Goal: Task Accomplishment & Management: Manage account settings

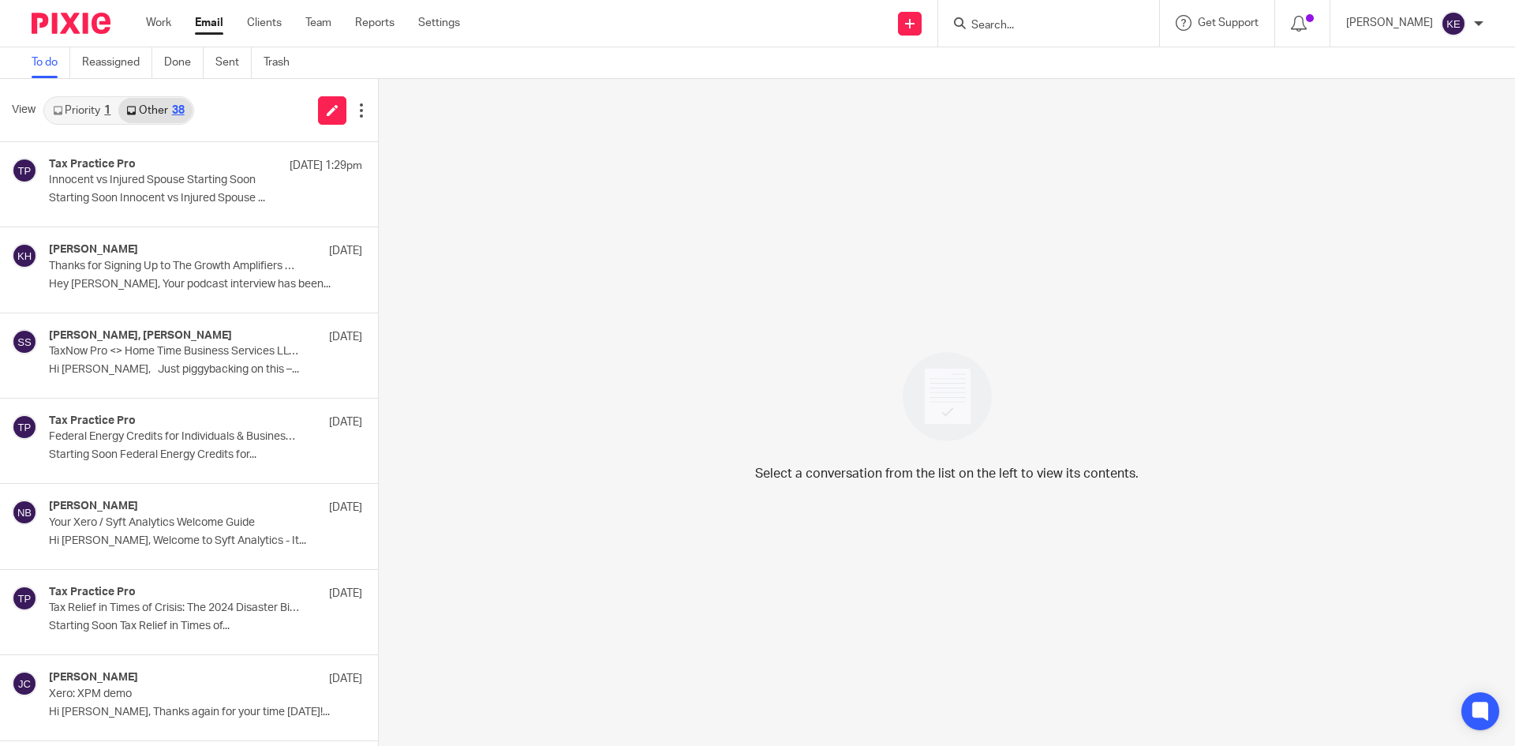
click at [205, 23] on link "Email" at bounding box center [209, 23] width 28 height 16
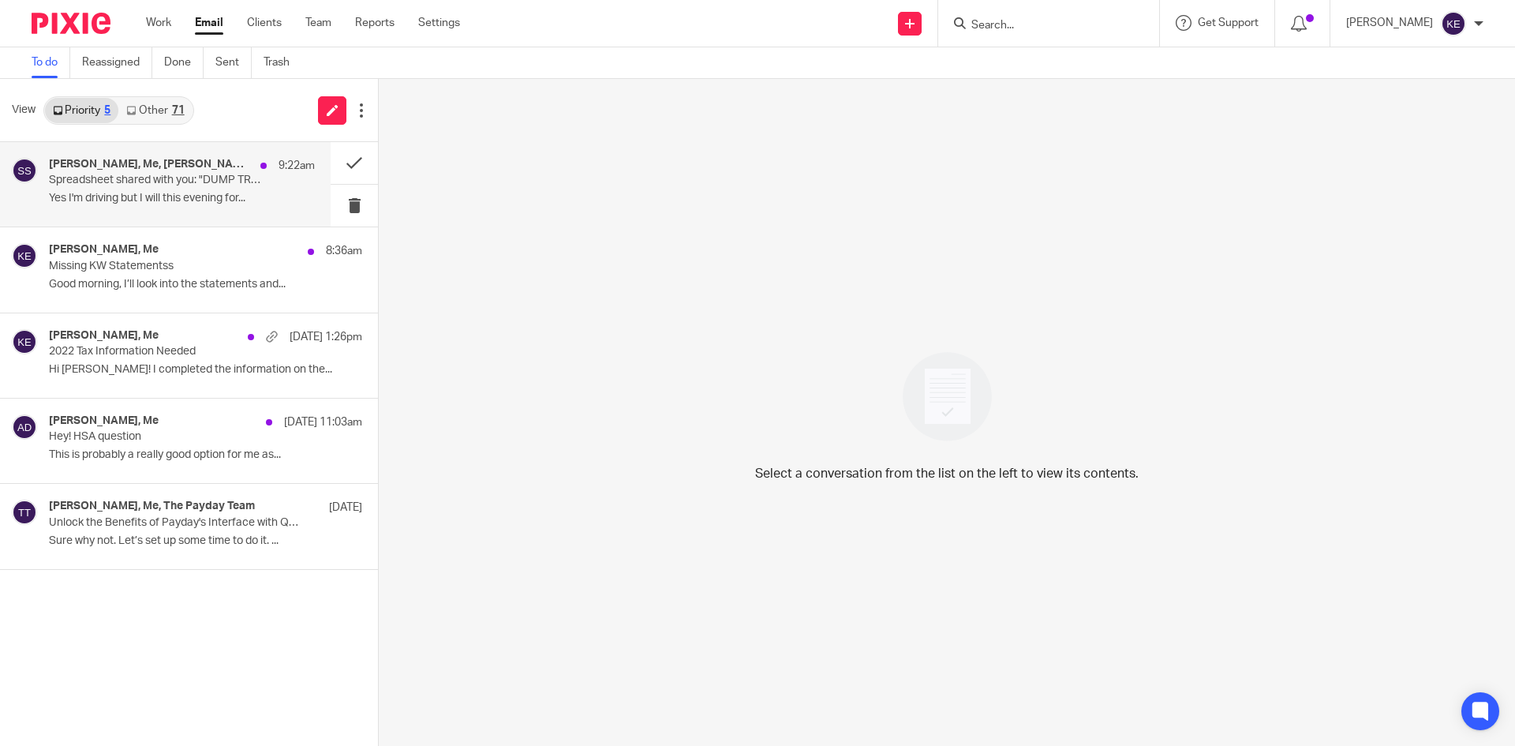
click at [177, 178] on p "Spreadsheet shared with you: "DUMP TRUCK LOGS"" at bounding box center [155, 180] width 213 height 13
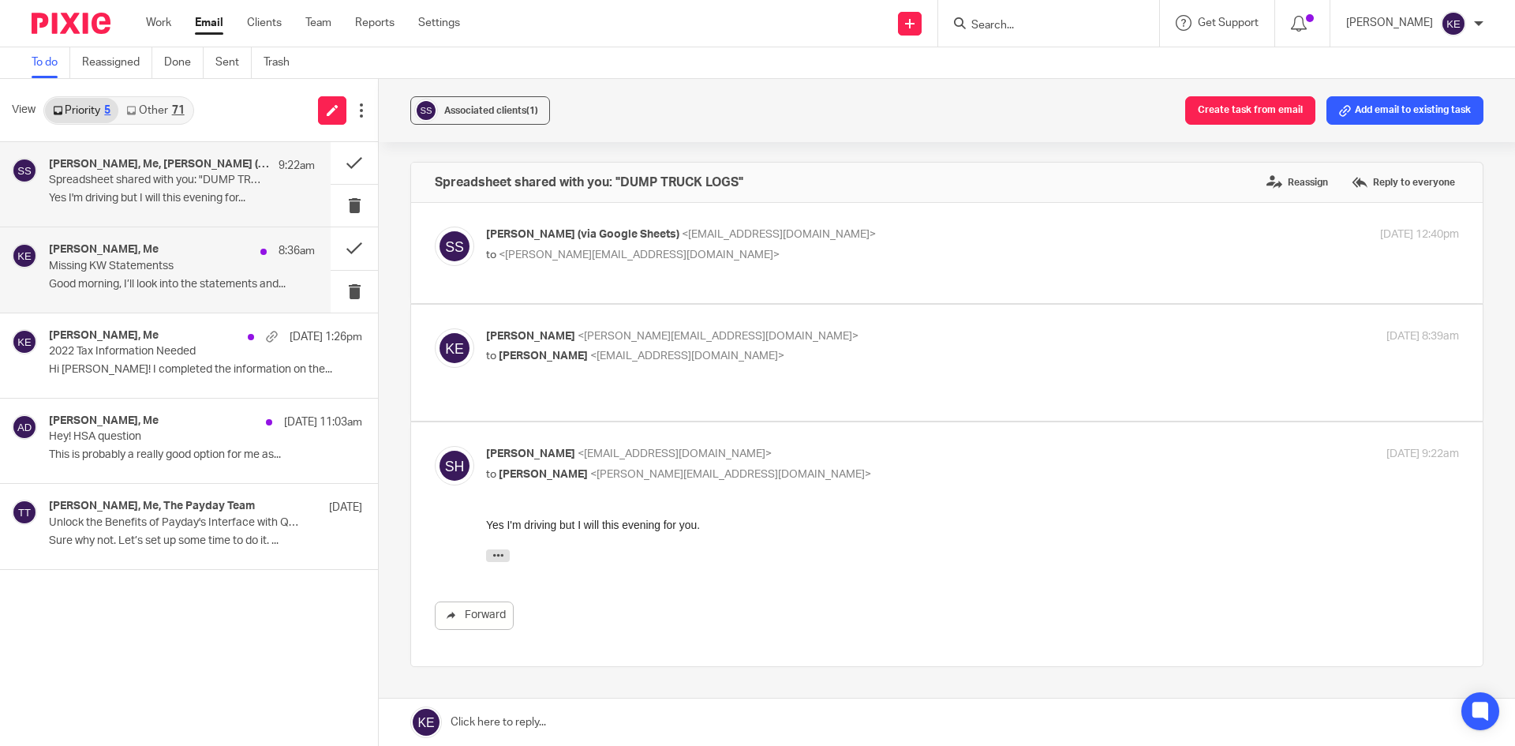
click at [149, 266] on p "Missing KW Statementss" at bounding box center [155, 266] width 213 height 13
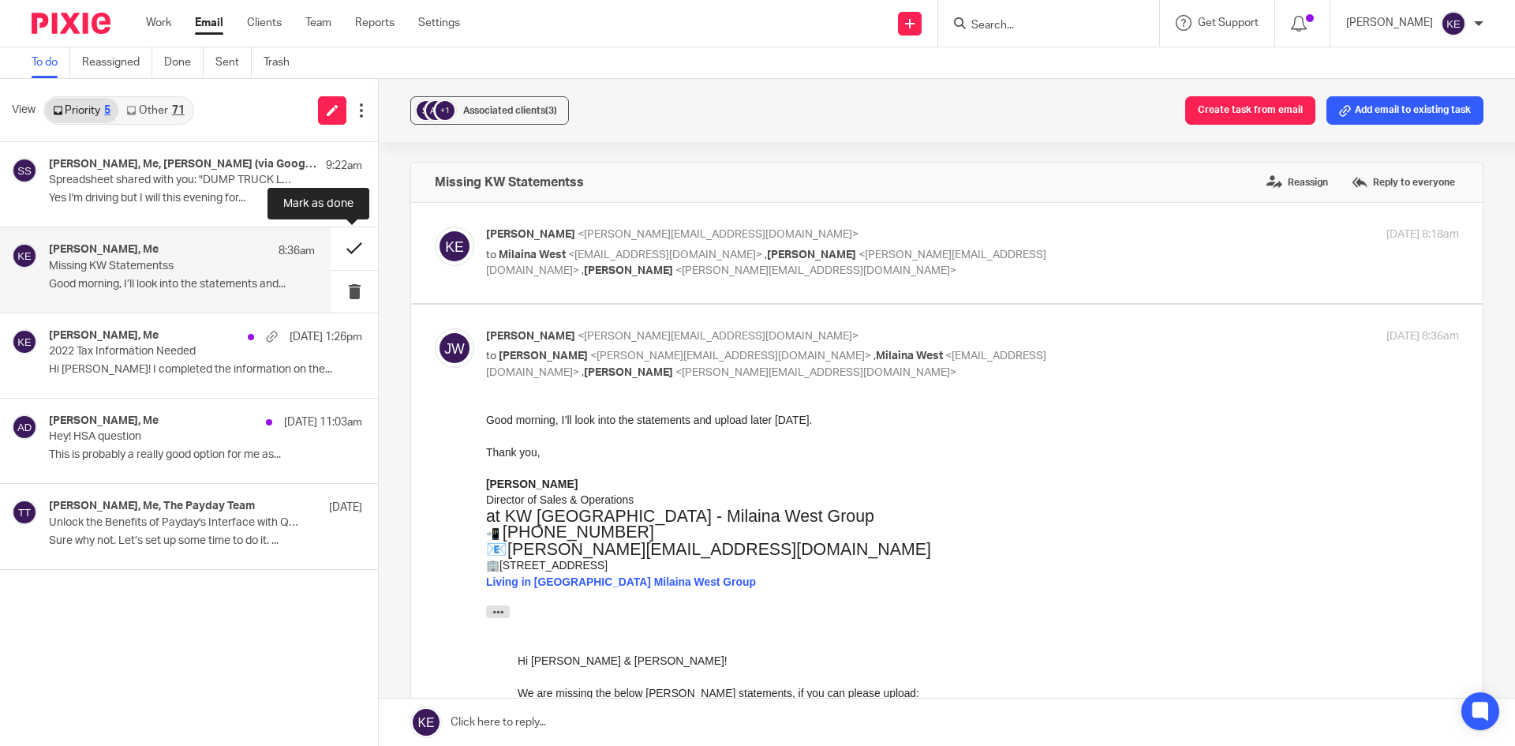
click at [350, 245] on button at bounding box center [354, 248] width 47 height 42
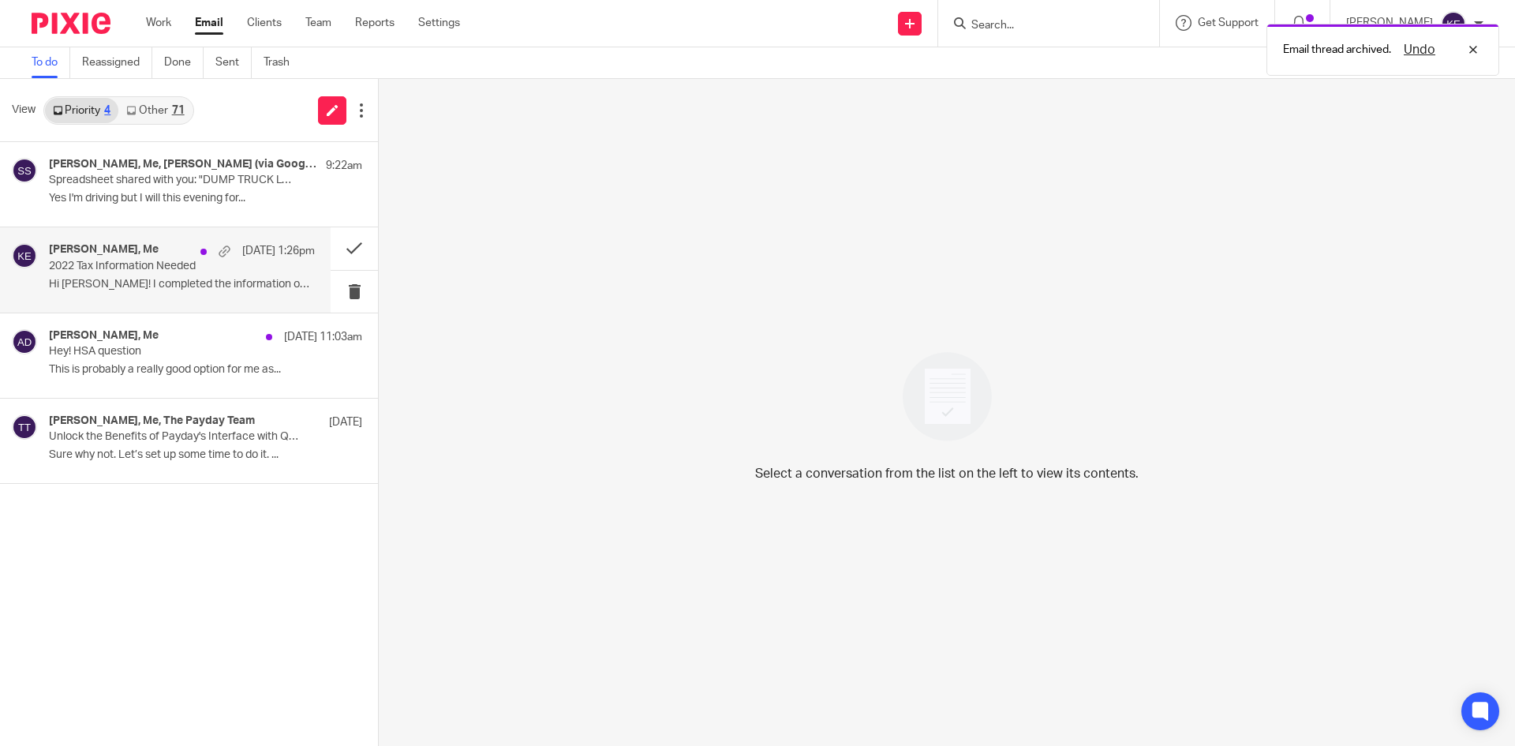
click at [200, 275] on div "Gloria Bencosme, Me Aug 13 1:26pm 2022 Tax Information Needed Hi Kim! I complet…" at bounding box center [182, 269] width 266 height 53
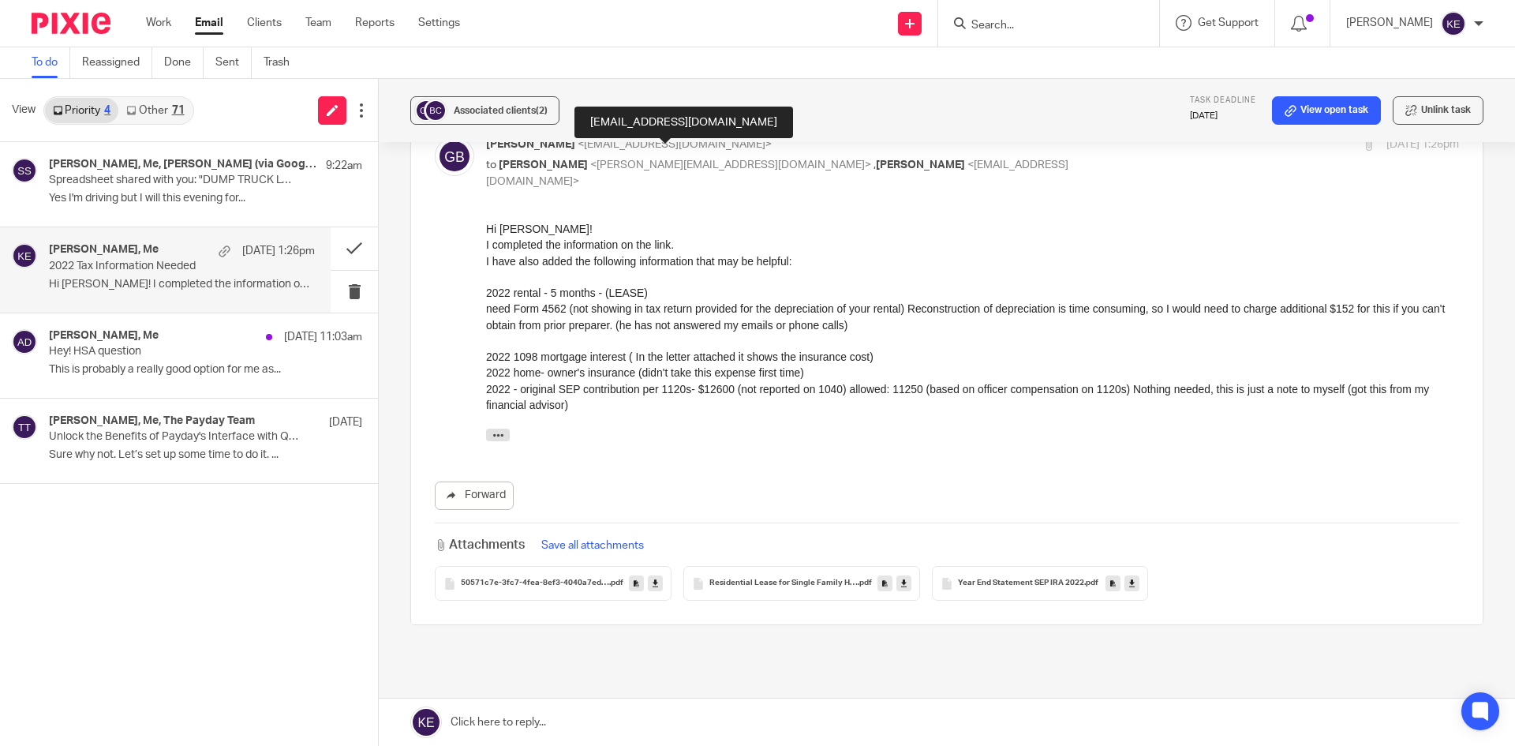
scroll to position [710, 0]
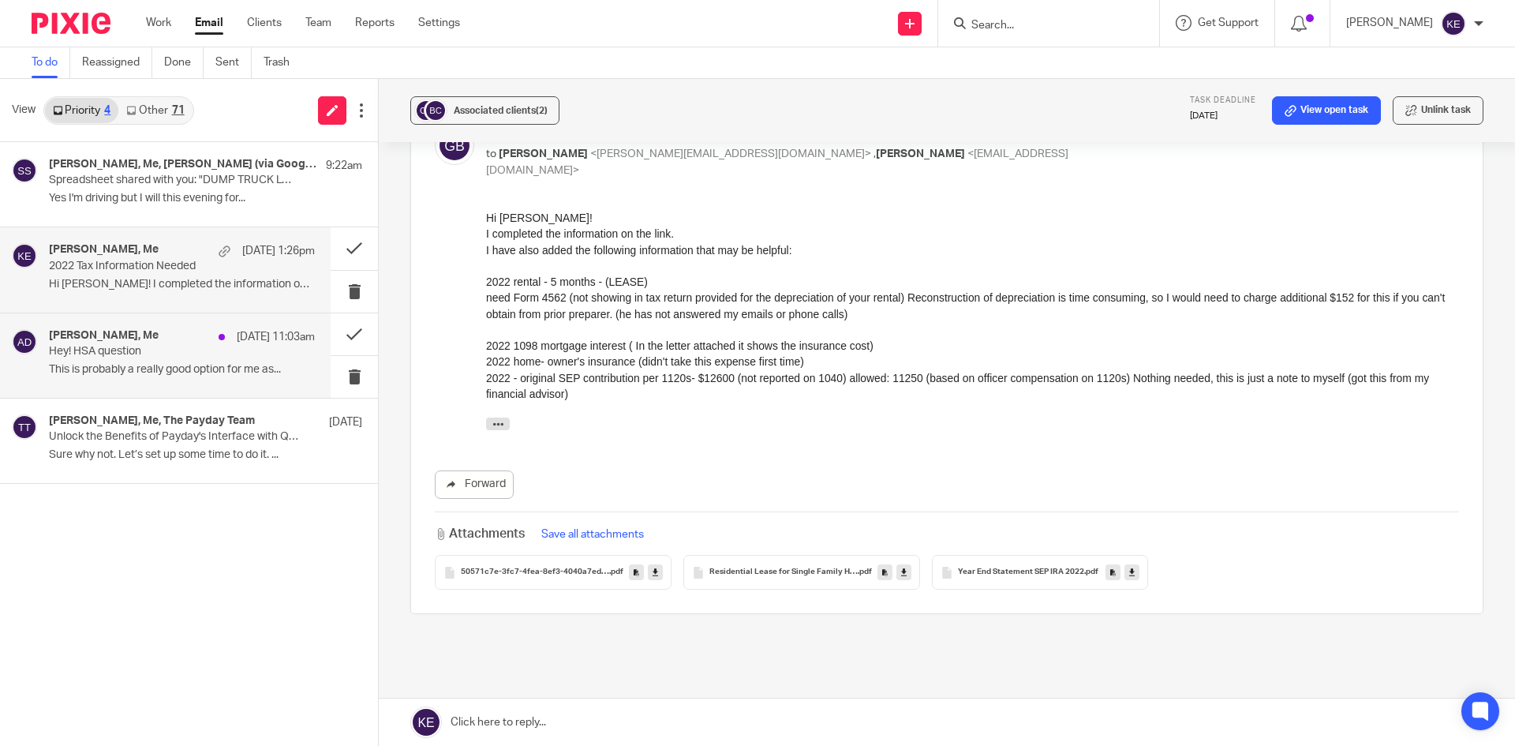
click at [167, 346] on p "Hey! HSA question" at bounding box center [155, 351] width 213 height 13
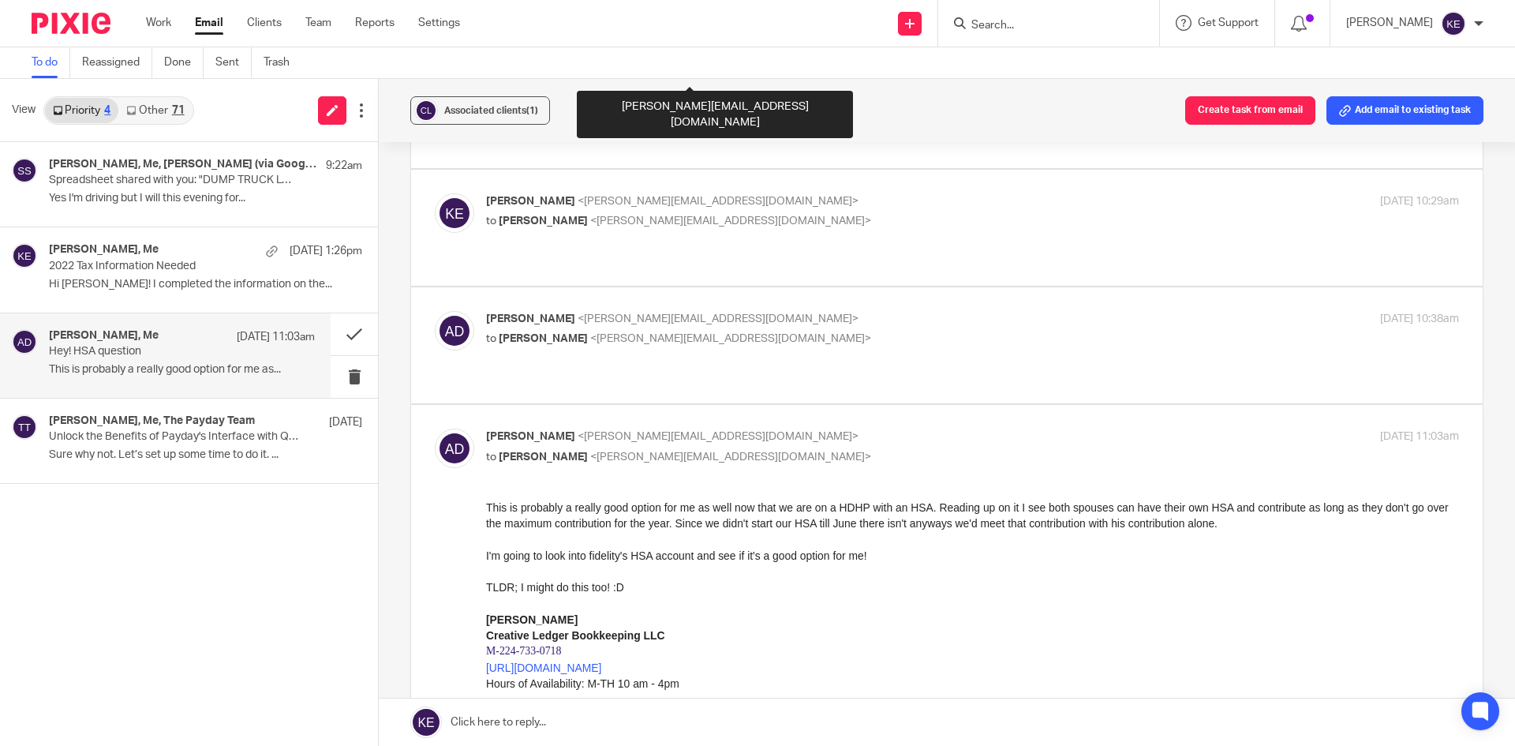
scroll to position [631, 0]
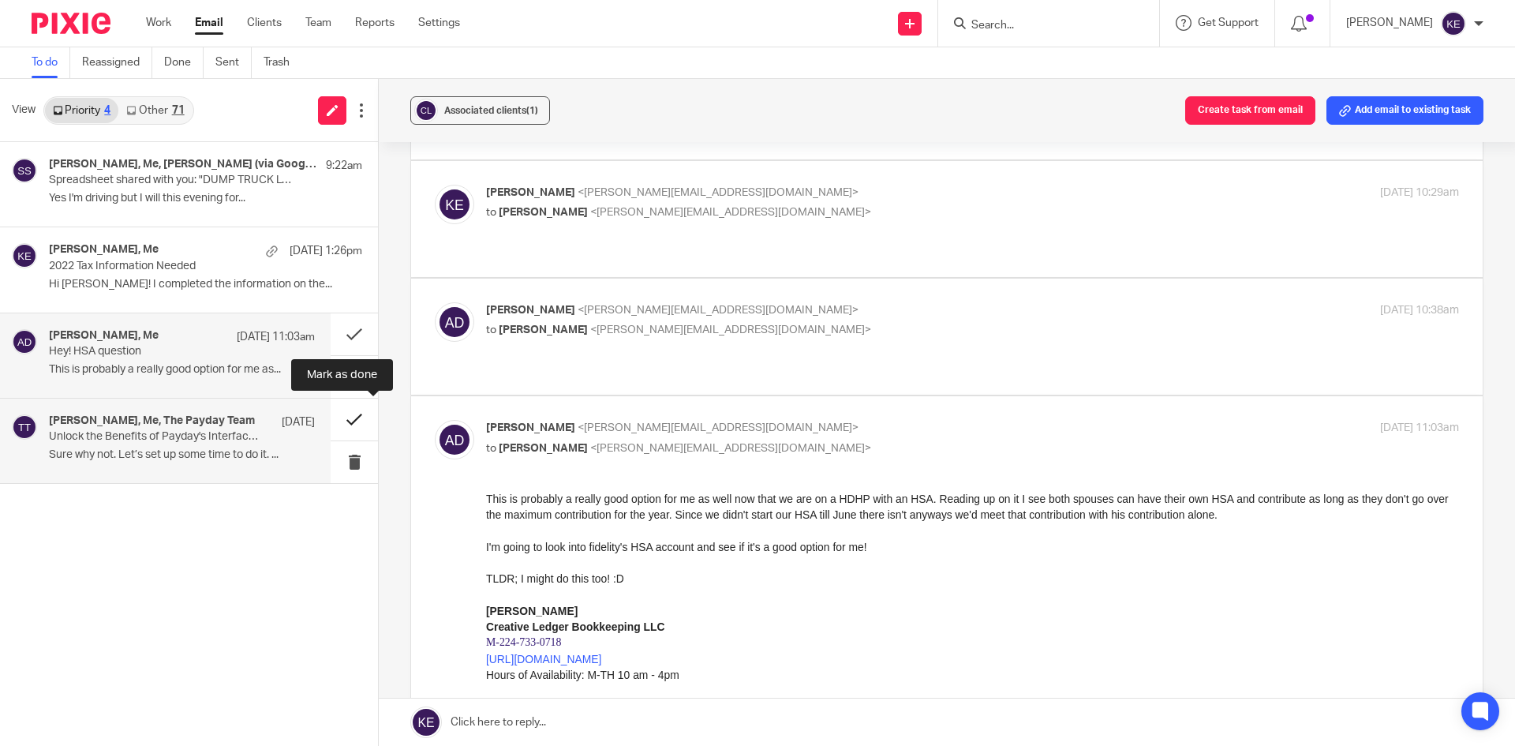
click at [356, 417] on button at bounding box center [354, 420] width 47 height 42
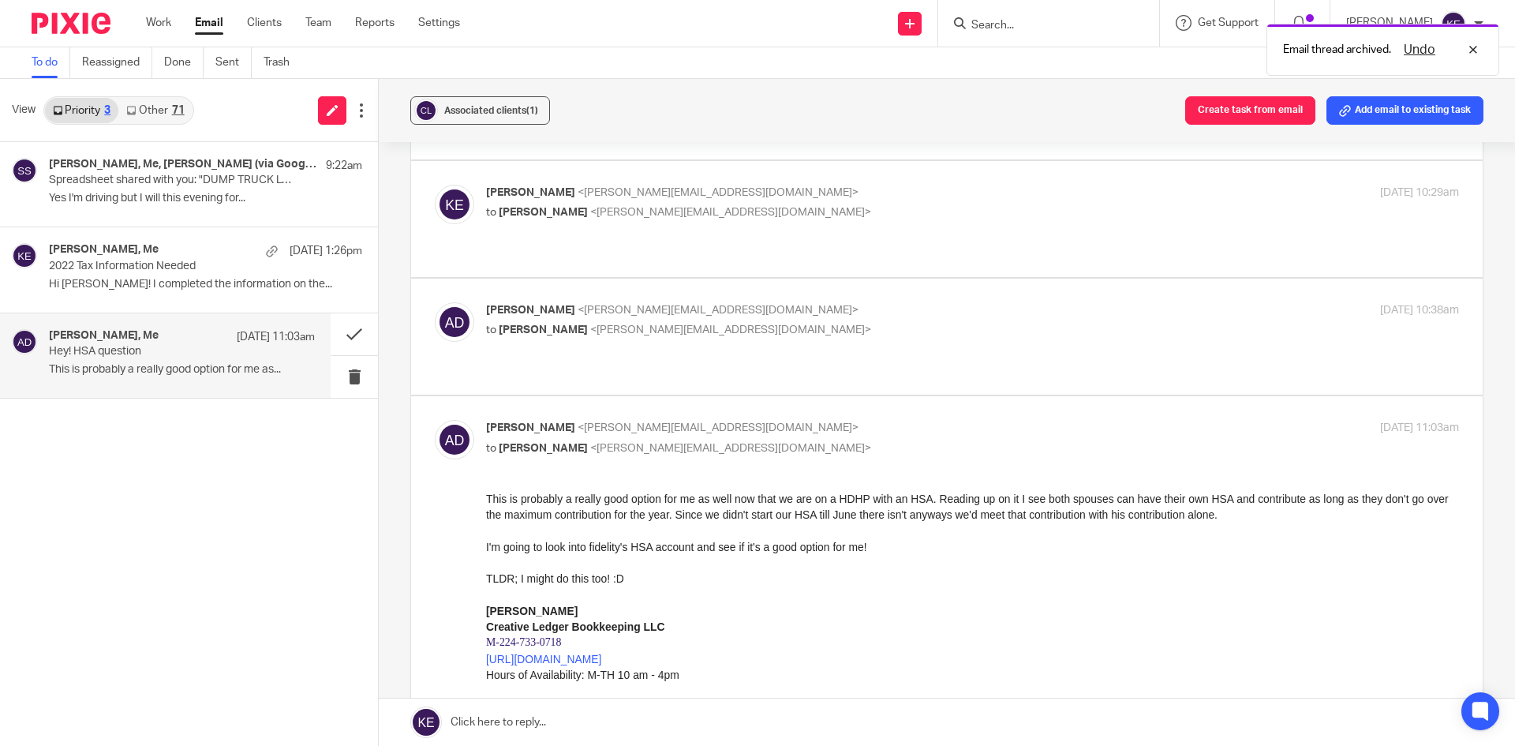
click at [182, 359] on div "Amanda Dziubala, Me Aug 13 11:03am Hey! HSA question This is probably a really …" at bounding box center [182, 355] width 266 height 53
click at [350, 334] on button at bounding box center [354, 334] width 47 height 42
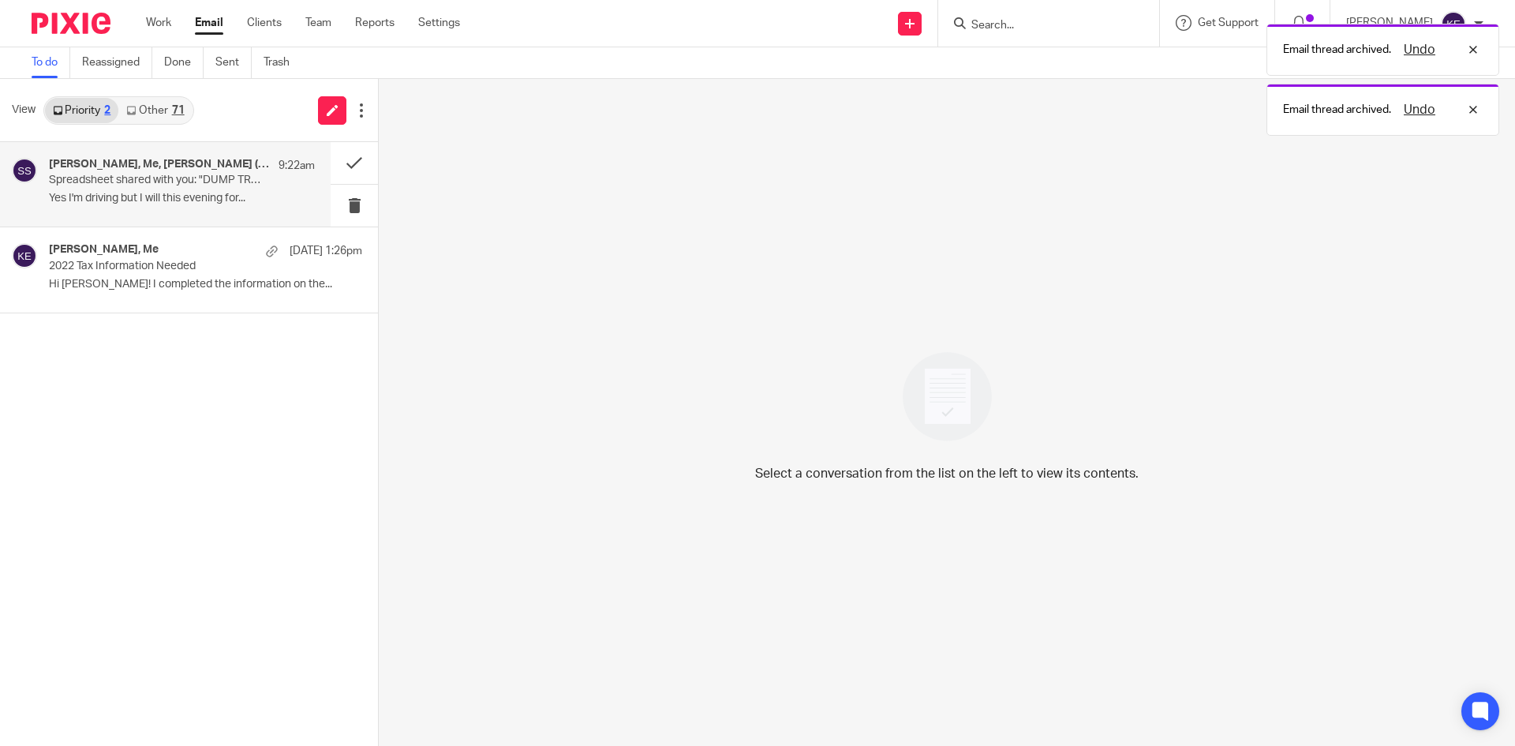
click at [193, 155] on div "sara huff, Me, sara huff (via Google Sheets) 9:22am Spreadsheet shared with you…" at bounding box center [165, 184] width 331 height 84
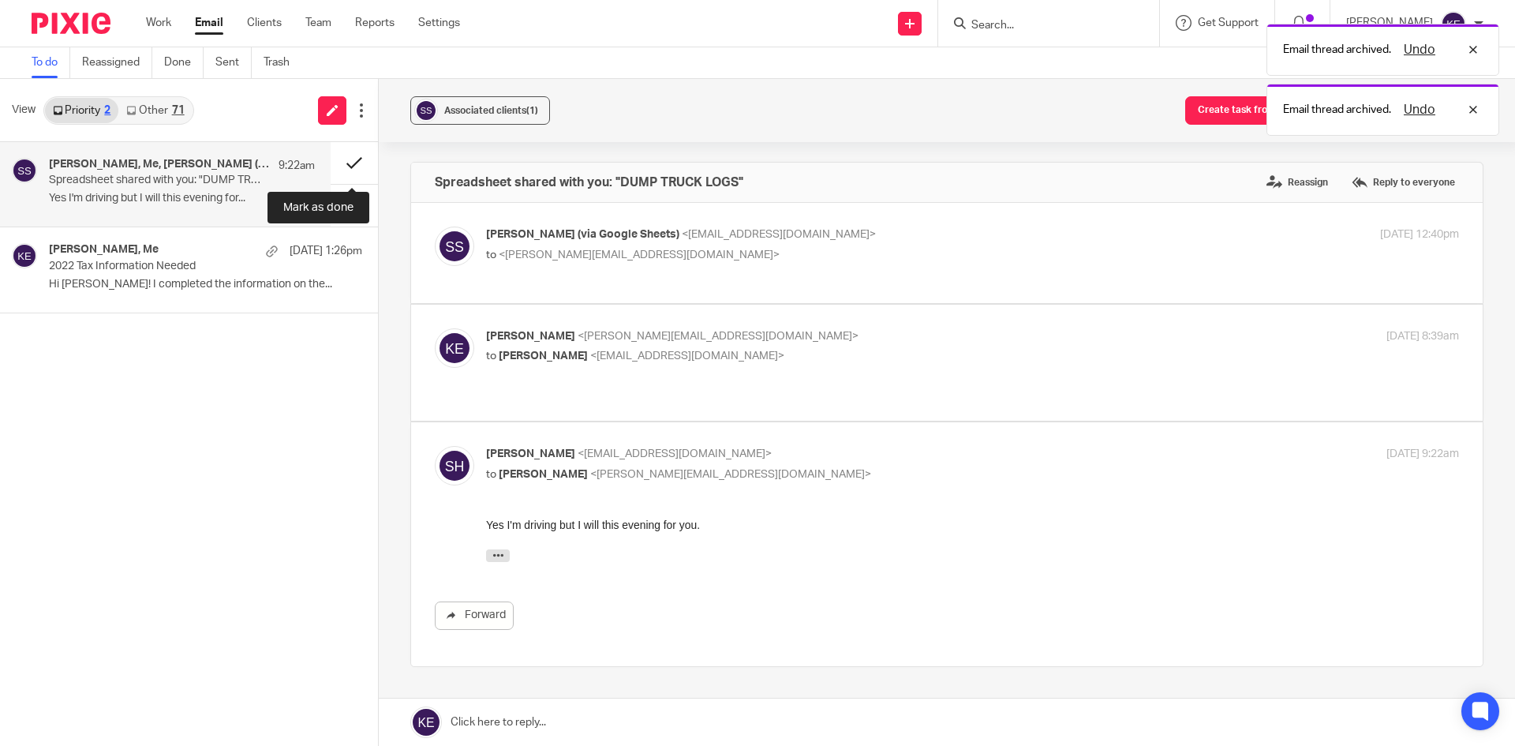
scroll to position [0, 0]
click at [348, 157] on button at bounding box center [354, 163] width 47 height 42
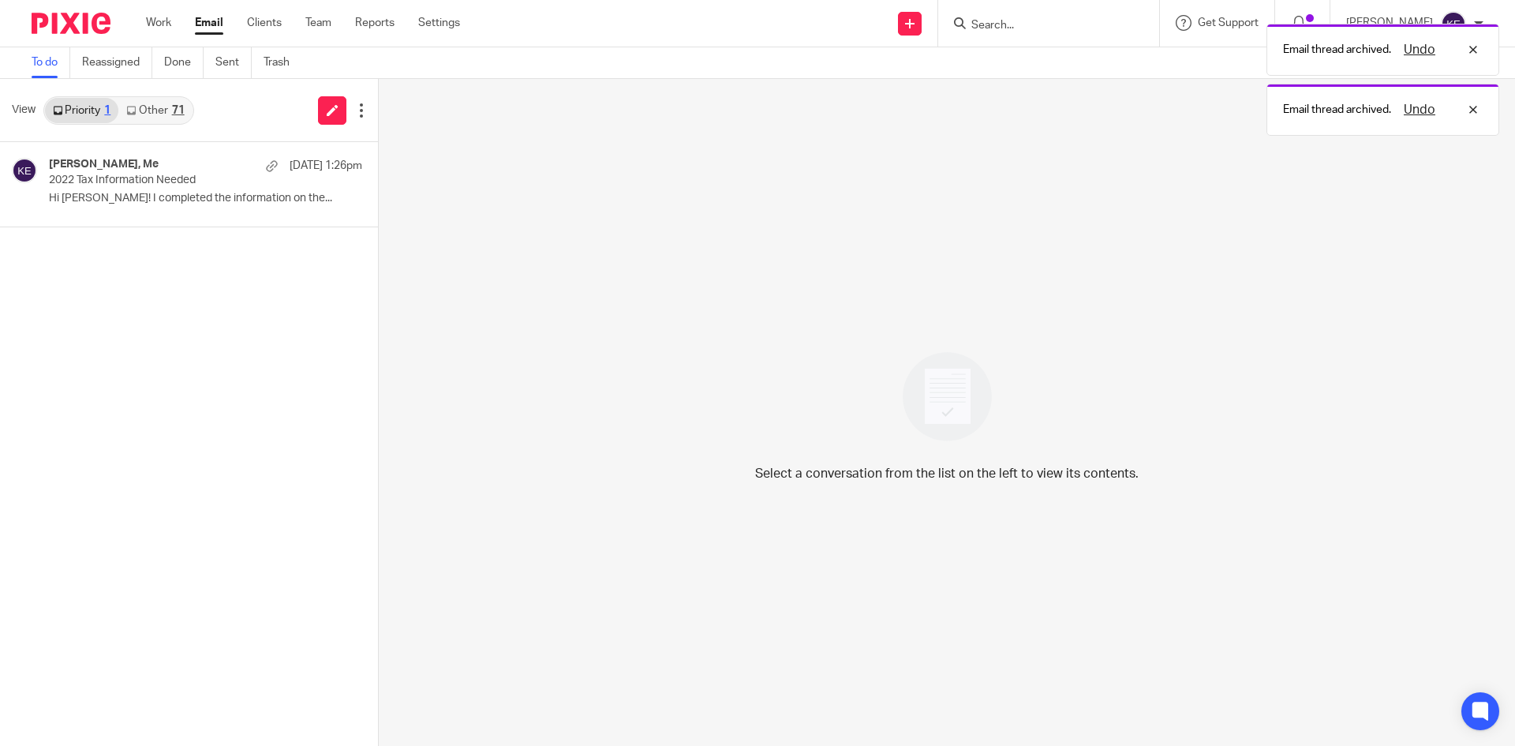
click at [176, 105] on div "71" at bounding box center [178, 110] width 13 height 11
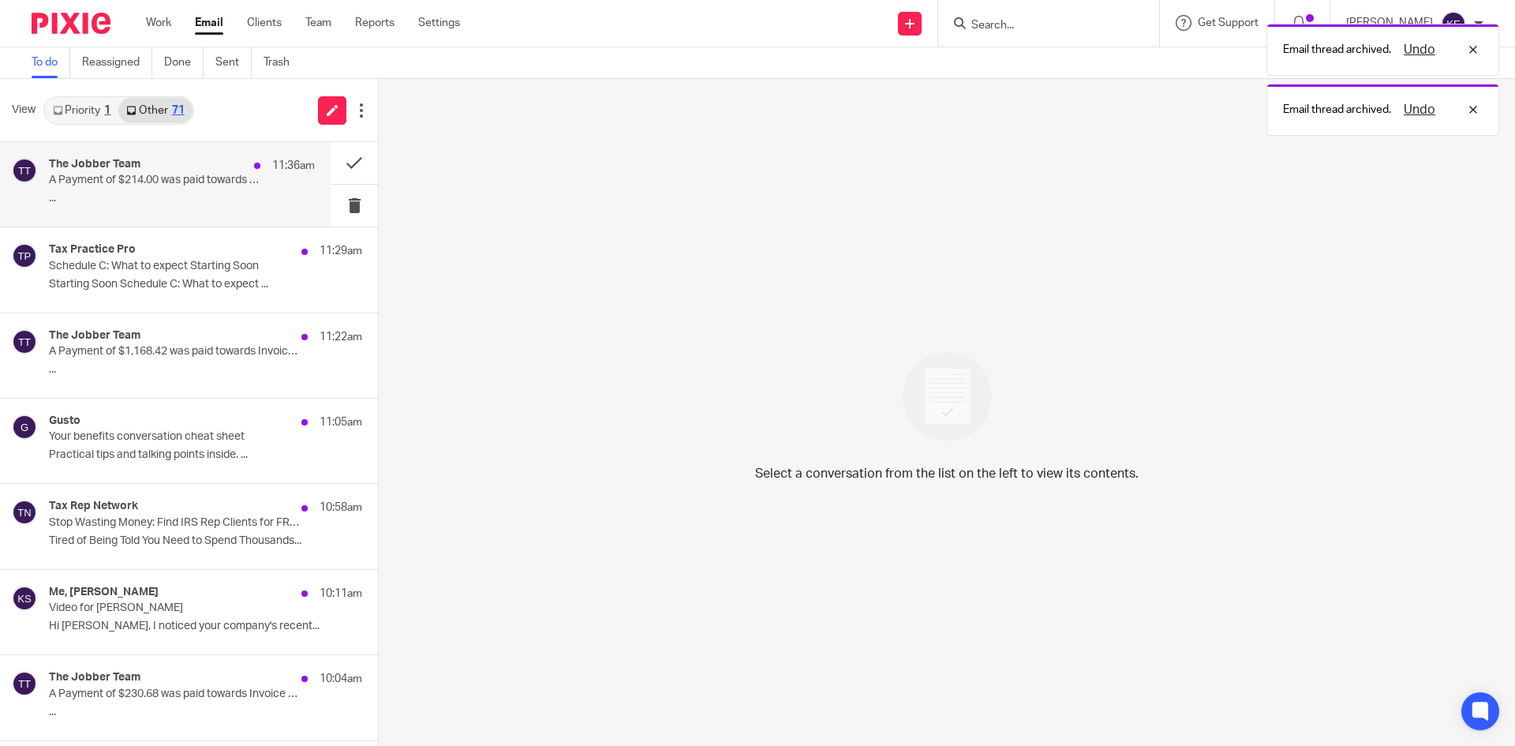
click at [186, 167] on div "The Jobber Team 11:36am" at bounding box center [182, 166] width 266 height 16
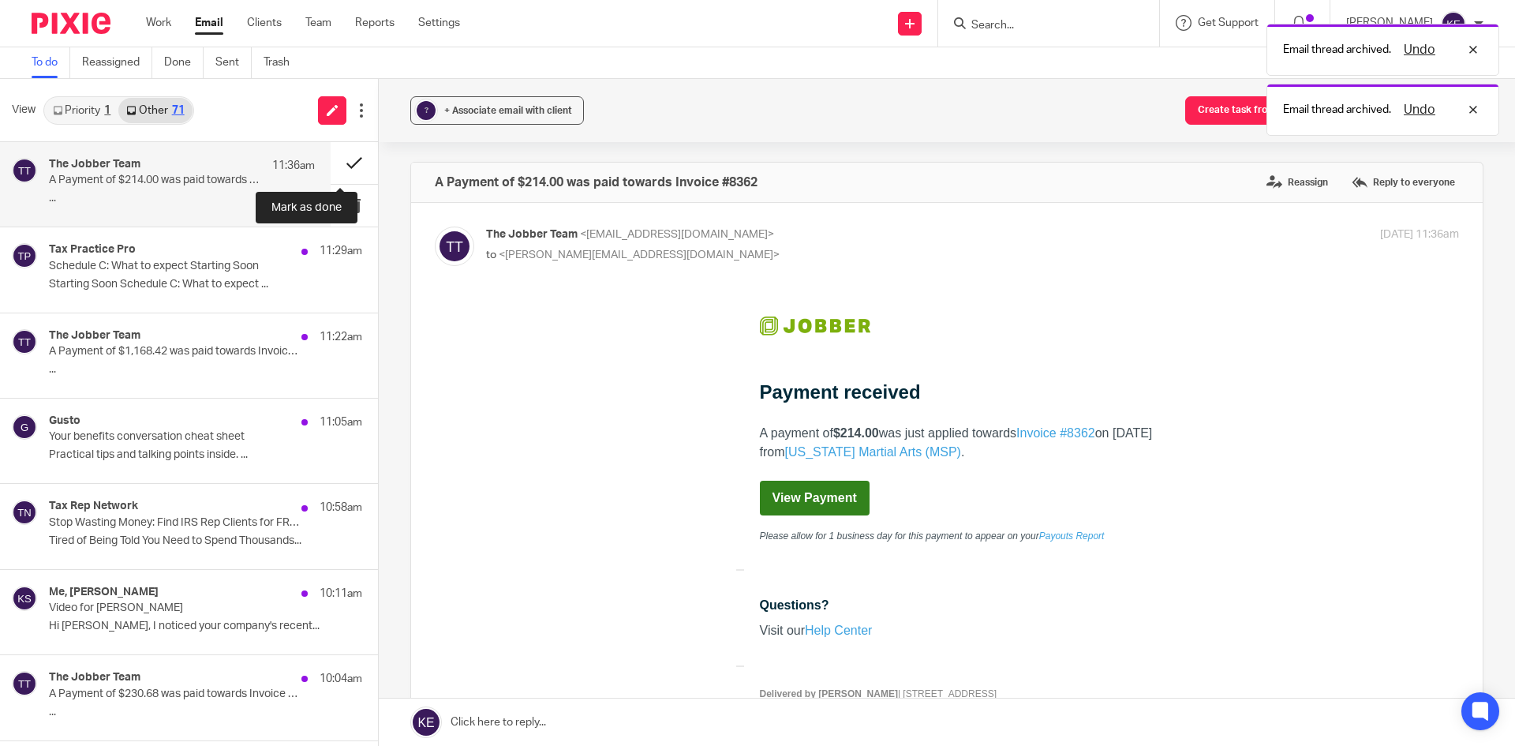
click at [350, 153] on button at bounding box center [354, 163] width 47 height 42
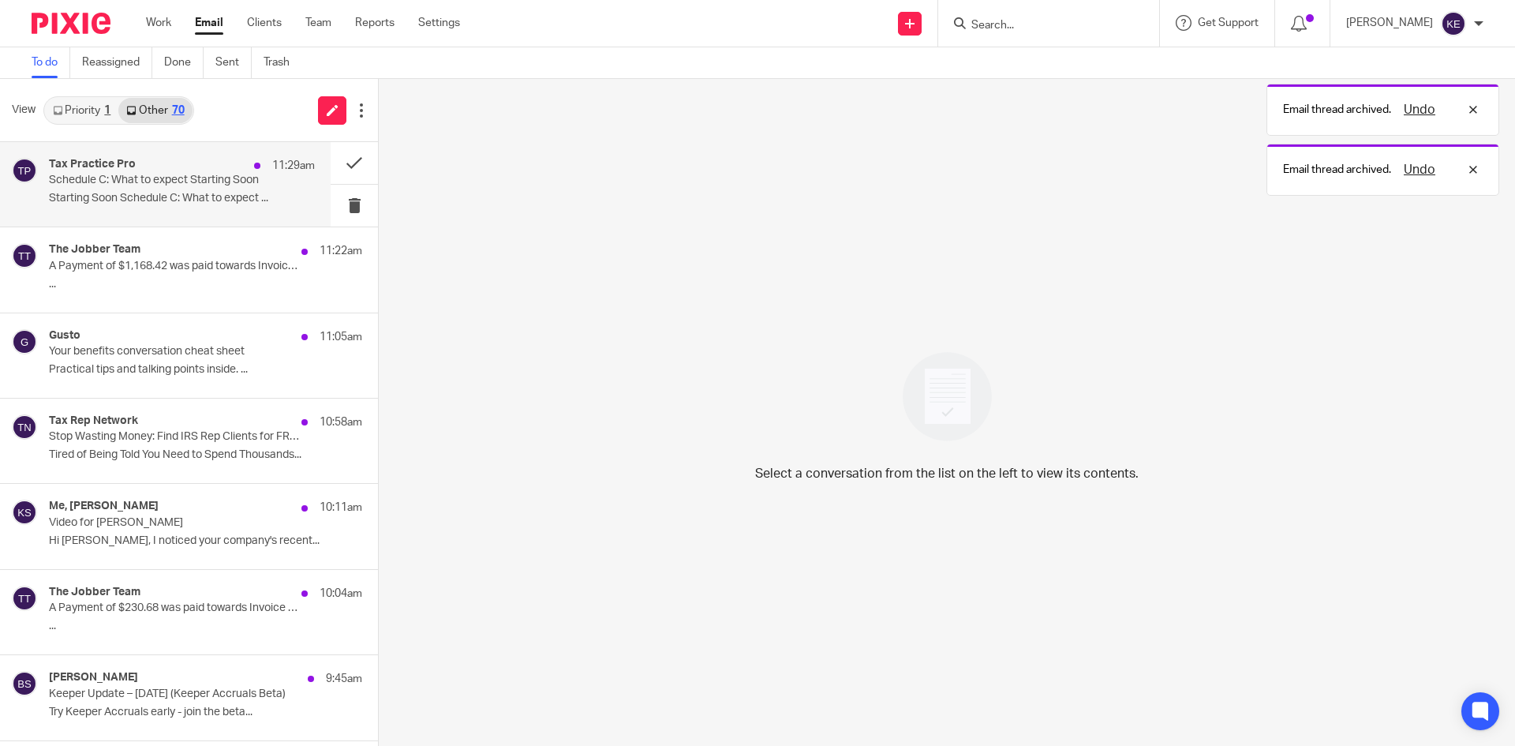
click at [200, 176] on p "Schedule C: What to expect Starting Soon" at bounding box center [155, 180] width 213 height 13
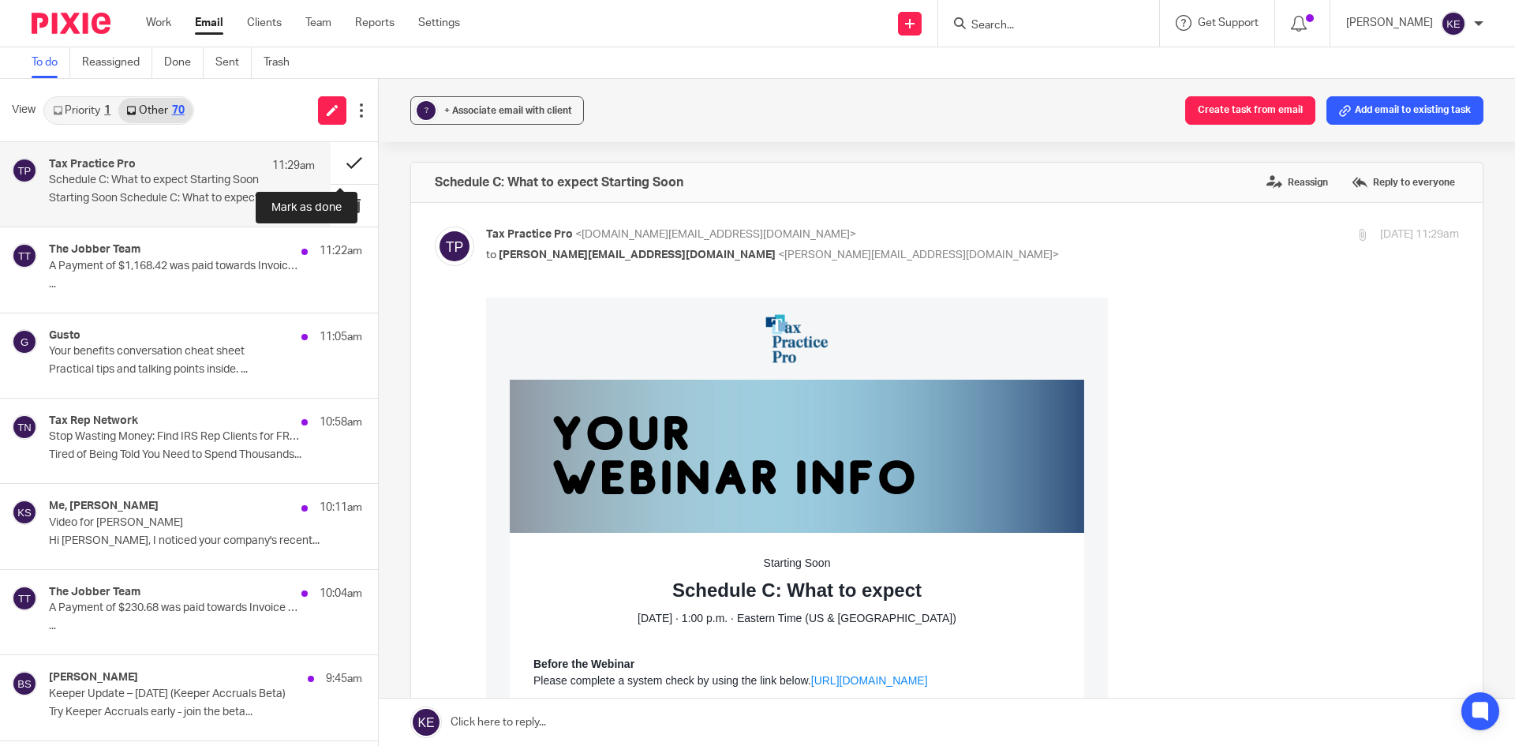
click at [346, 159] on button at bounding box center [354, 163] width 47 height 42
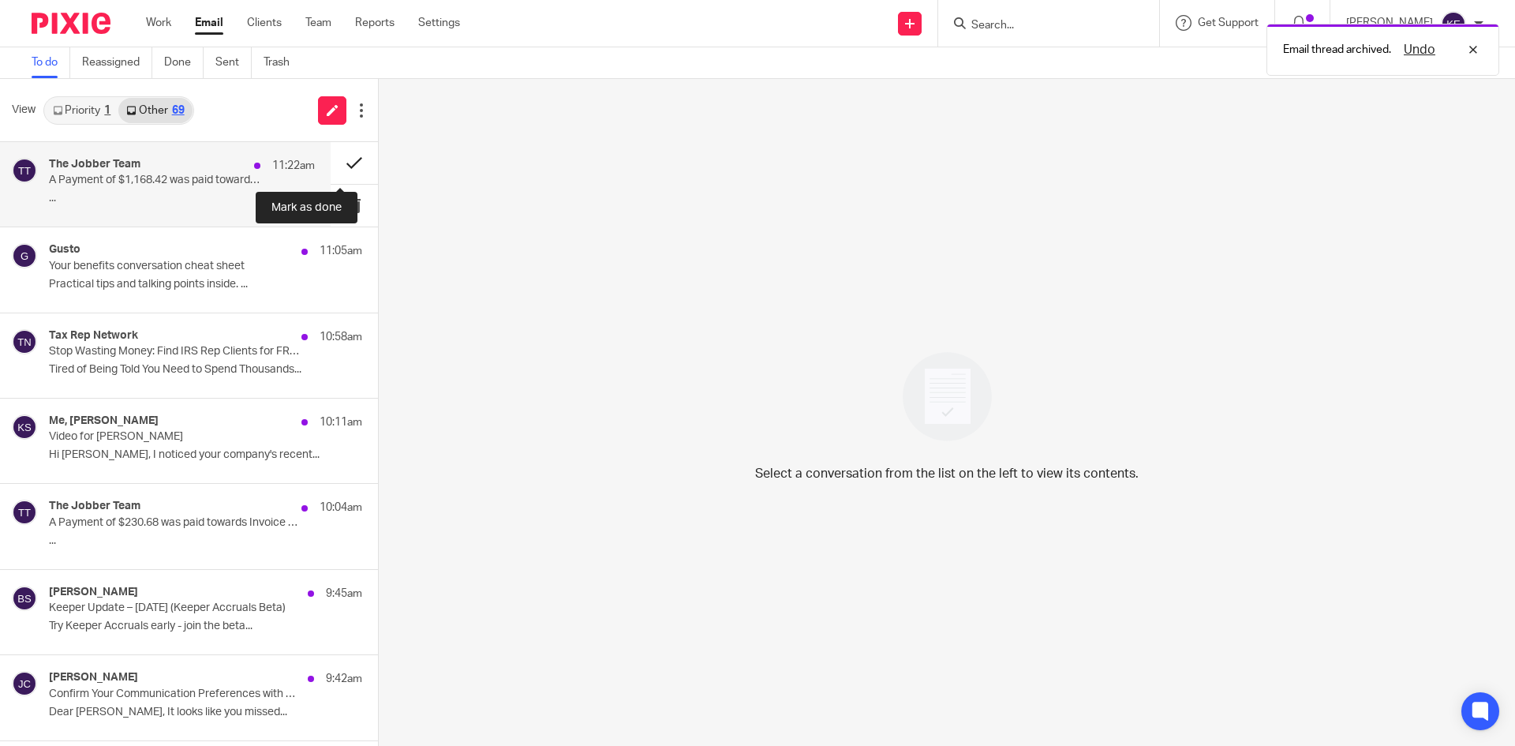
click at [345, 157] on button at bounding box center [354, 163] width 47 height 42
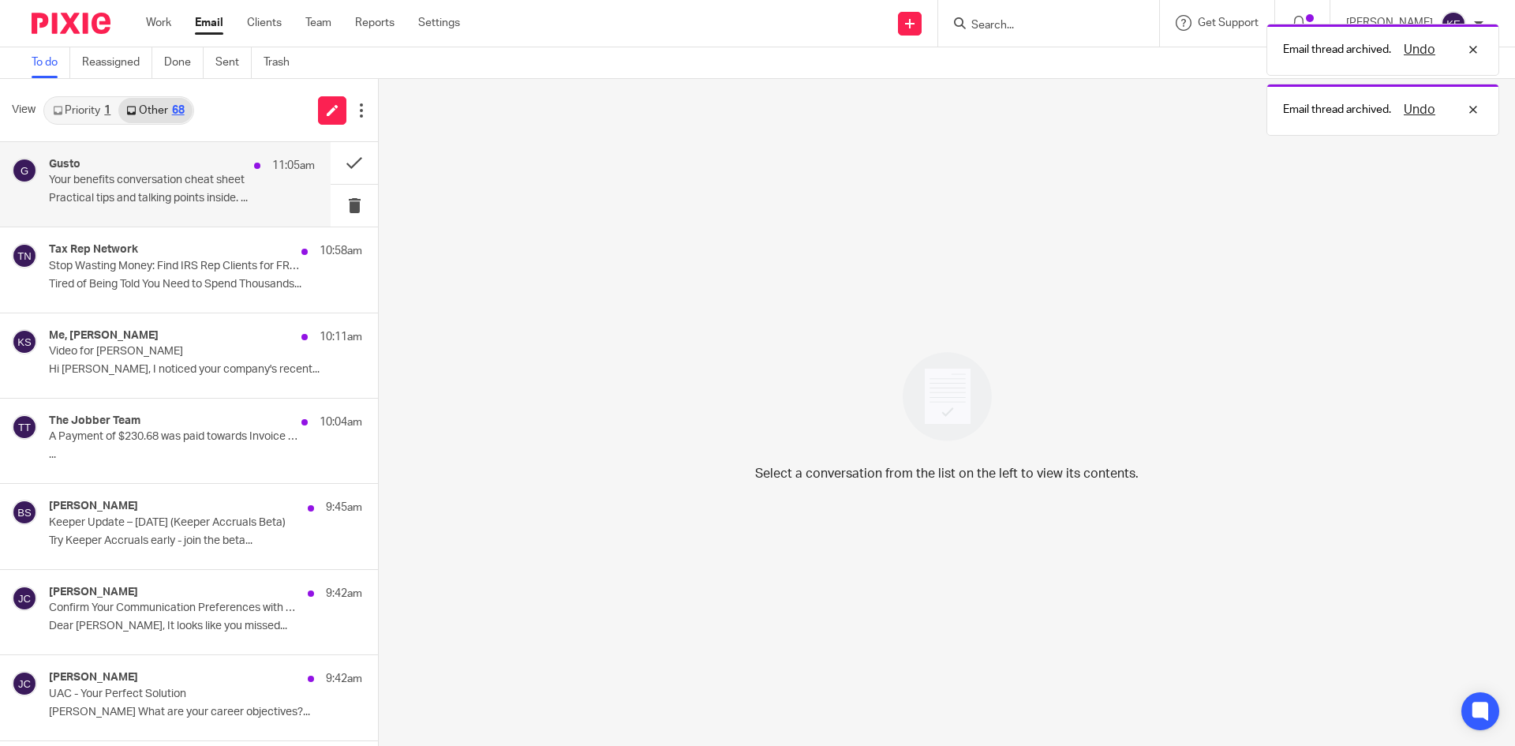
click at [235, 179] on p "Your benefits conversation cheat sheet" at bounding box center [155, 180] width 213 height 13
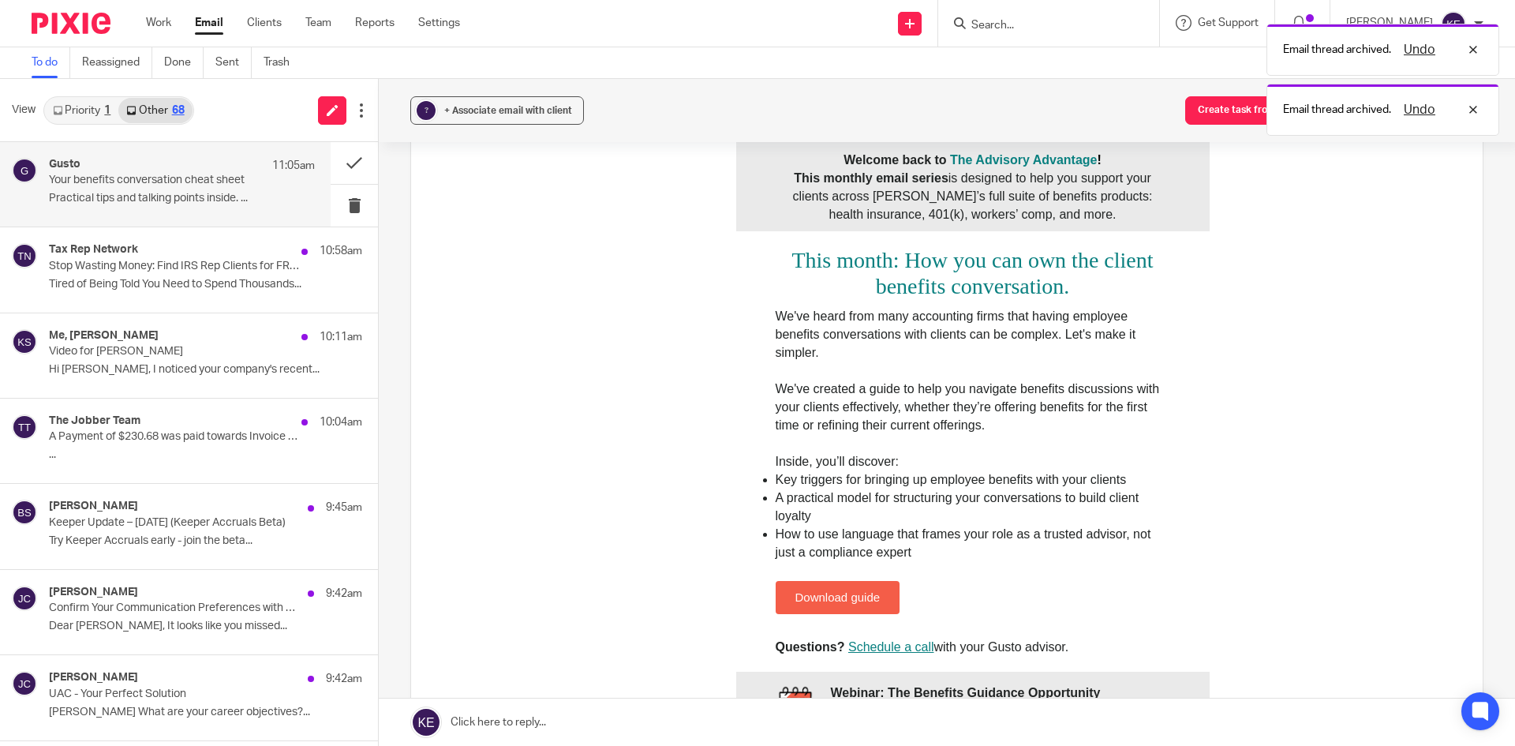
scroll to position [552, 0]
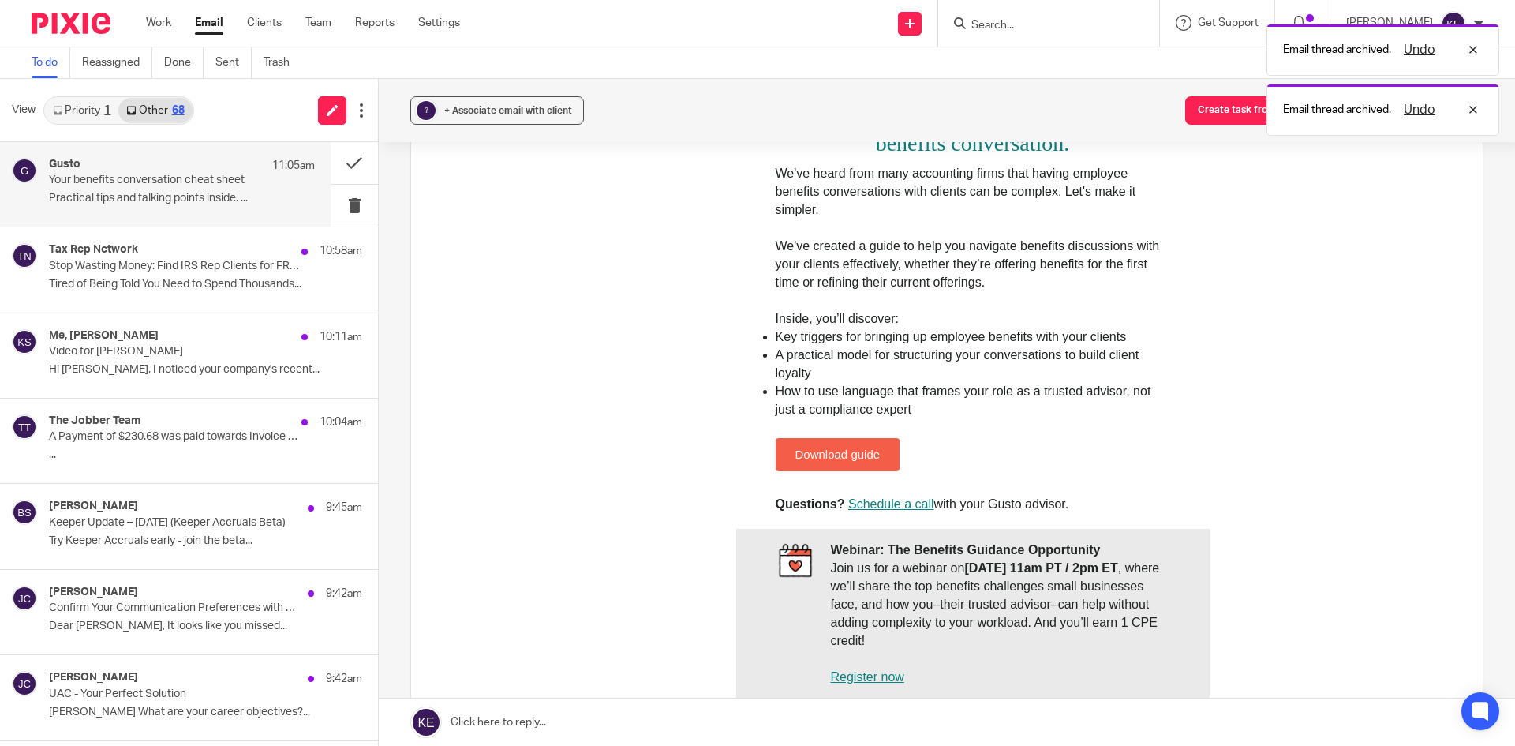
click at [834, 455] on link "Download guide" at bounding box center [837, 453] width 85 height 13
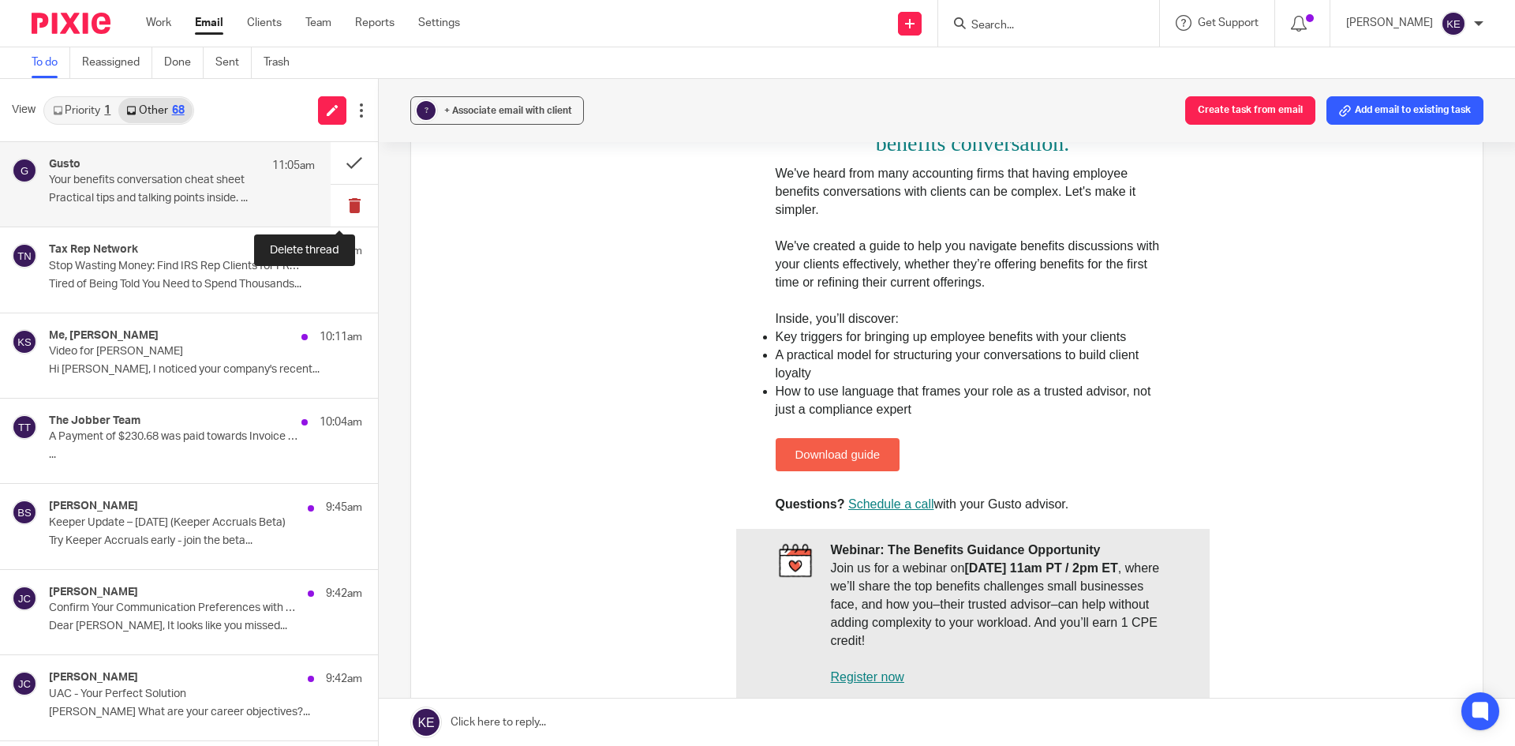
click at [344, 194] on button at bounding box center [354, 206] width 47 height 42
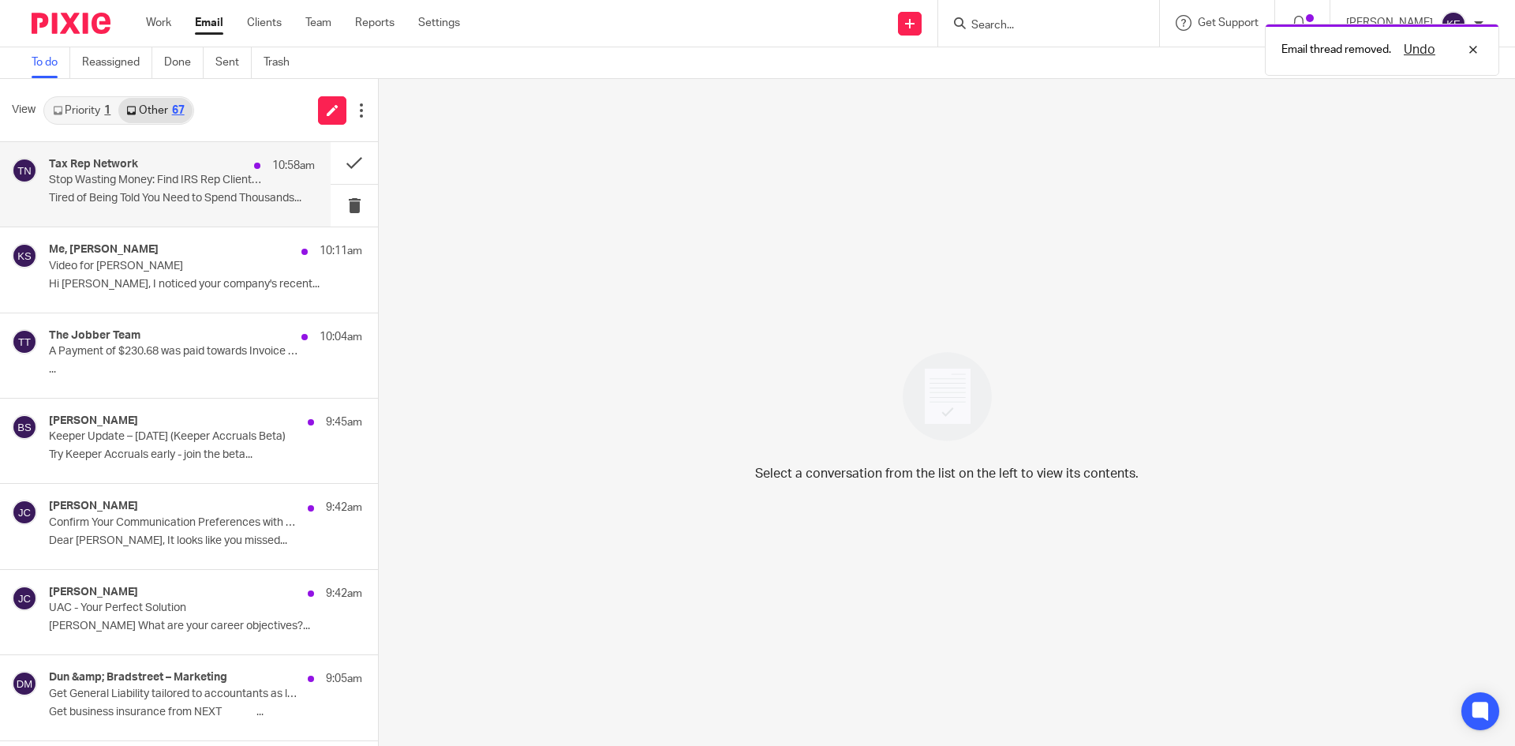
click at [177, 168] on div "Tax Rep Network 10:58am" at bounding box center [182, 166] width 266 height 16
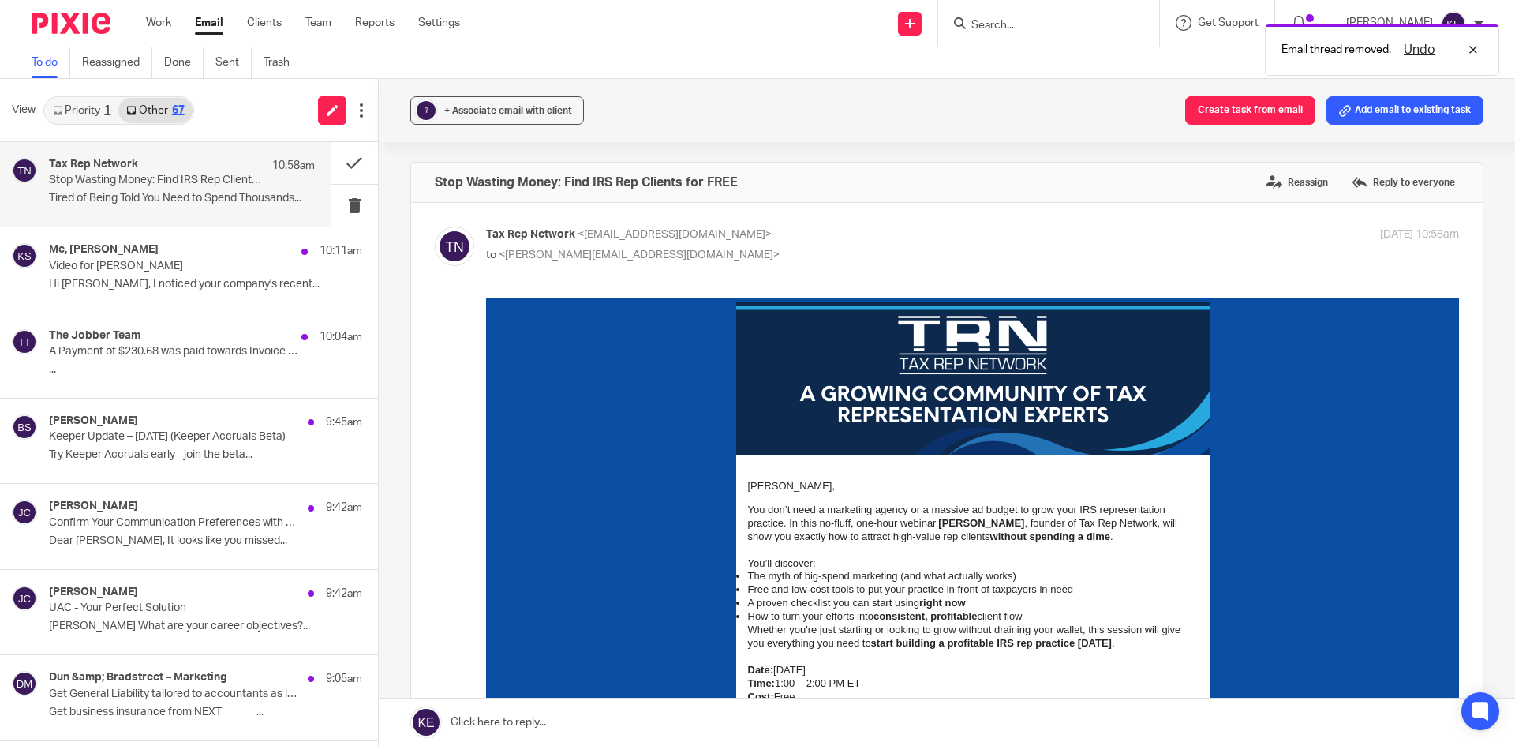
scroll to position [0, 0]
click at [338, 195] on button at bounding box center [354, 206] width 47 height 42
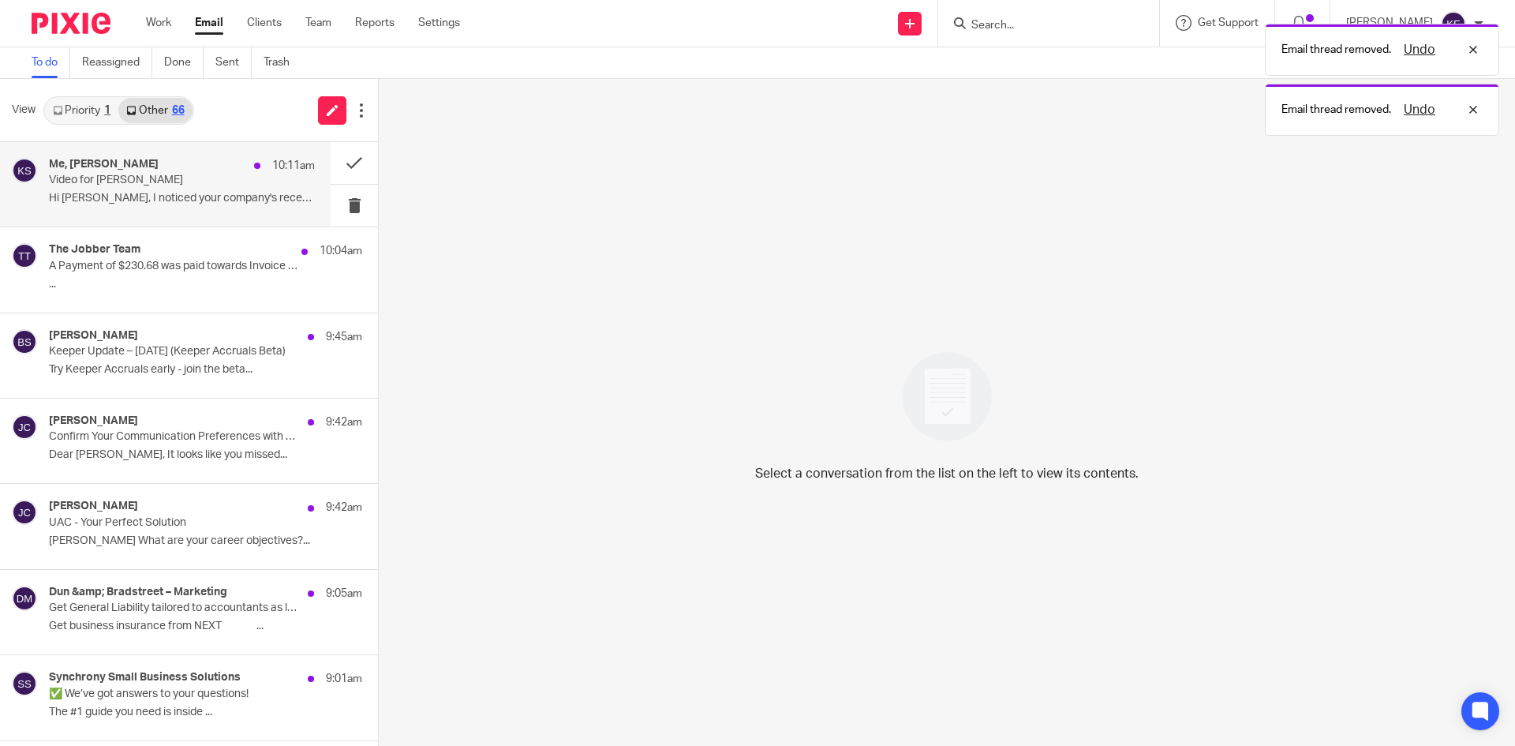
click at [156, 181] on p "Video for [PERSON_NAME]" at bounding box center [155, 180] width 213 height 13
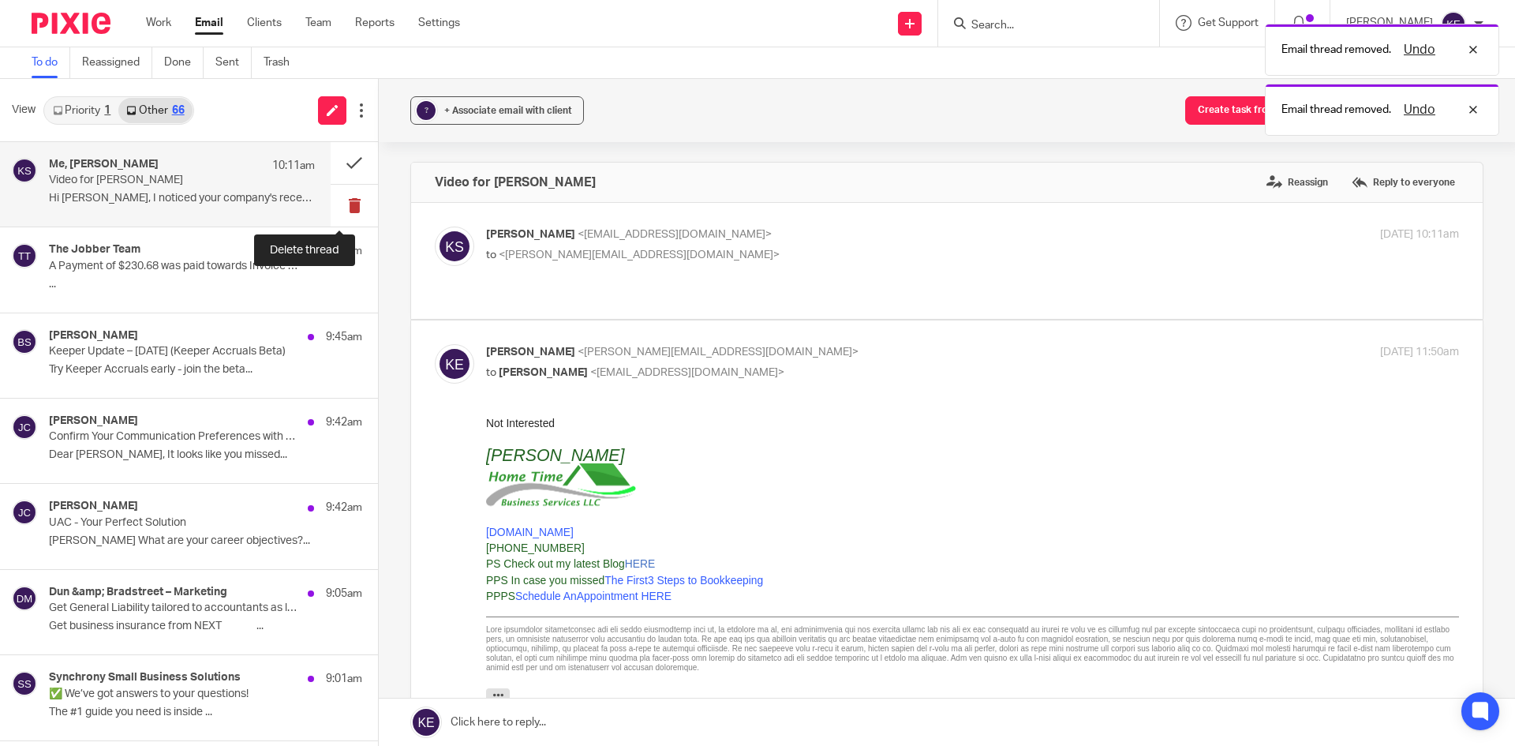
click at [346, 202] on button at bounding box center [354, 206] width 47 height 42
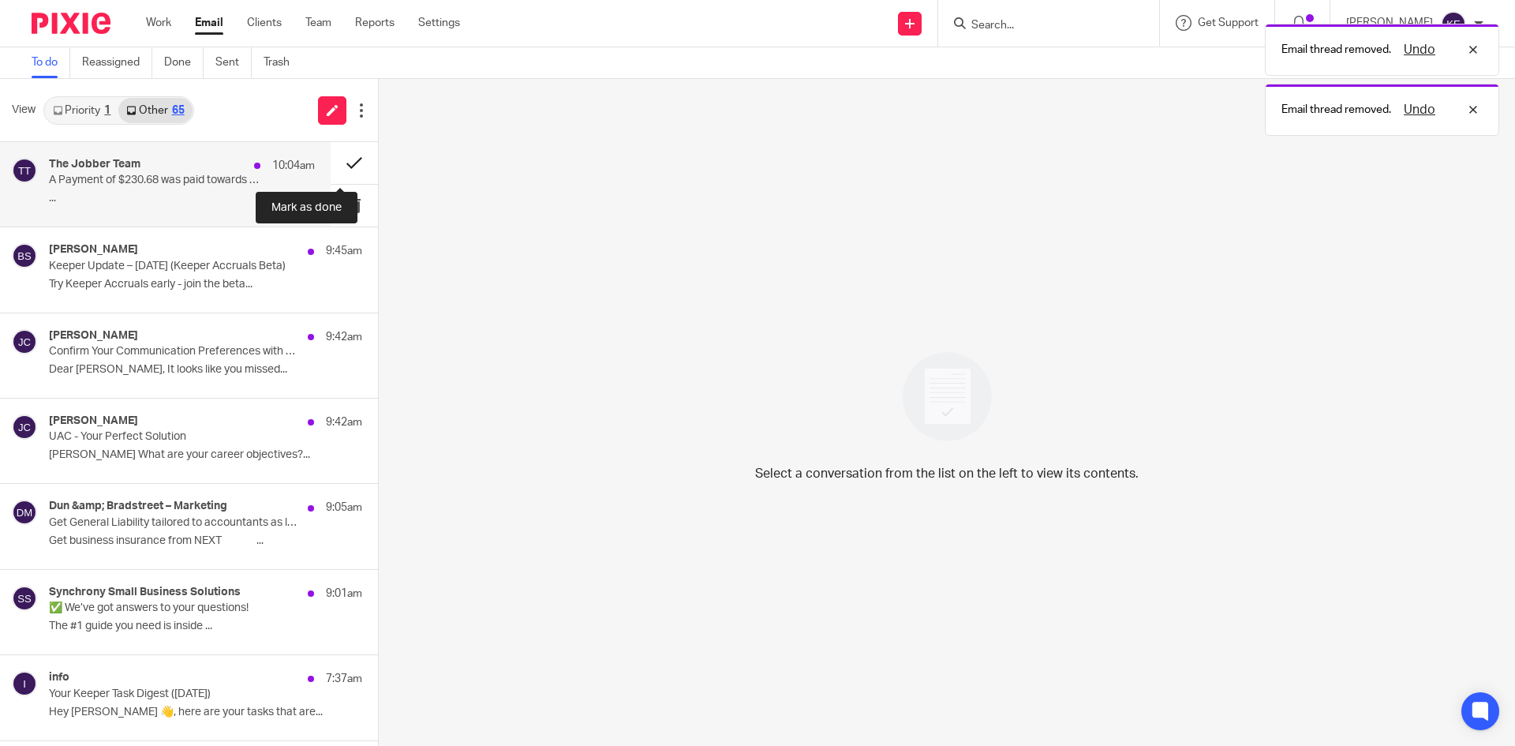
click at [339, 161] on button at bounding box center [354, 163] width 47 height 42
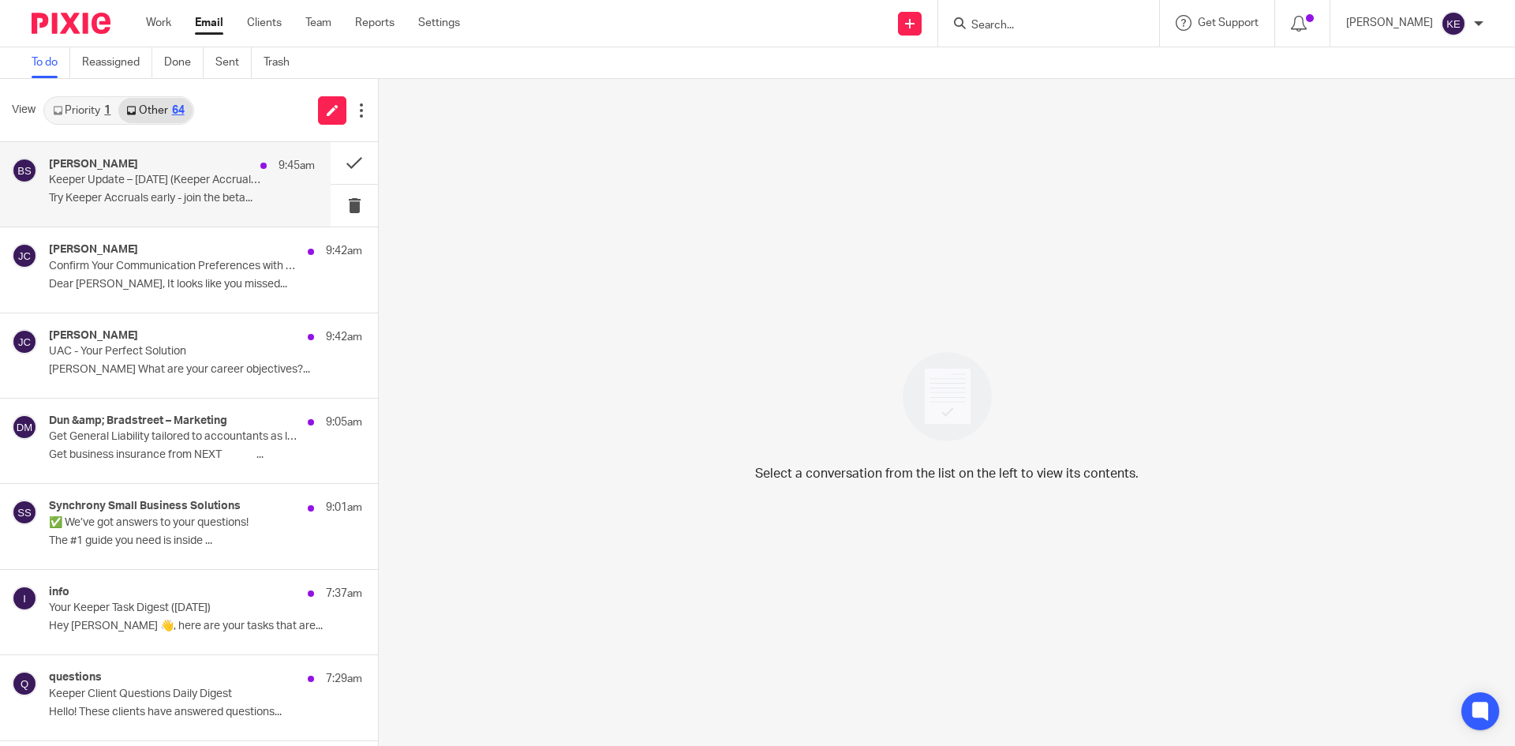
click at [174, 186] on p "Keeper Update – Aug 14 (Keeper Accruals Beta)" at bounding box center [155, 180] width 213 height 13
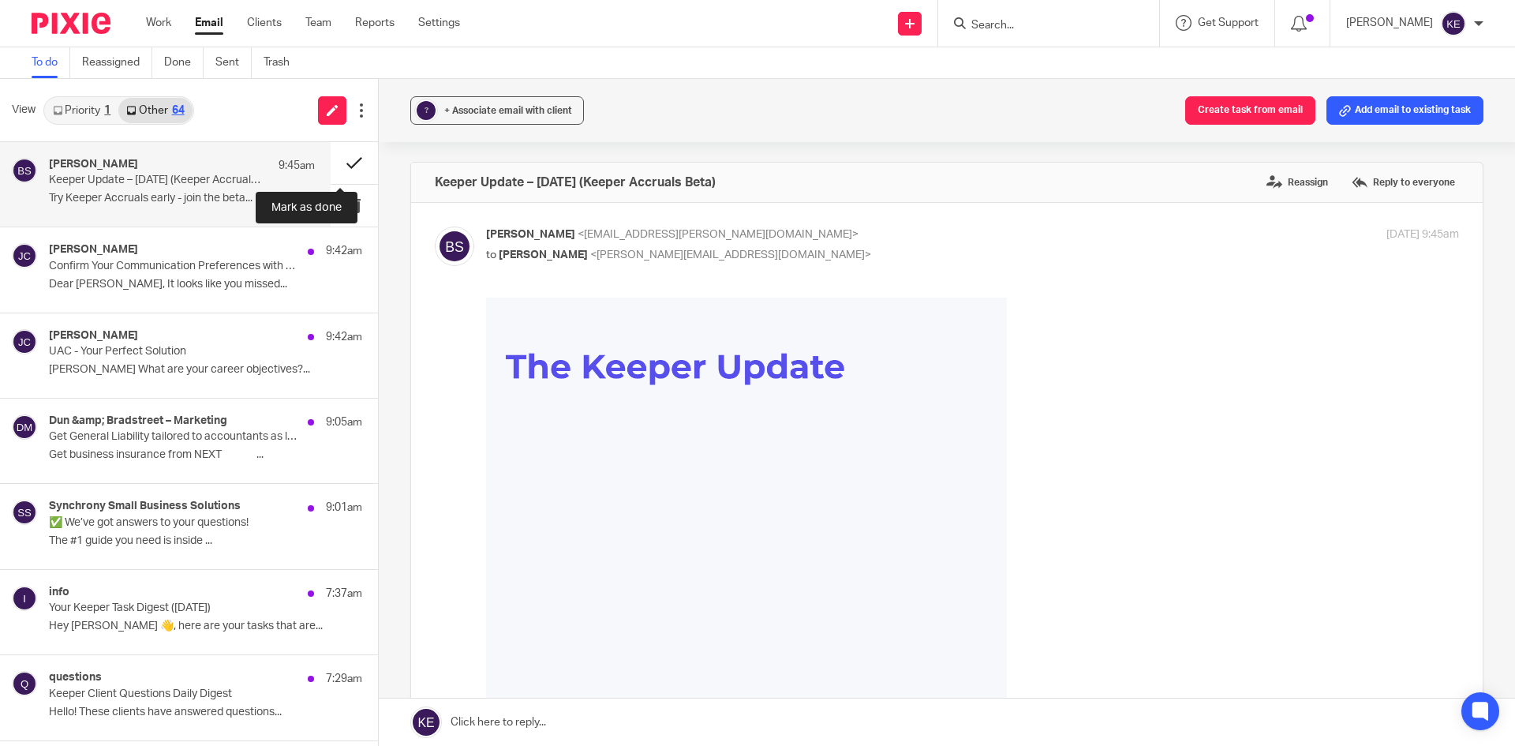
click at [331, 162] on button at bounding box center [354, 163] width 47 height 42
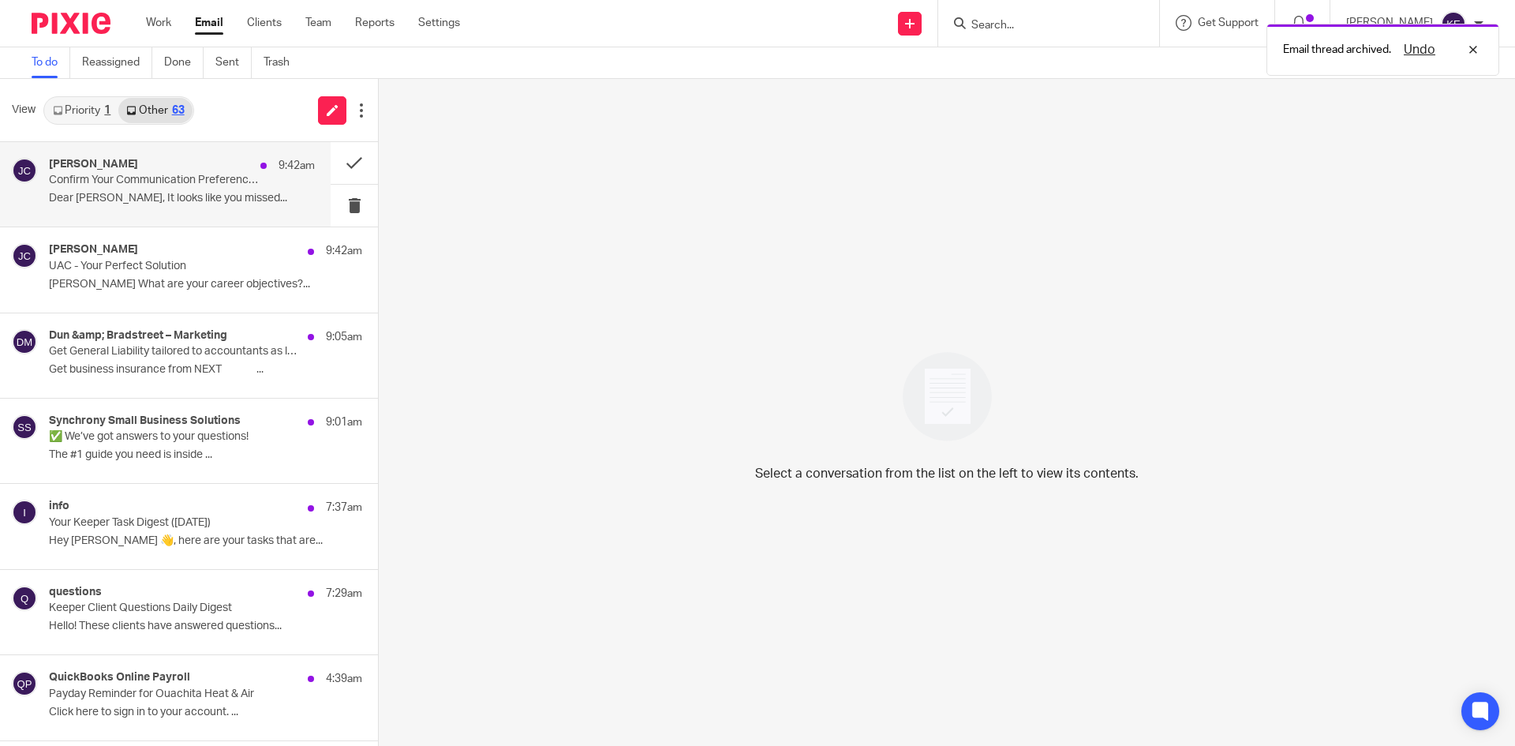
click at [221, 185] on p "Confirm Your Communication Preferences with UAC" at bounding box center [155, 180] width 213 height 13
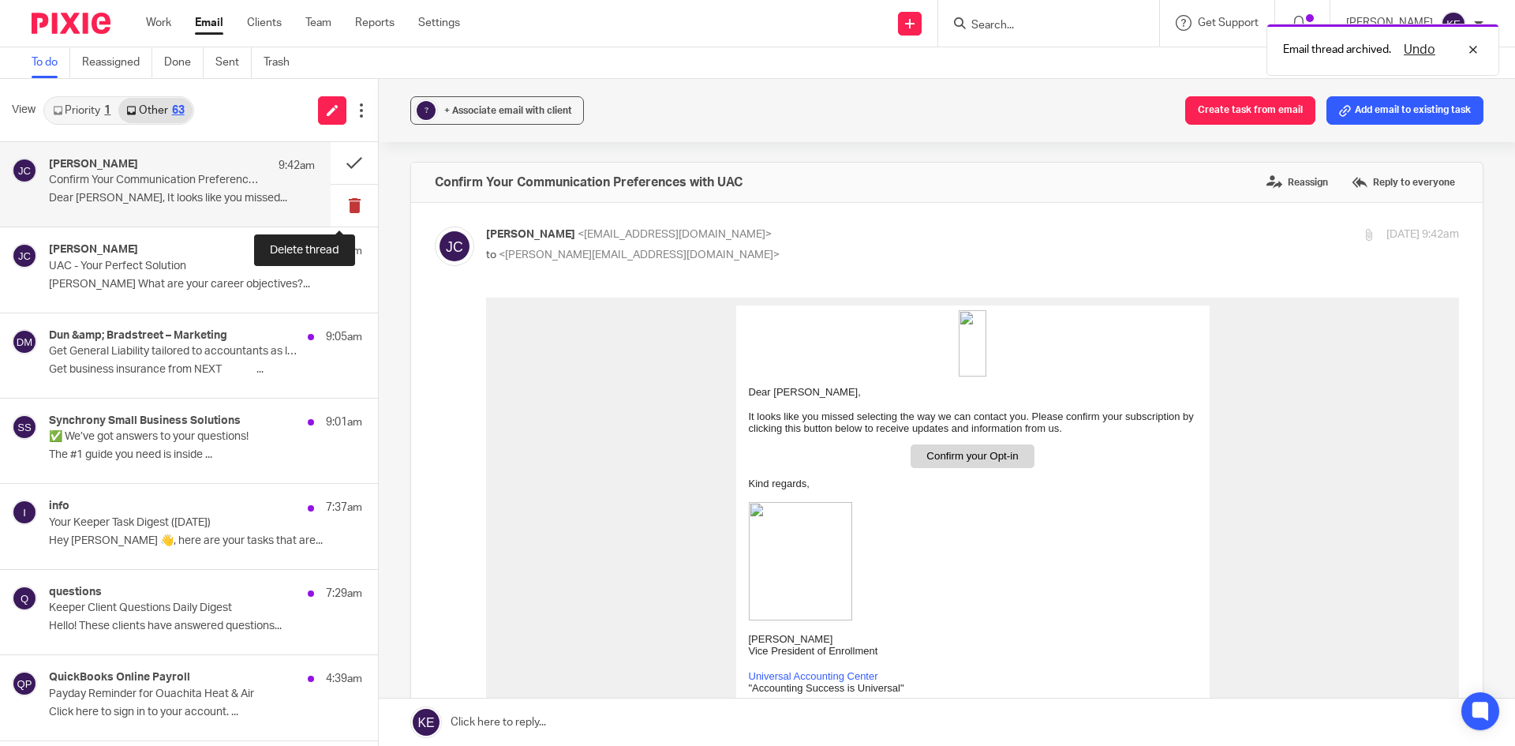
click at [333, 203] on button at bounding box center [354, 206] width 47 height 42
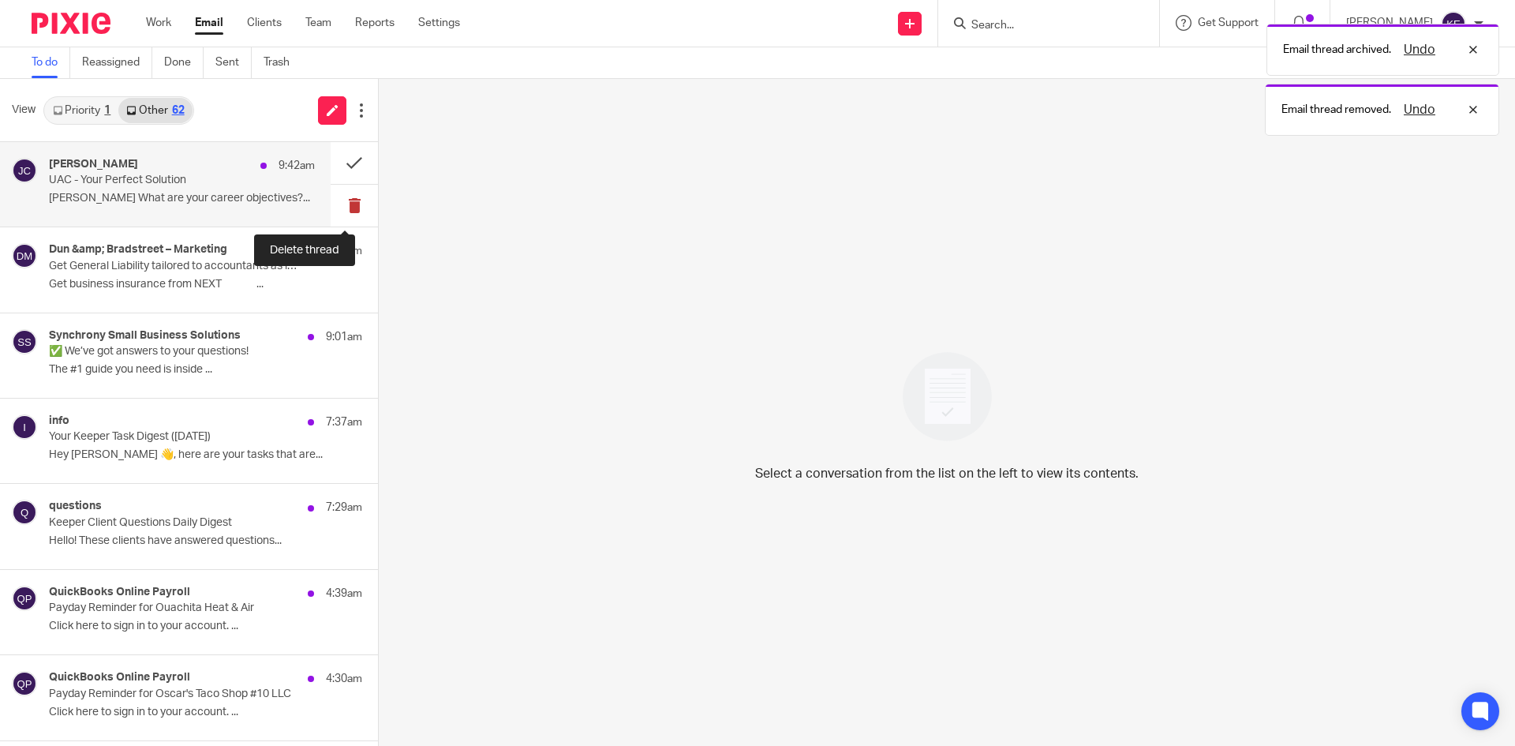
click at [336, 199] on button at bounding box center [354, 206] width 47 height 42
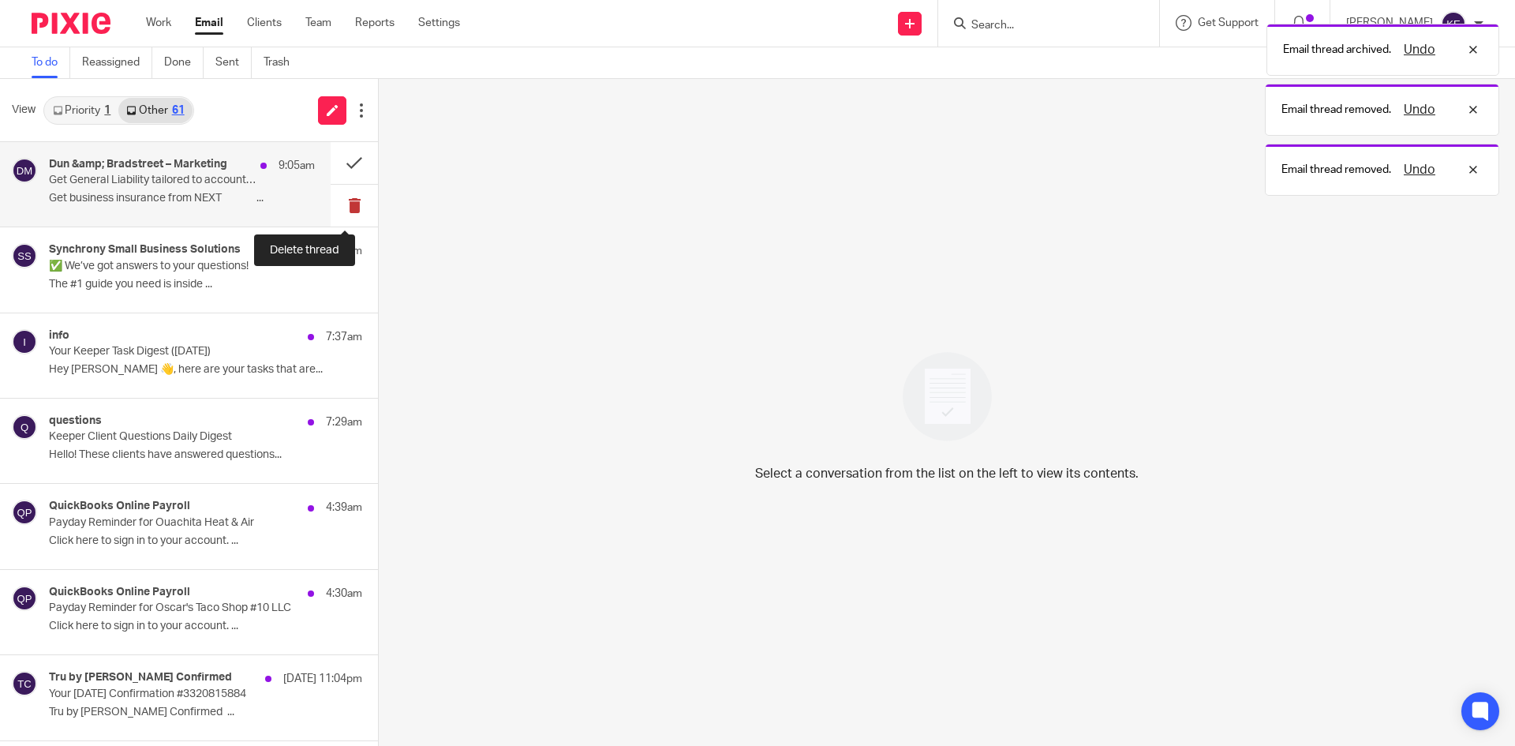
click at [336, 198] on button at bounding box center [354, 206] width 47 height 42
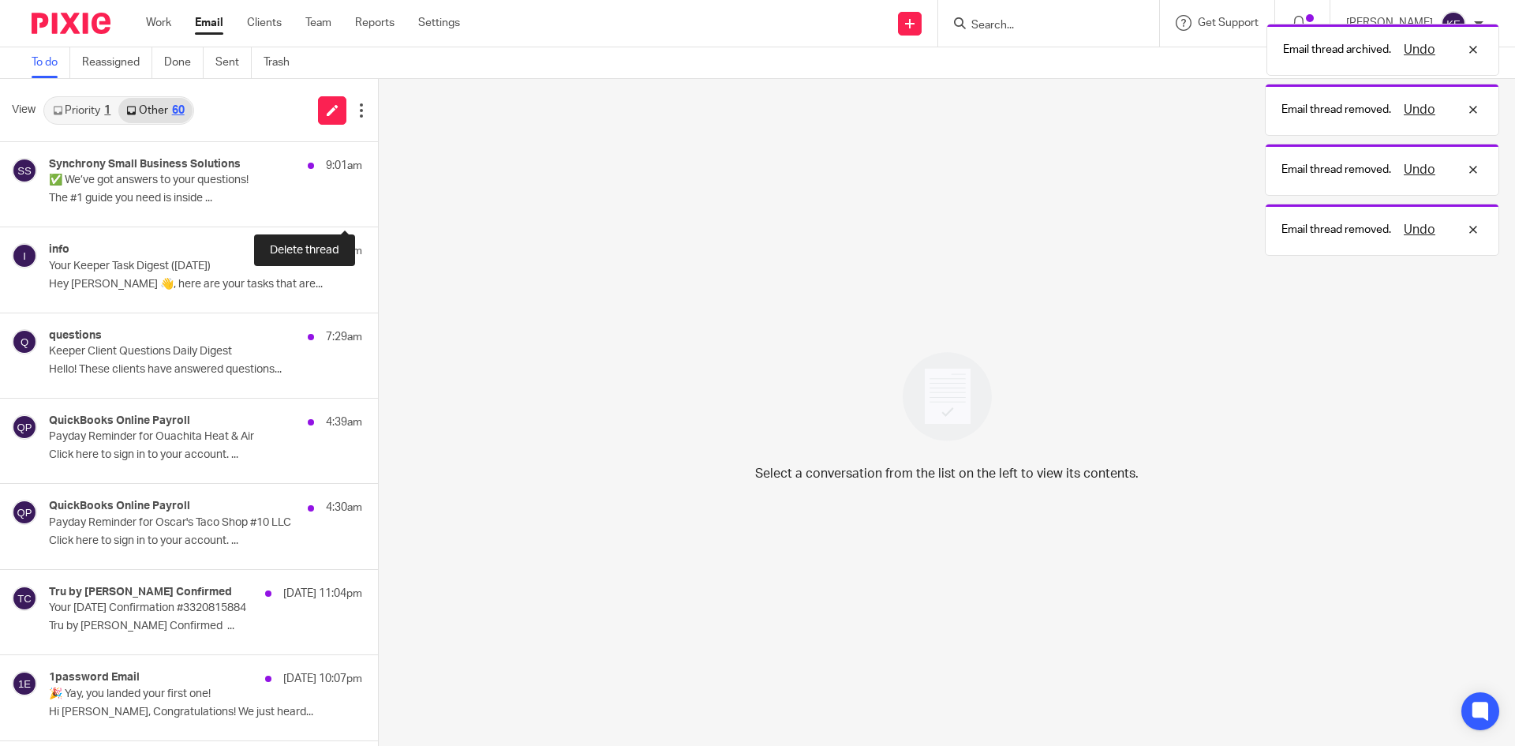
click at [378, 198] on button at bounding box center [384, 206] width 13 height 42
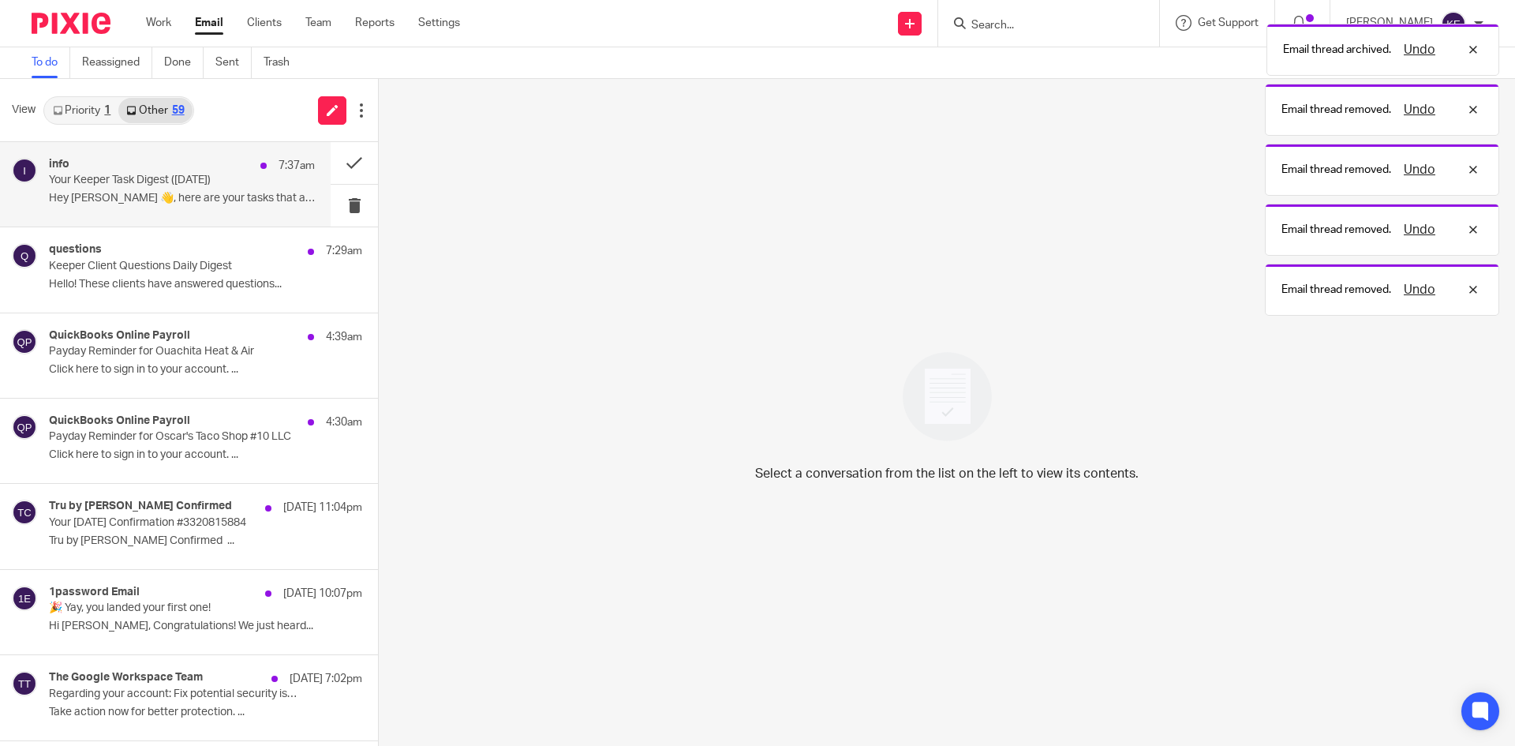
click at [238, 198] on p "Hey [PERSON_NAME] 👋, here are your tasks that are..." at bounding box center [182, 198] width 266 height 13
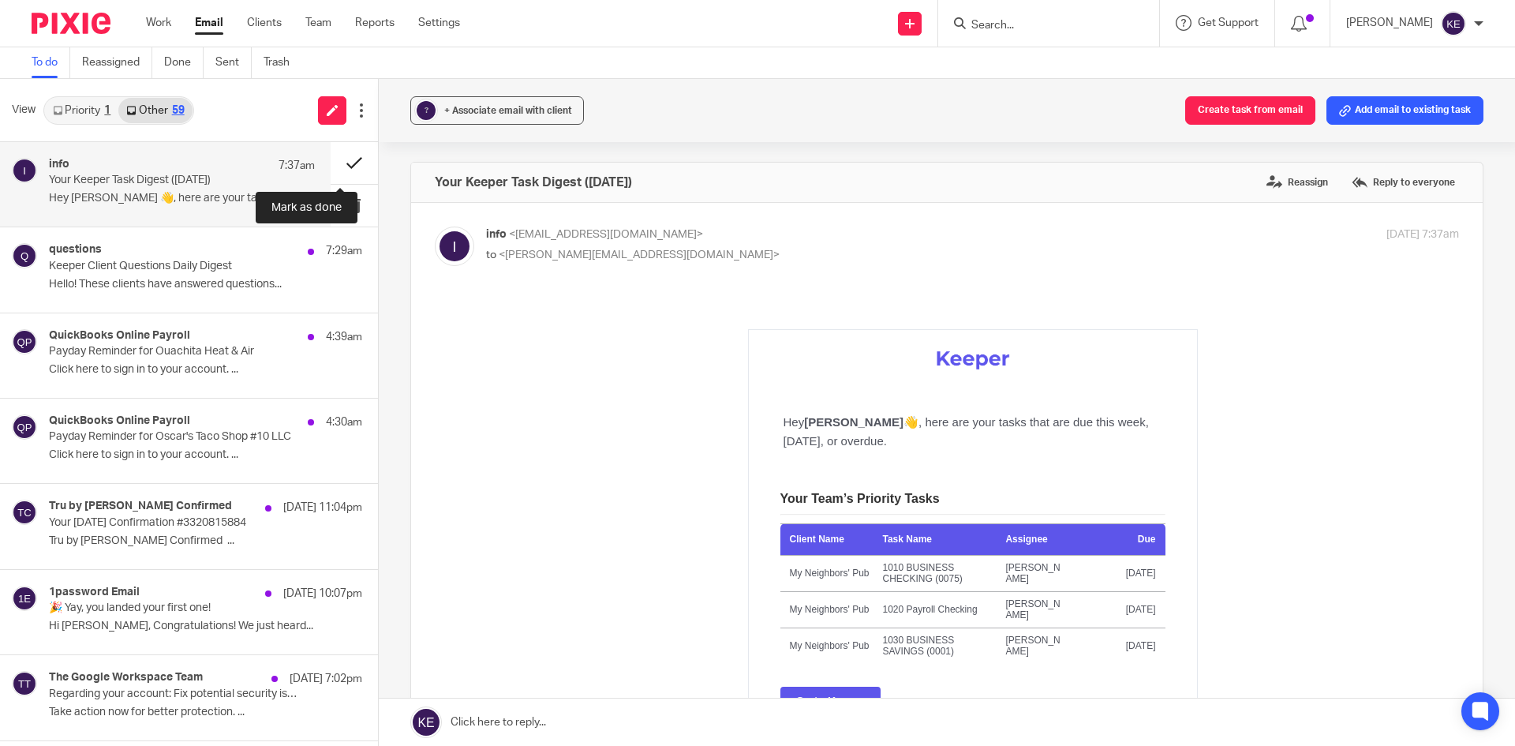
click at [337, 158] on button at bounding box center [354, 163] width 47 height 42
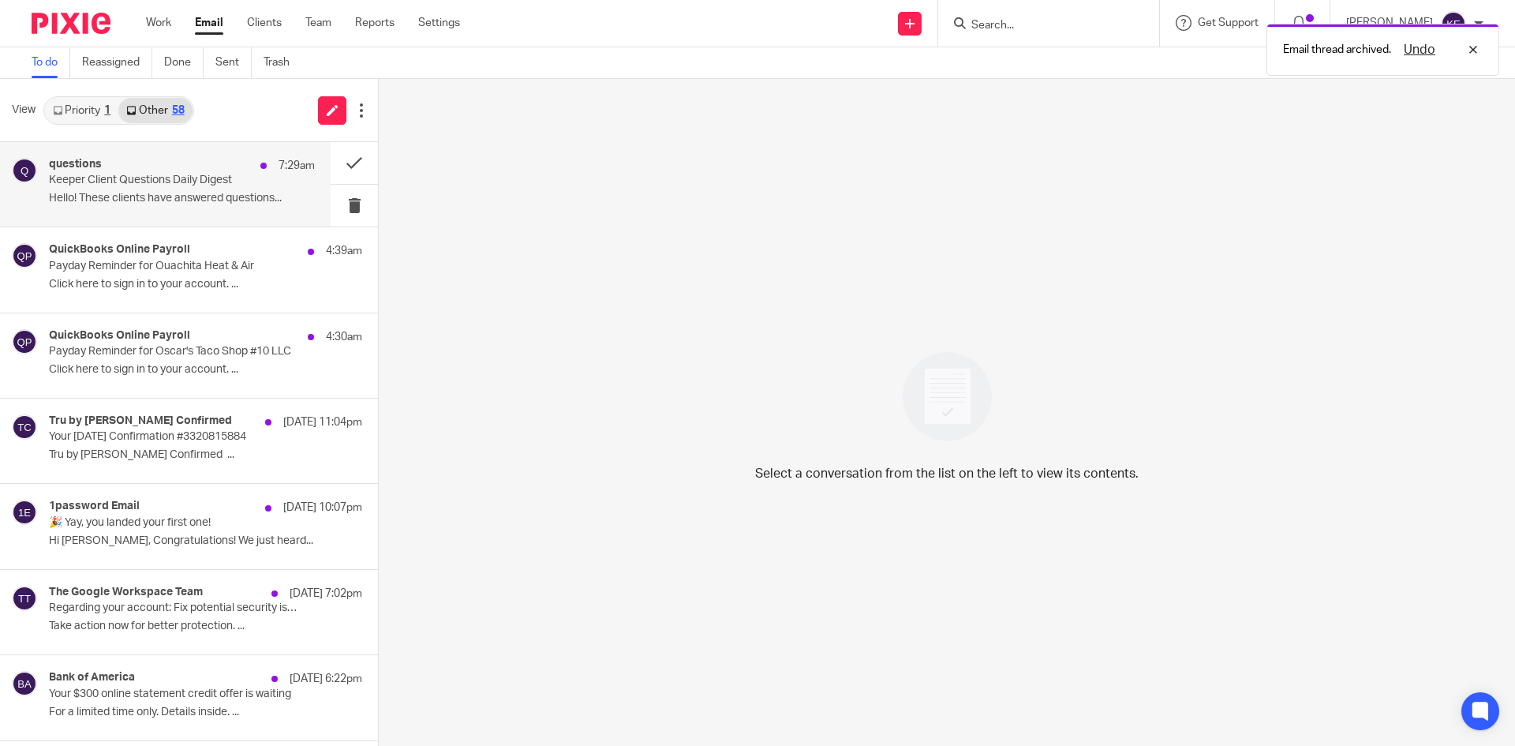
click at [200, 200] on p "Hello! These clients have answered questions..." at bounding box center [182, 198] width 266 height 13
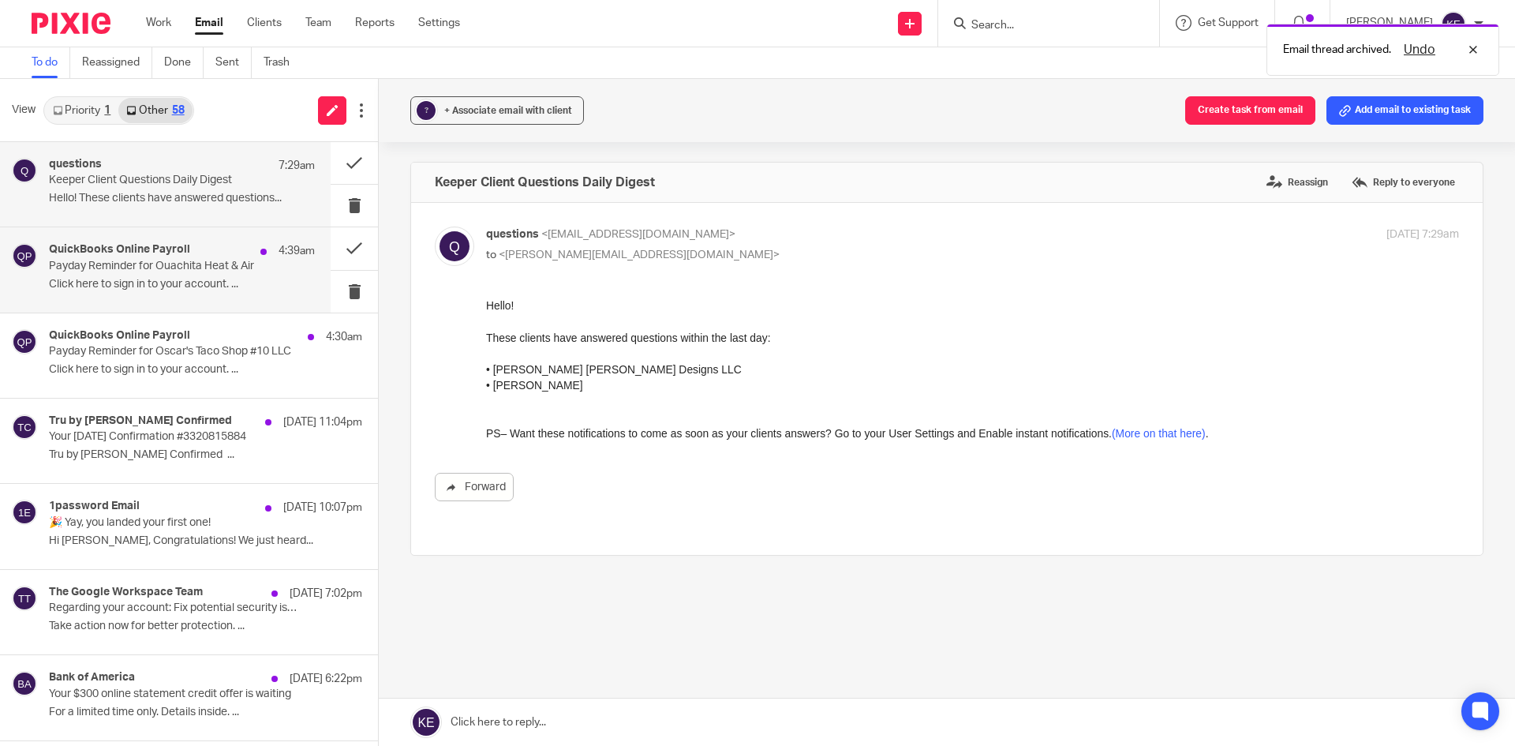
click at [191, 264] on p "Payday Reminder for Ouachita Heat & Air" at bounding box center [155, 266] width 213 height 13
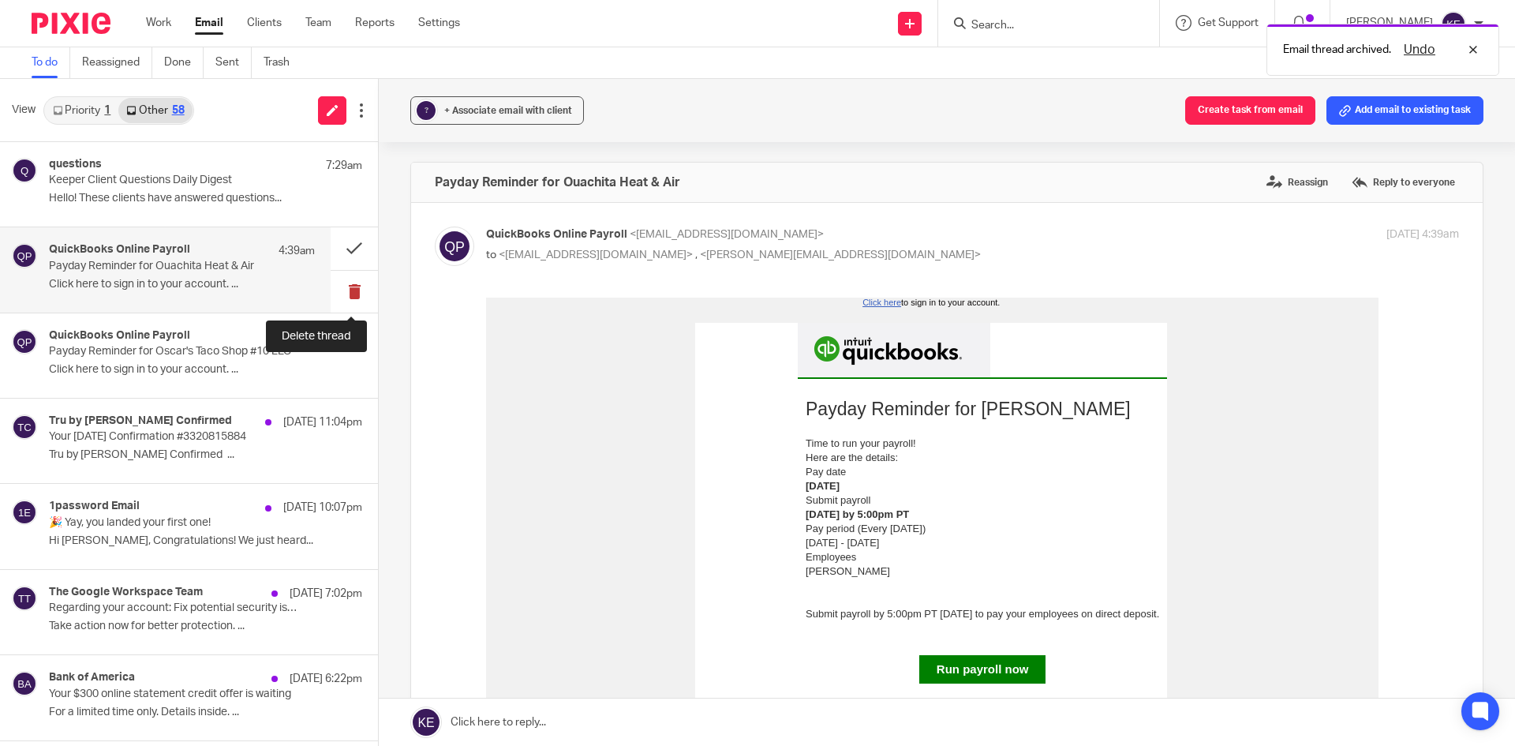
click at [343, 286] on button at bounding box center [354, 292] width 47 height 42
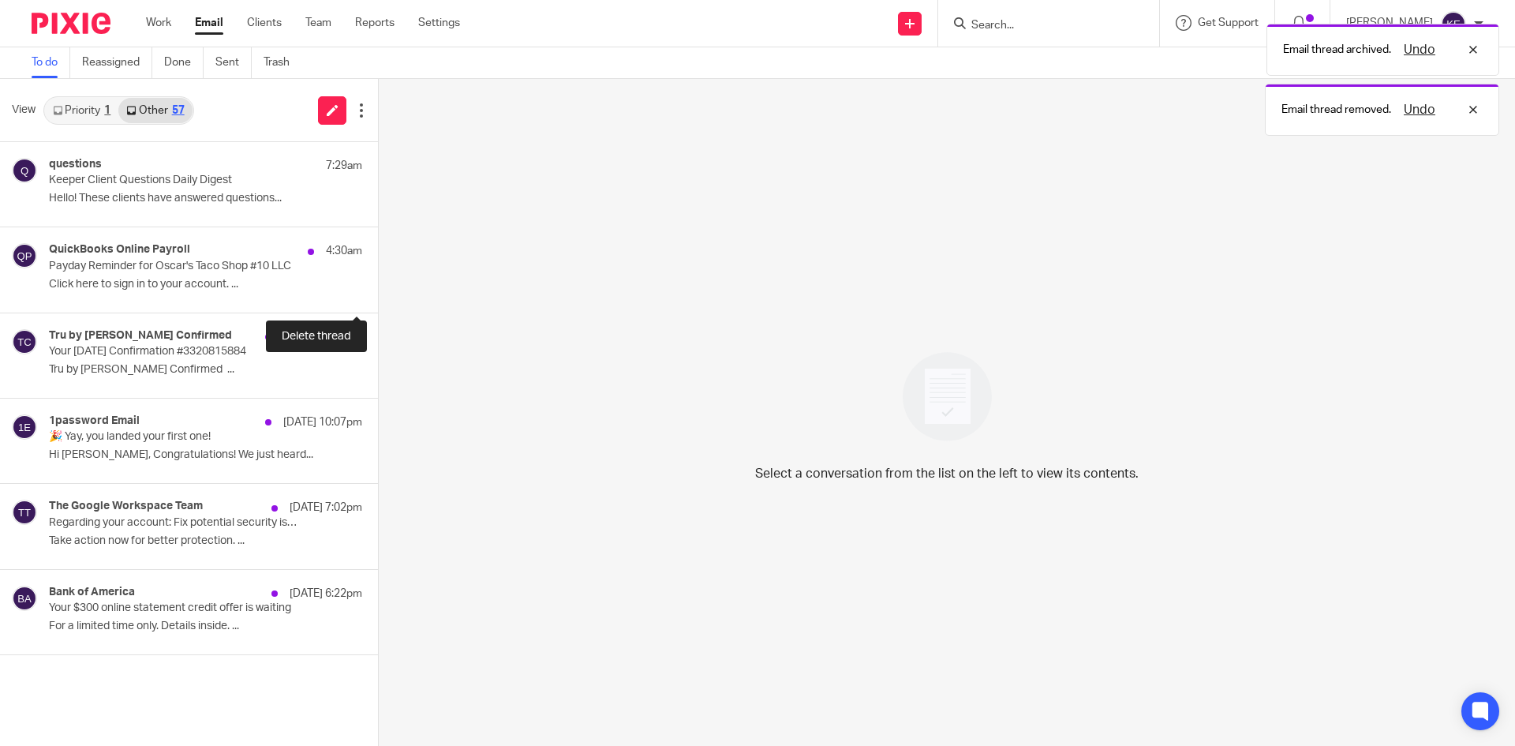
click at [378, 286] on button at bounding box center [384, 292] width 13 height 42
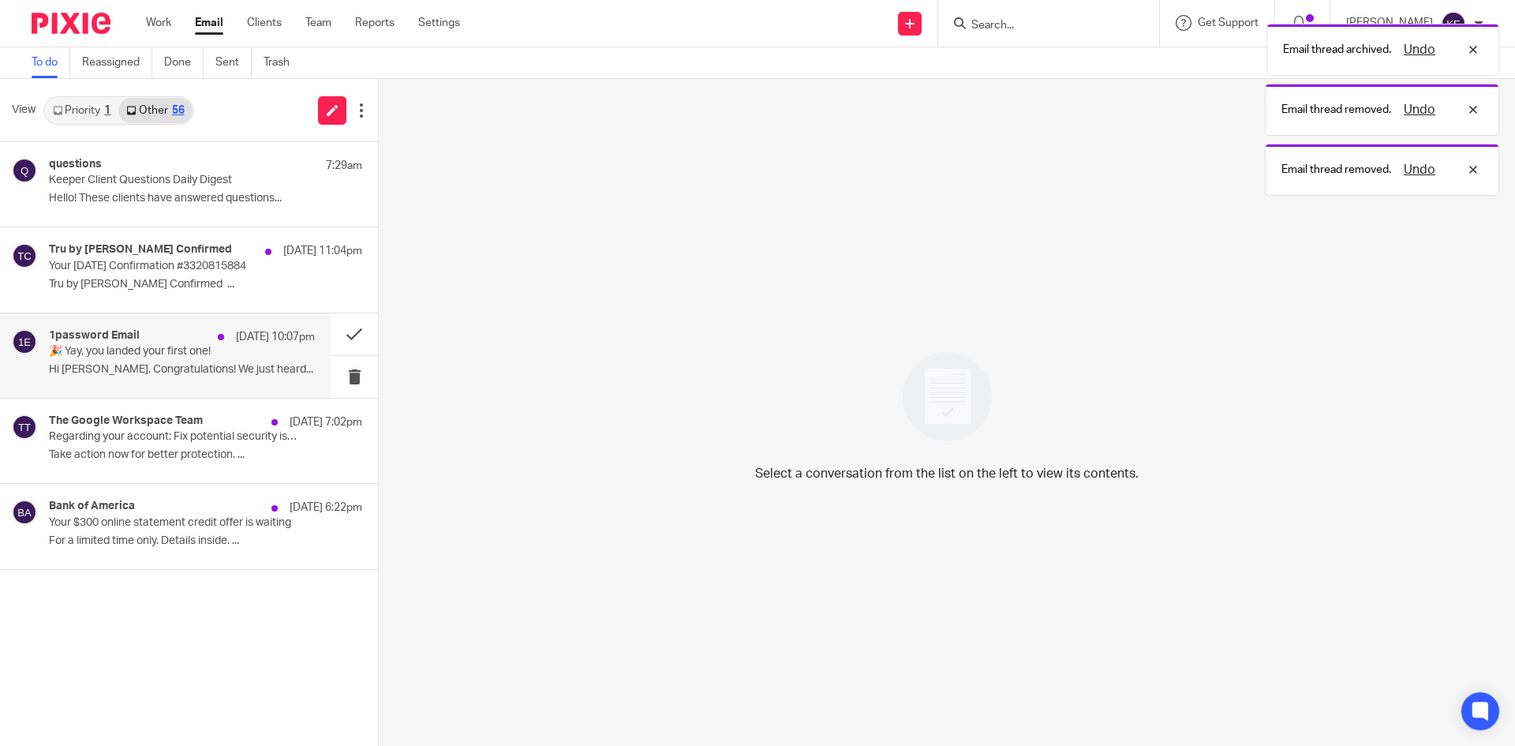
click at [205, 351] on p "🎉 Yay, you landed your first one!" at bounding box center [155, 351] width 213 height 13
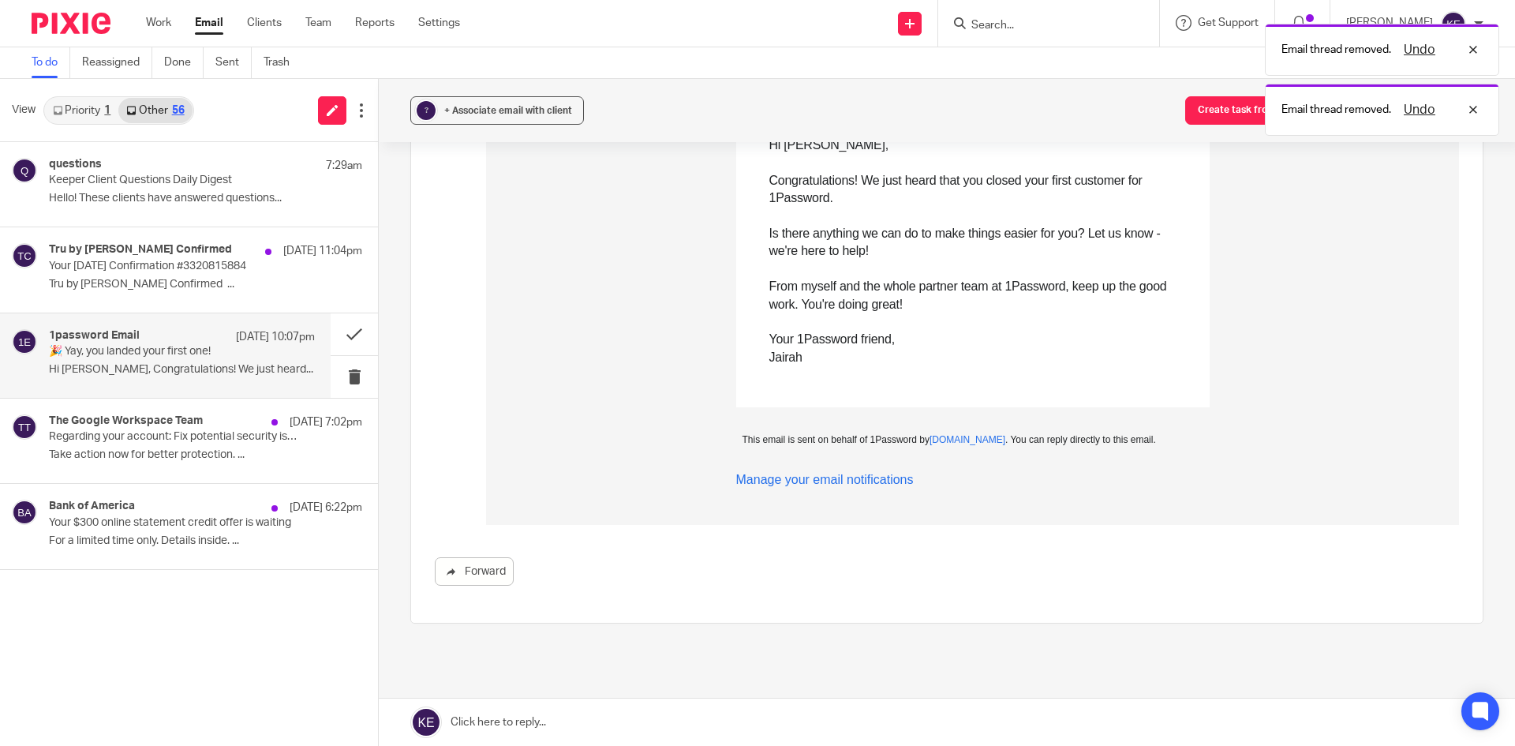
scroll to position [316, 0]
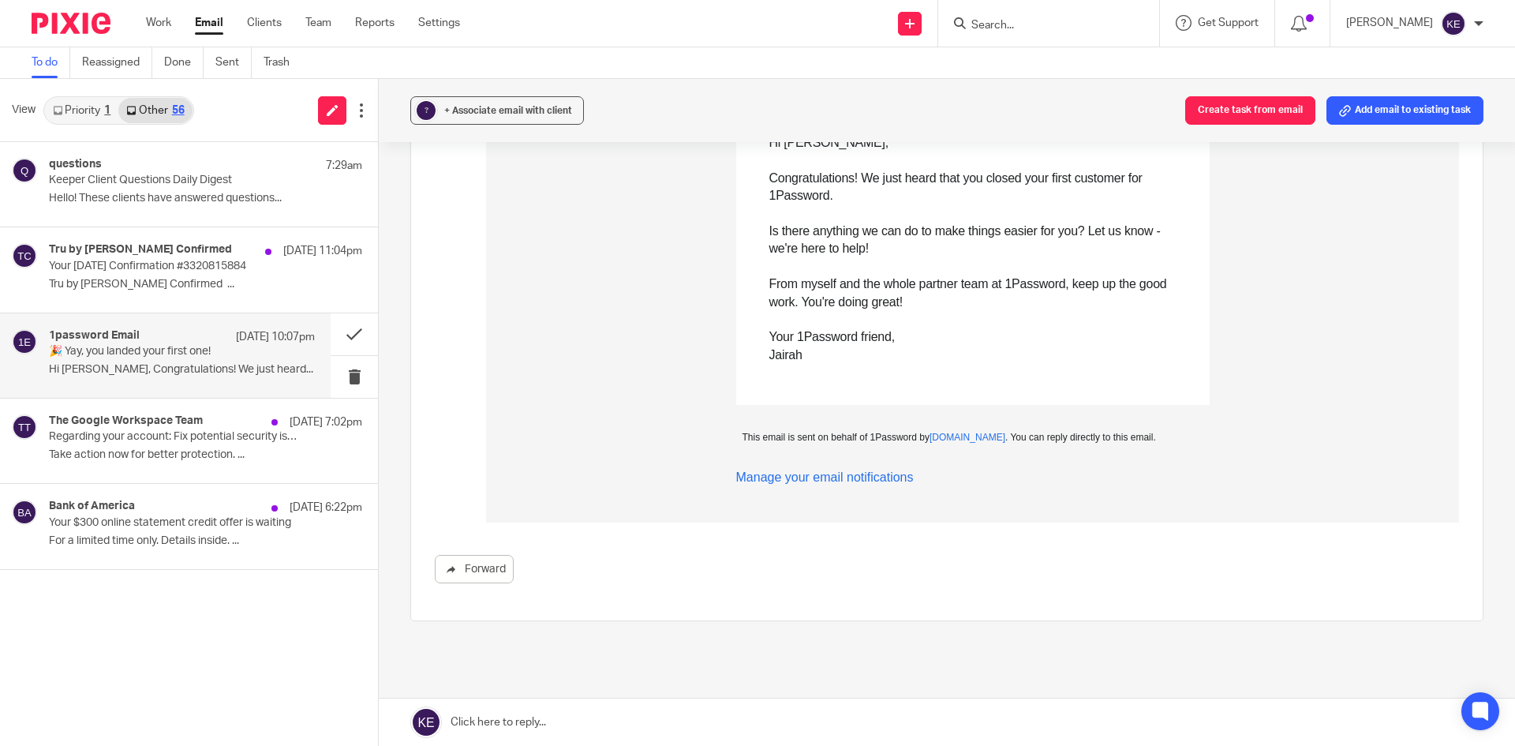
click at [964, 436] on link "PartnerStack.com" at bounding box center [968, 437] width 76 height 11
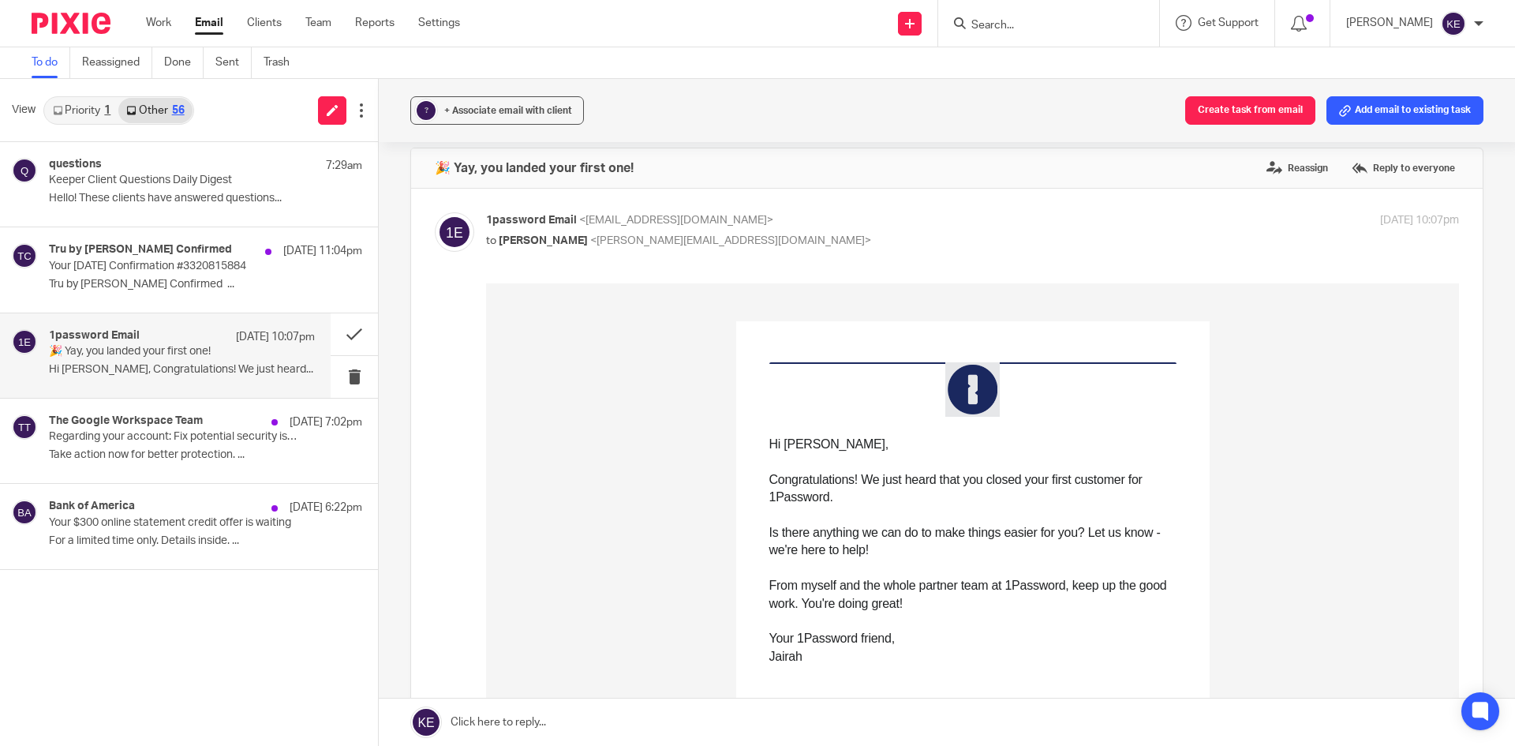
scroll to position [0, 0]
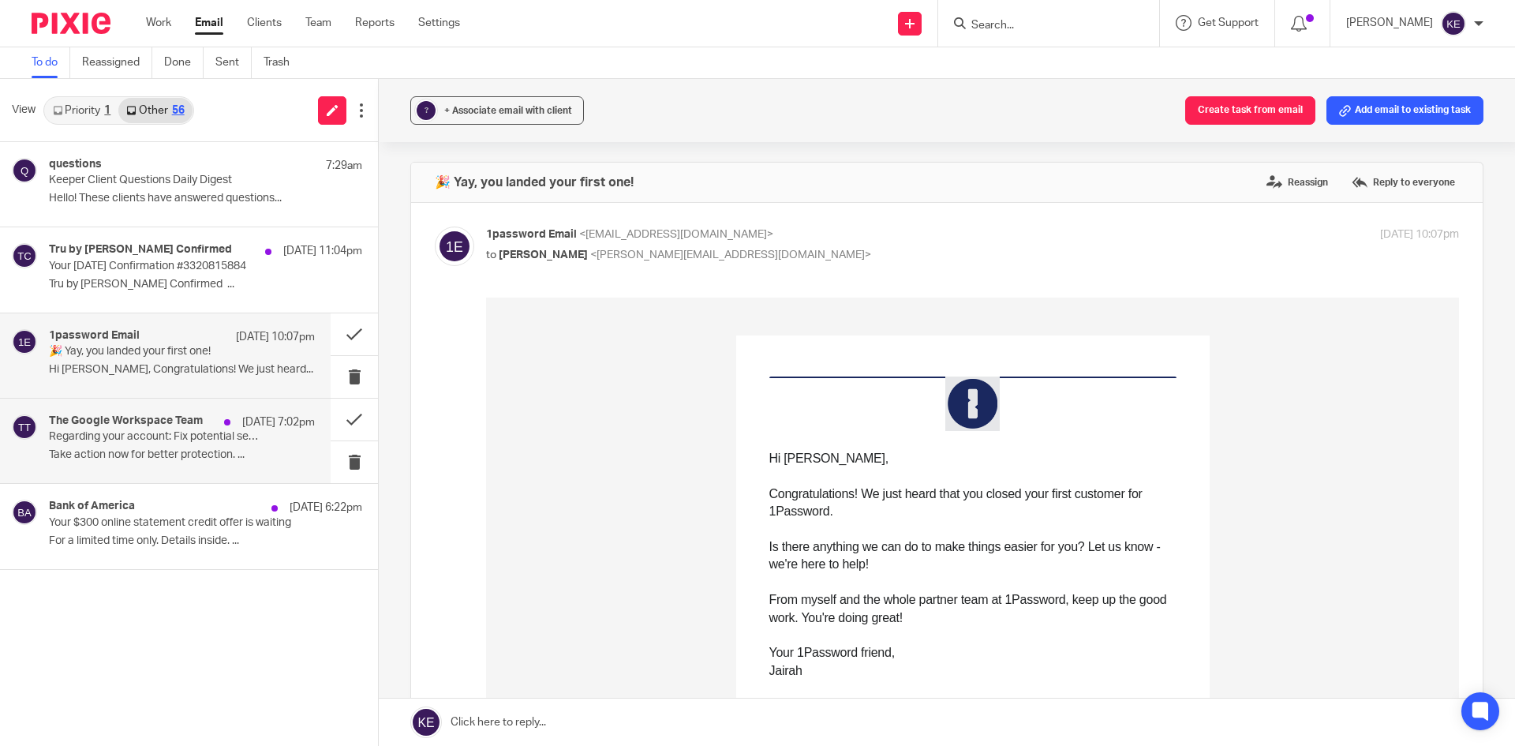
click at [219, 444] on p "Regarding your account: Fix potential security issues" at bounding box center [155, 436] width 213 height 13
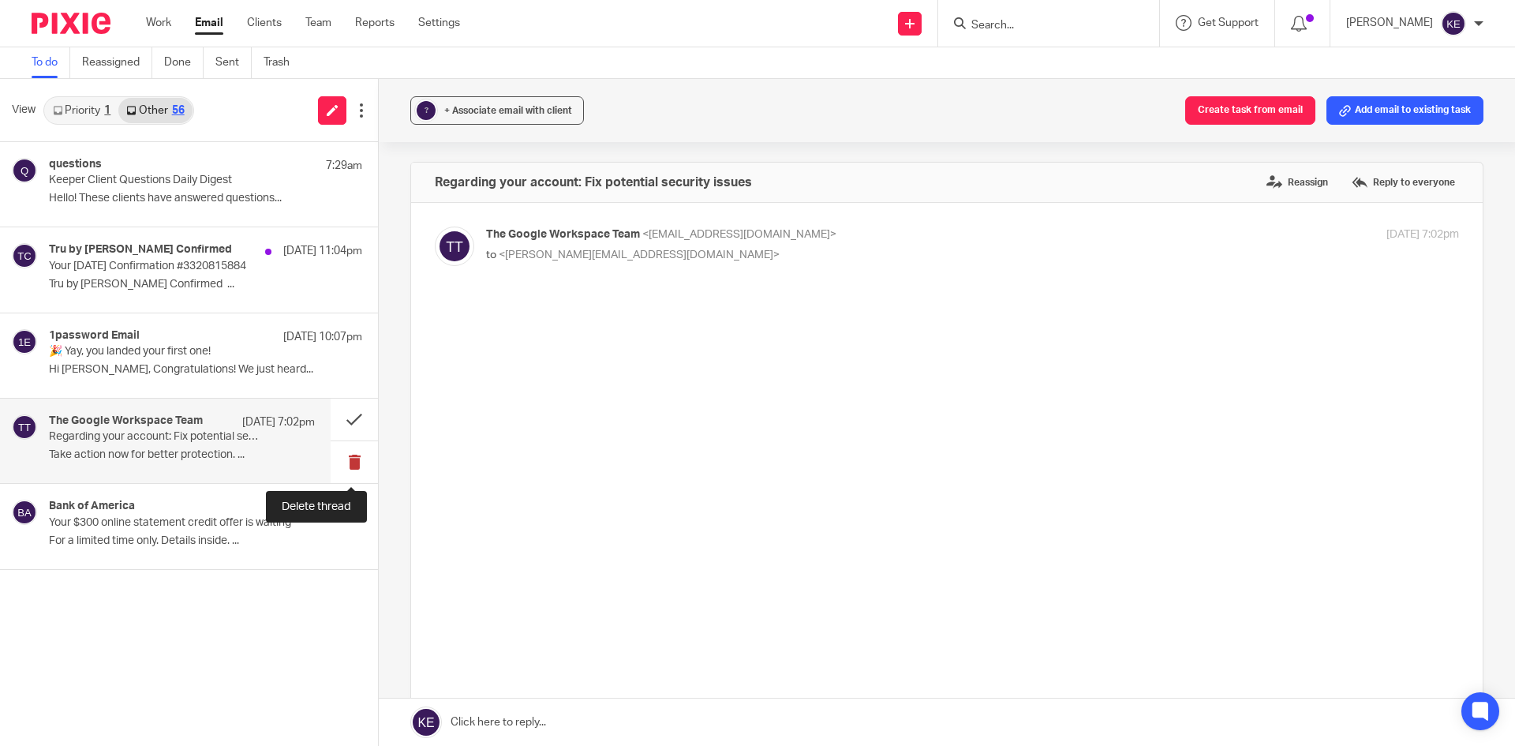
click at [349, 454] on button at bounding box center [354, 462] width 47 height 42
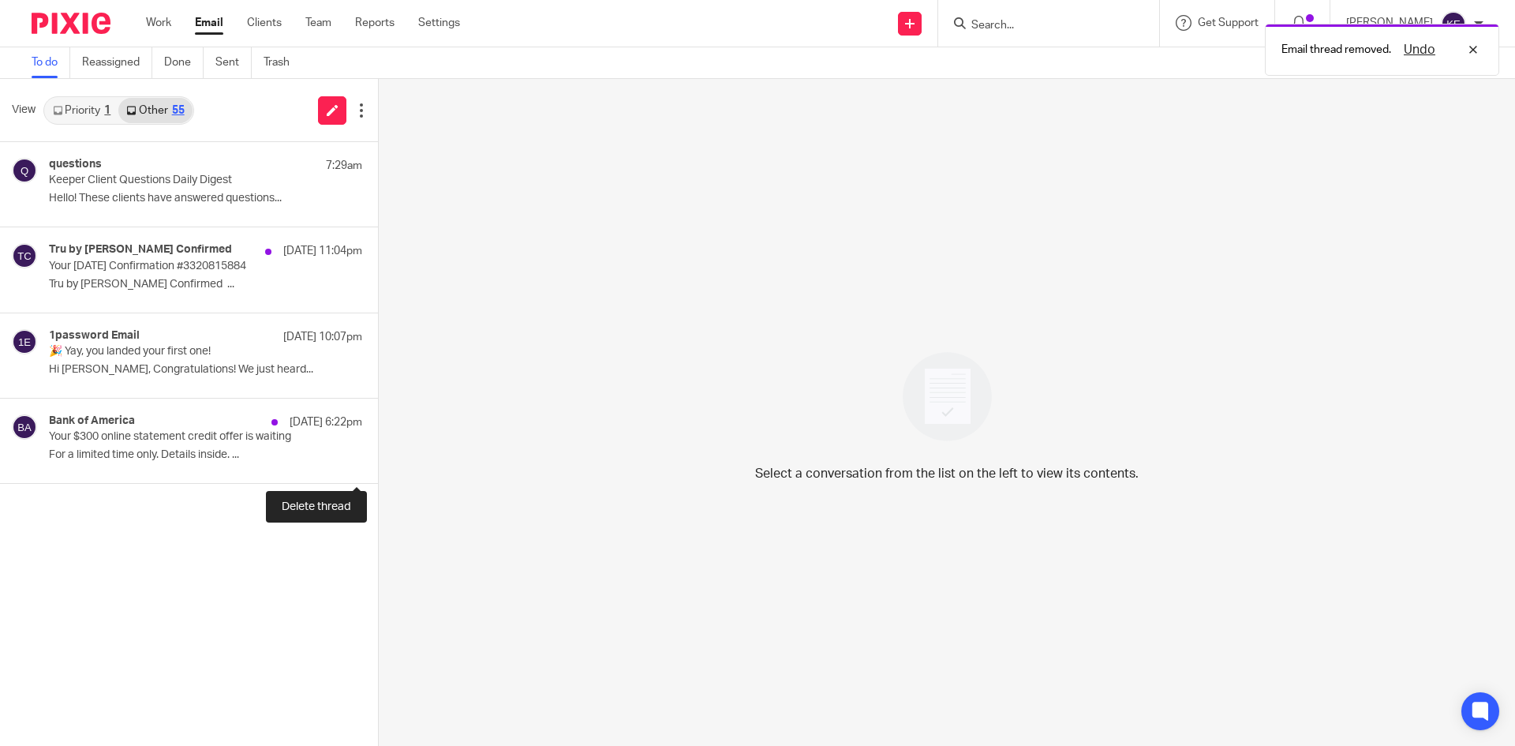
click at [378, 454] on button at bounding box center [384, 462] width 13 height 42
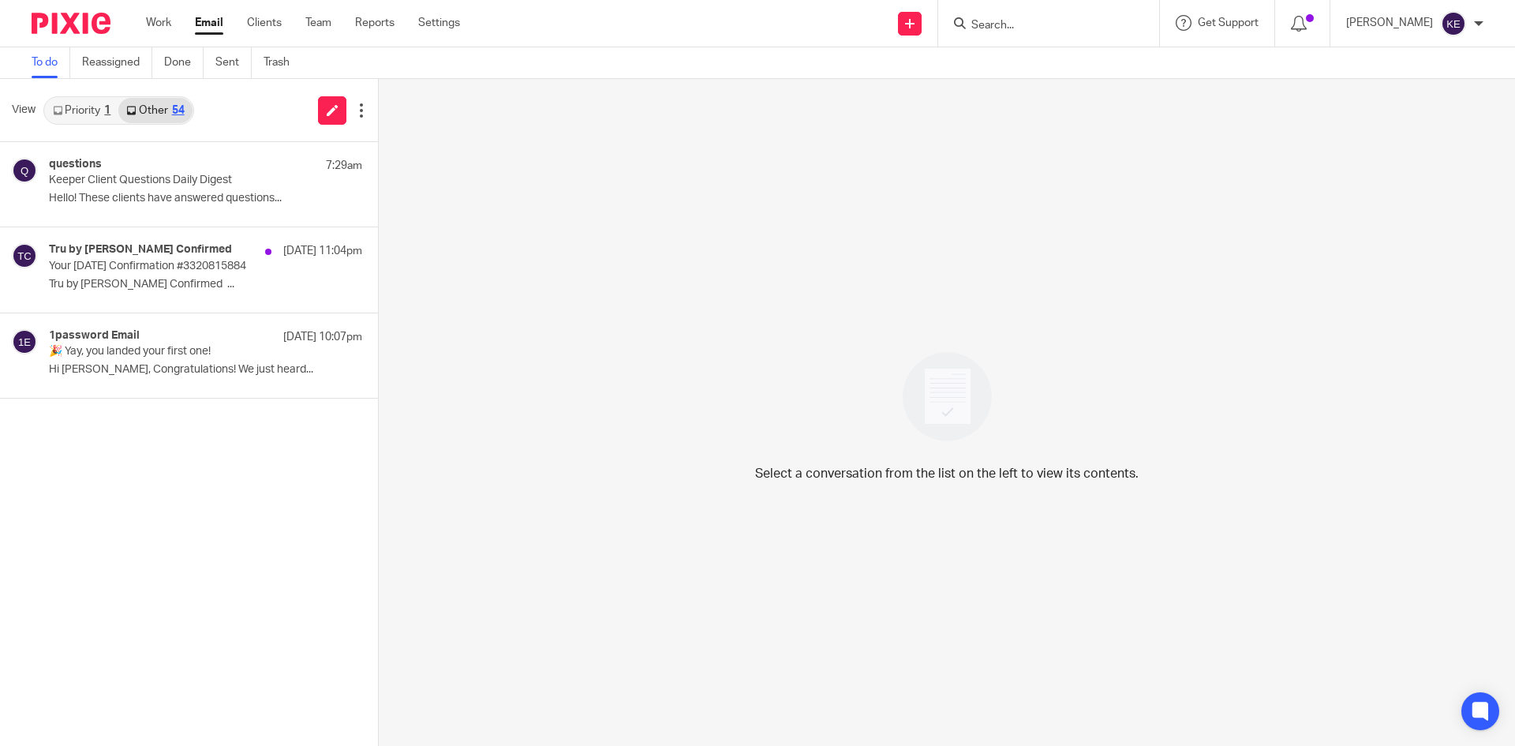
click at [209, 23] on link "Email" at bounding box center [209, 23] width 28 height 16
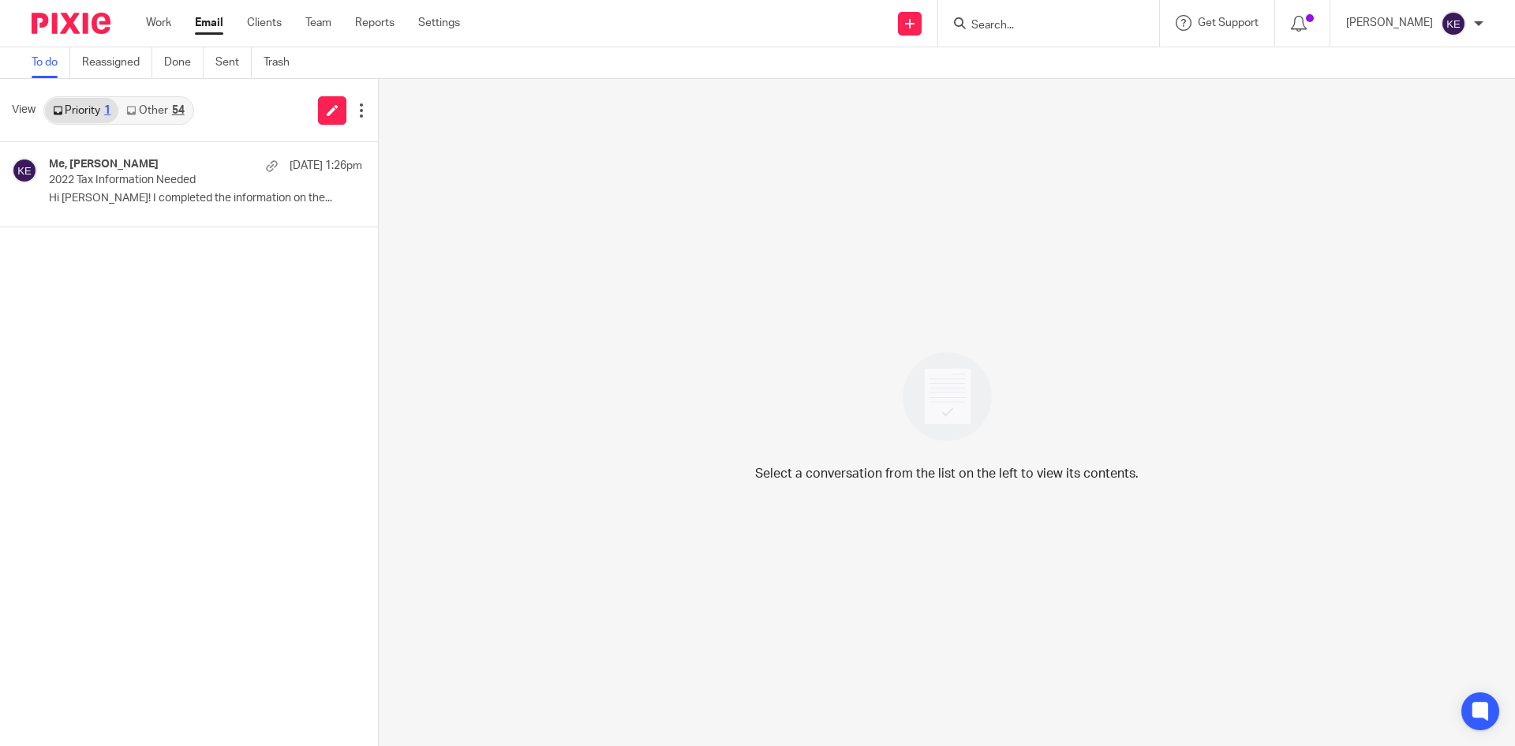
click at [180, 108] on div "54" at bounding box center [178, 110] width 13 height 11
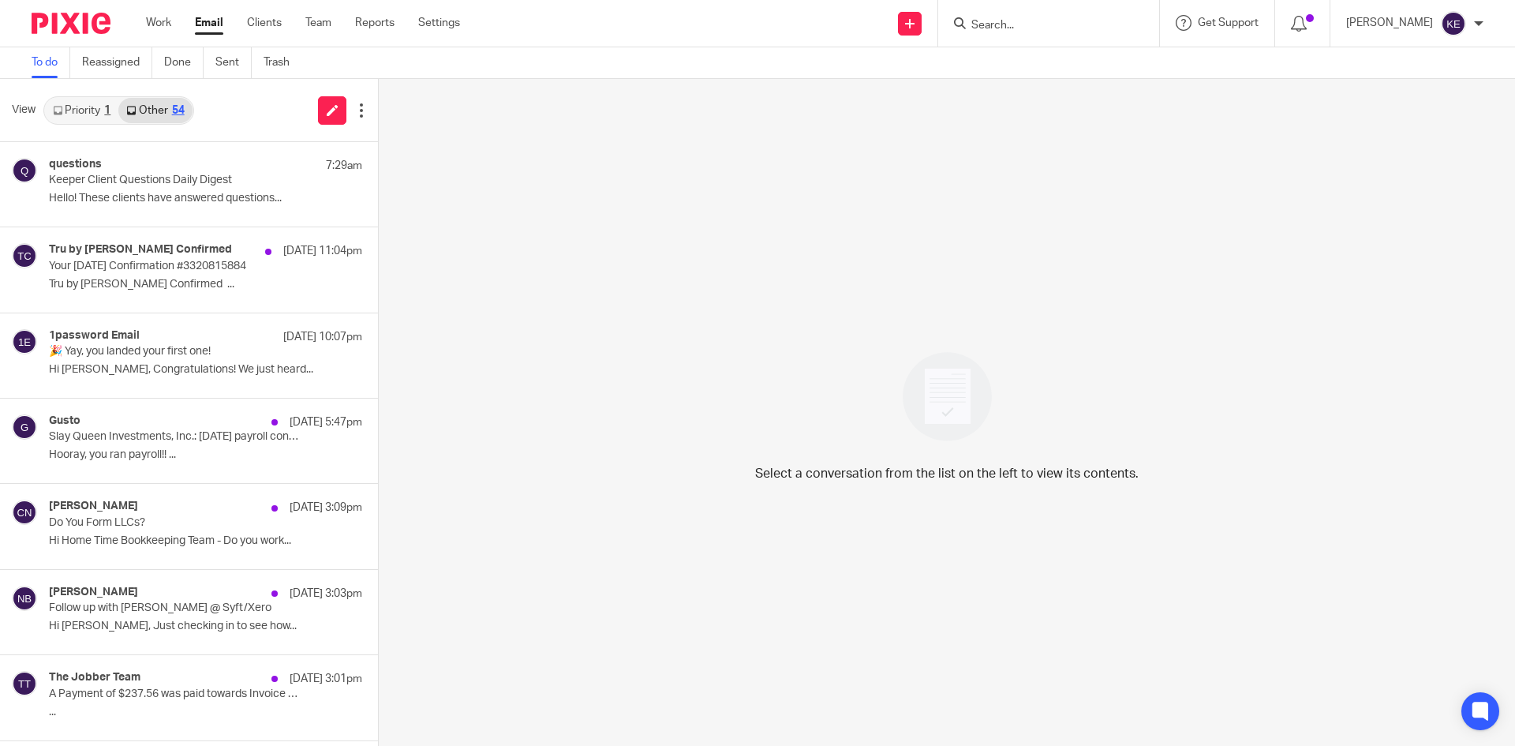
click at [66, 108] on link "Priority 1" at bounding box center [81, 110] width 73 height 25
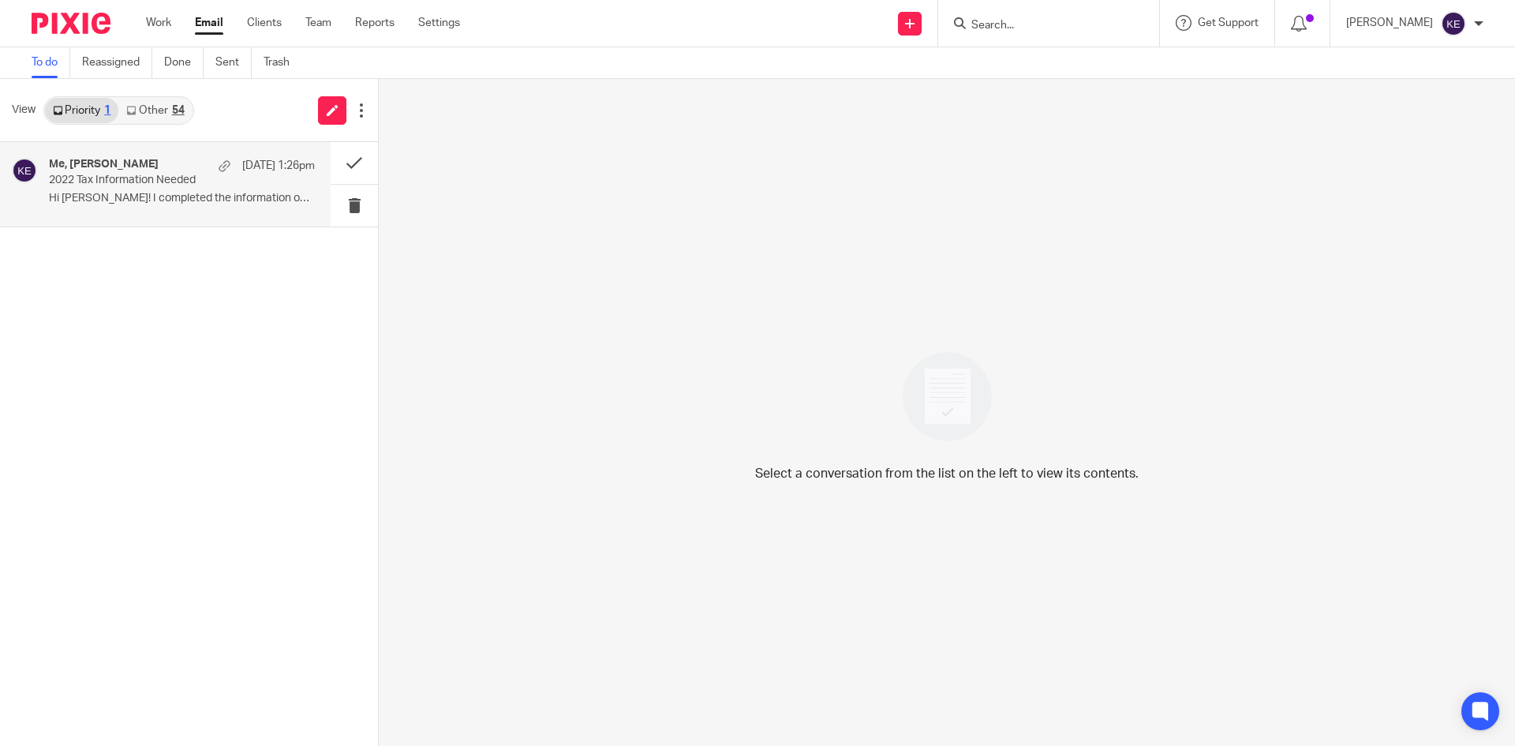
click at [113, 164] on h4 "Me, [PERSON_NAME]" at bounding box center [104, 164] width 110 height 13
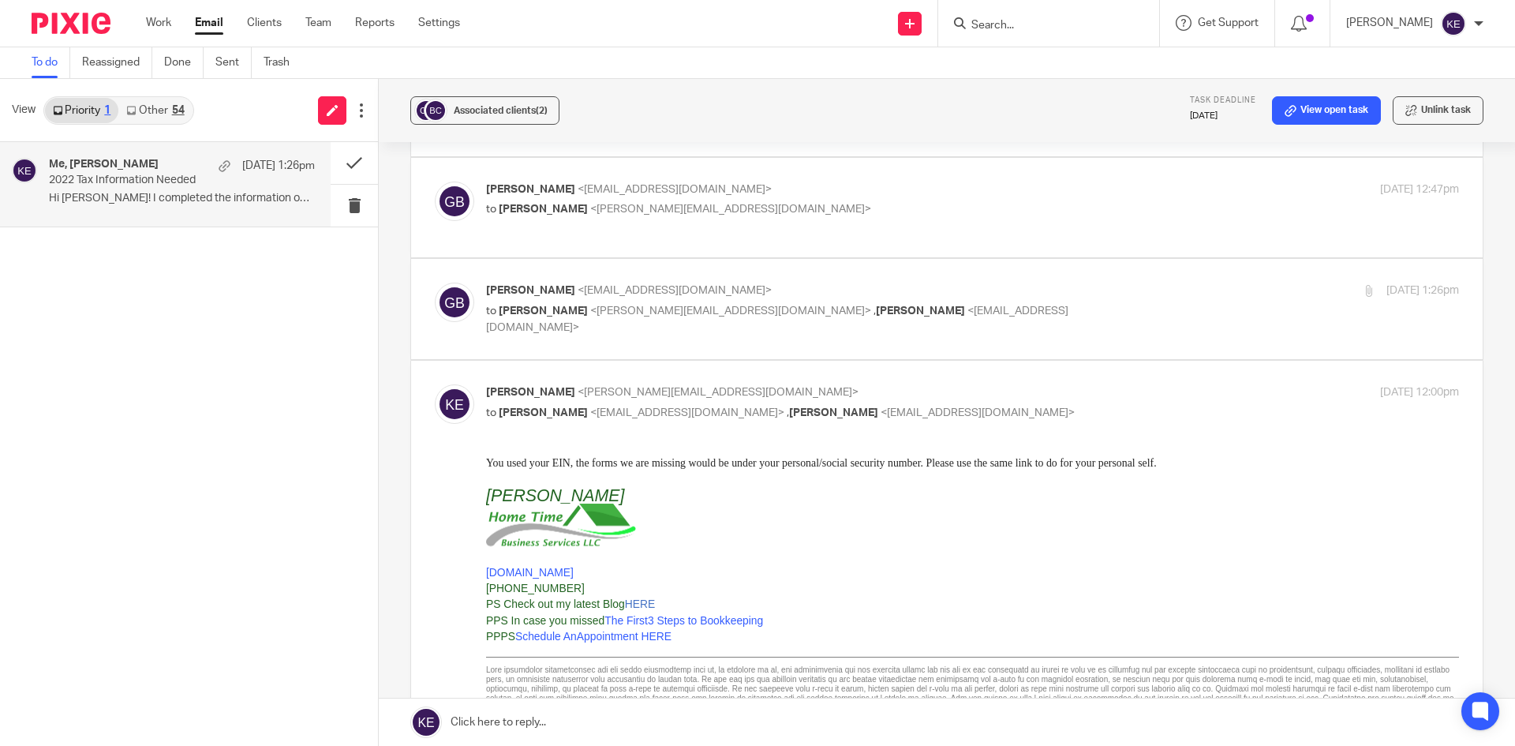
scroll to position [552, 0]
click at [857, 300] on p "[PERSON_NAME] <[EMAIL_ADDRESS][DOMAIN_NAME]>" at bounding box center [810, 291] width 649 height 17
checkbox input "true"
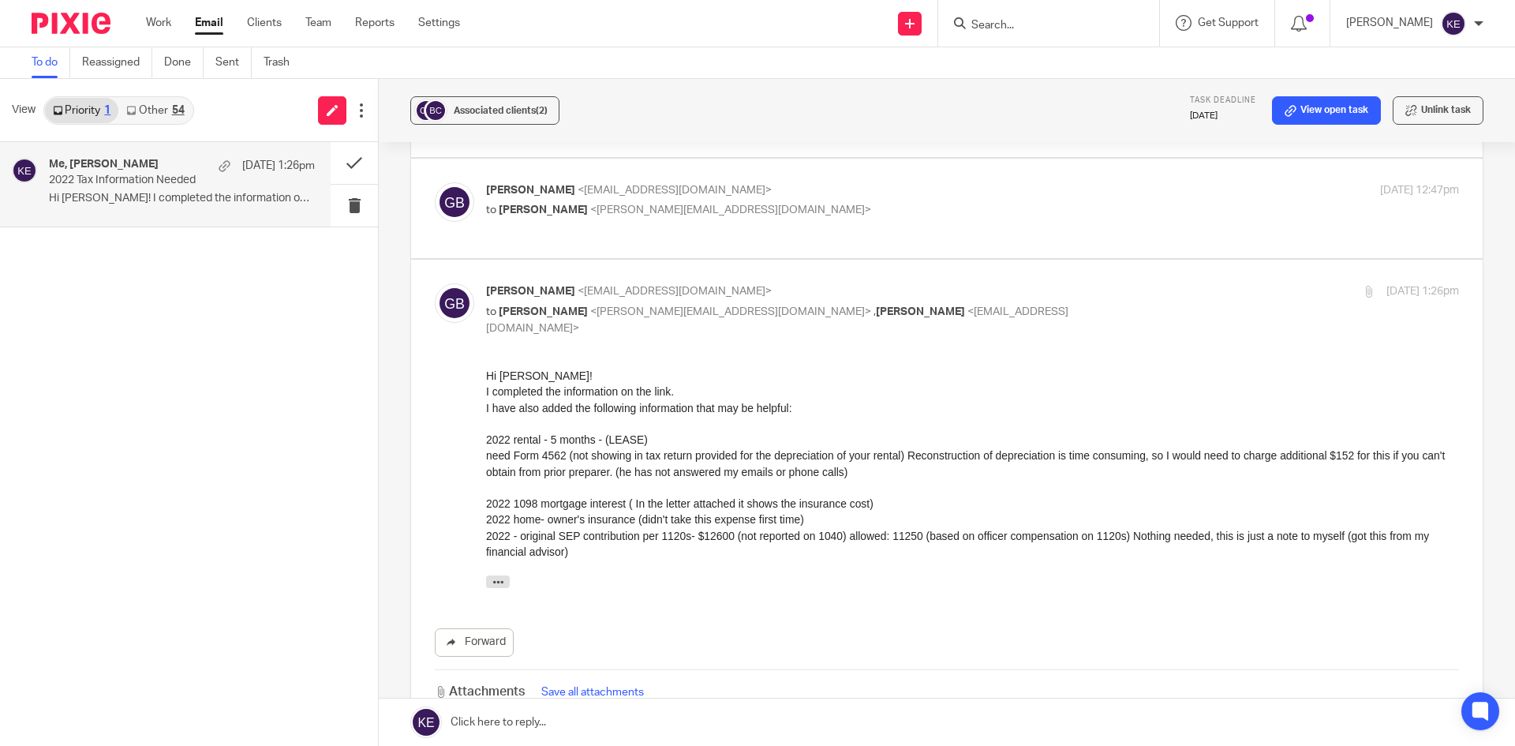
click at [809, 210] on p "to Kim Erick <kim@hometimebusinessservices.com>" at bounding box center [810, 210] width 649 height 17
checkbox input "true"
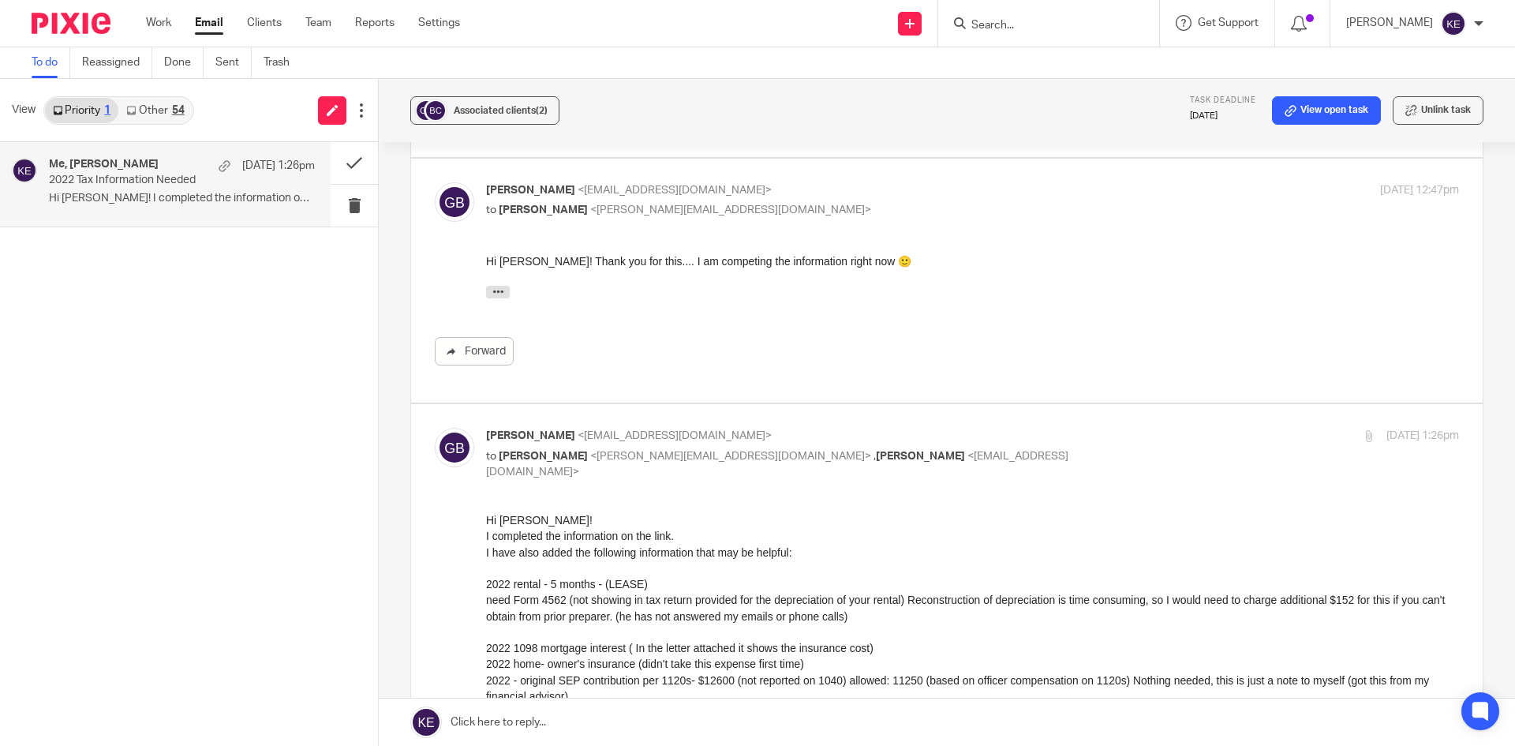
scroll to position [473, 0]
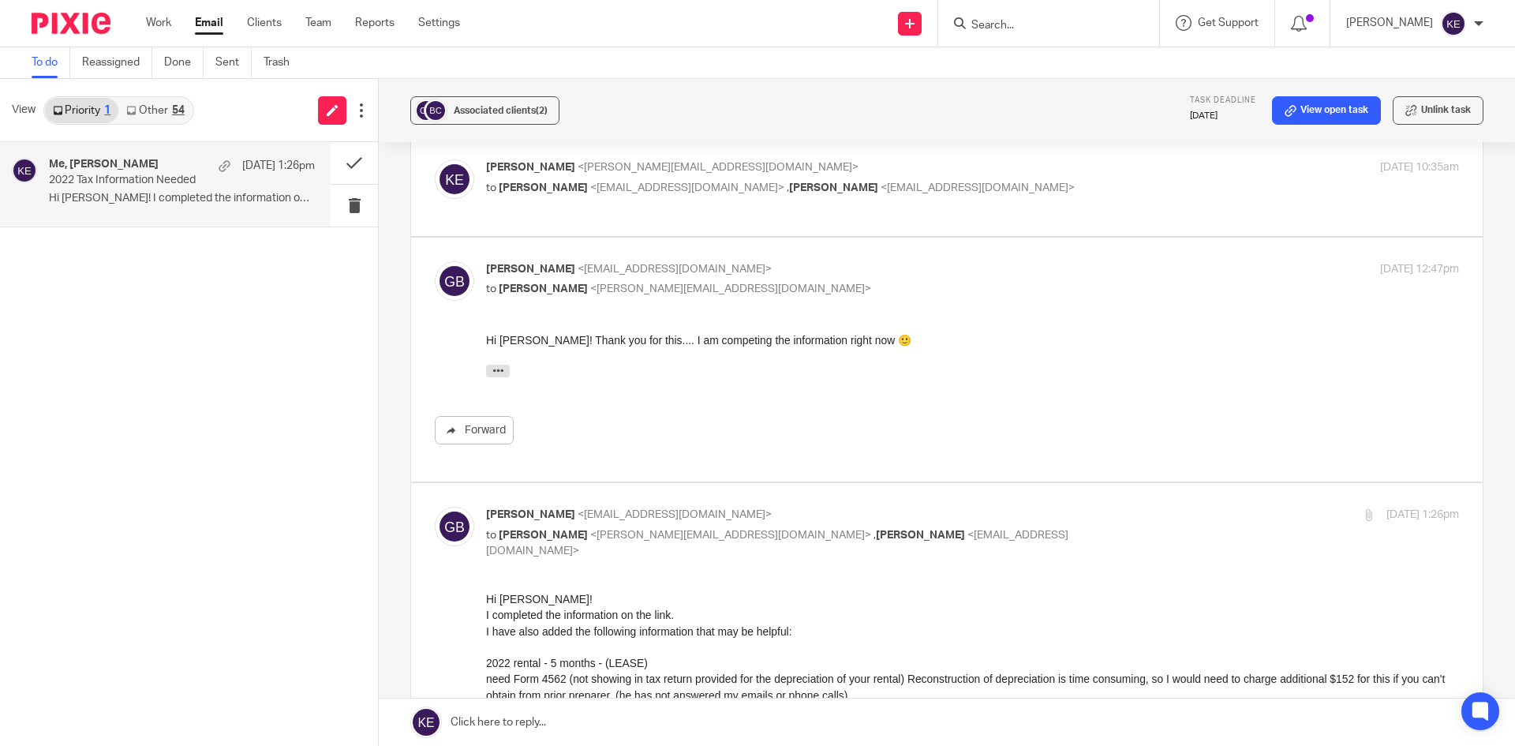
click at [1022, 189] on p "to Gloria Bencosme <bencosmeconsulting@gmail.com> , Carol Cepeda <hello@loracbo…" at bounding box center [810, 188] width 649 height 17
checkbox input "true"
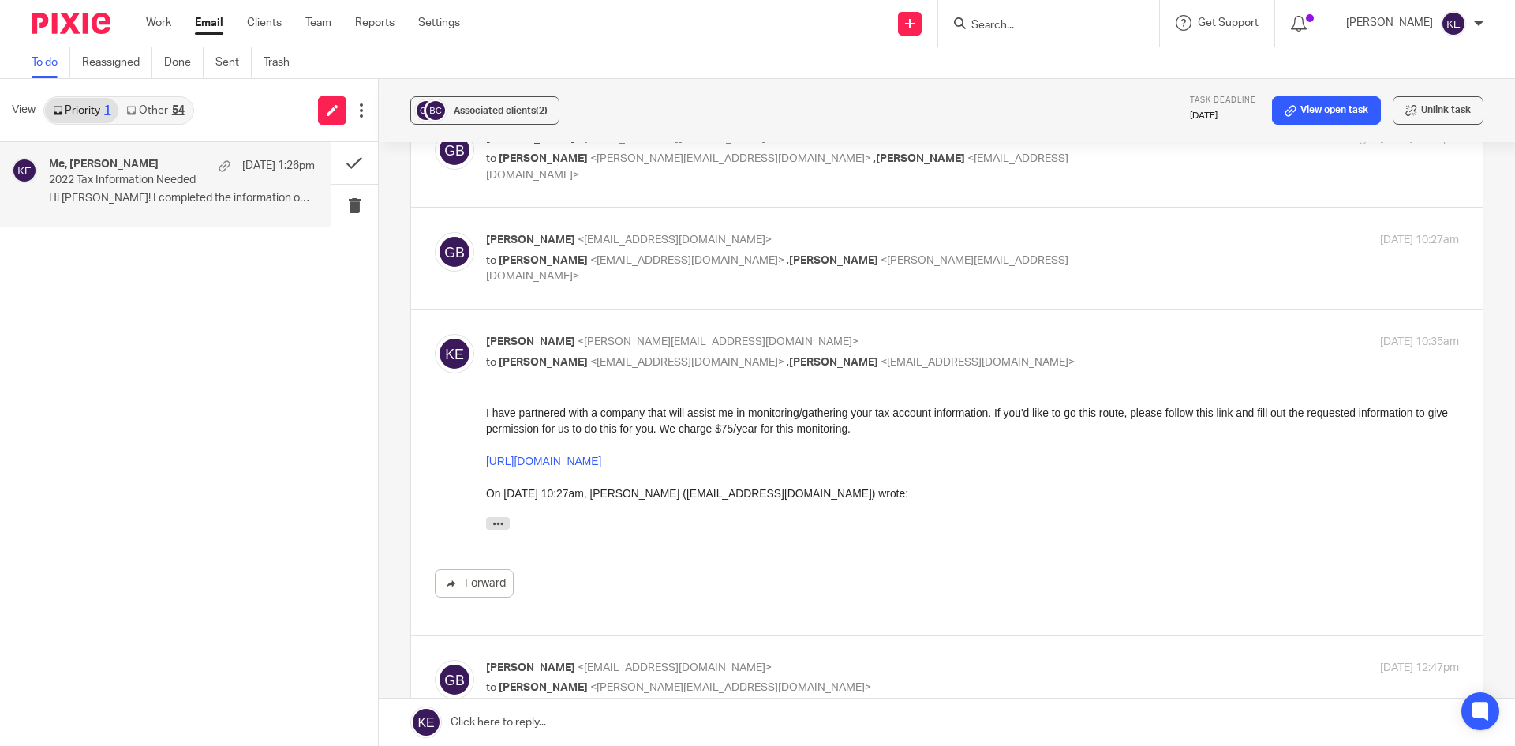
scroll to position [316, 0]
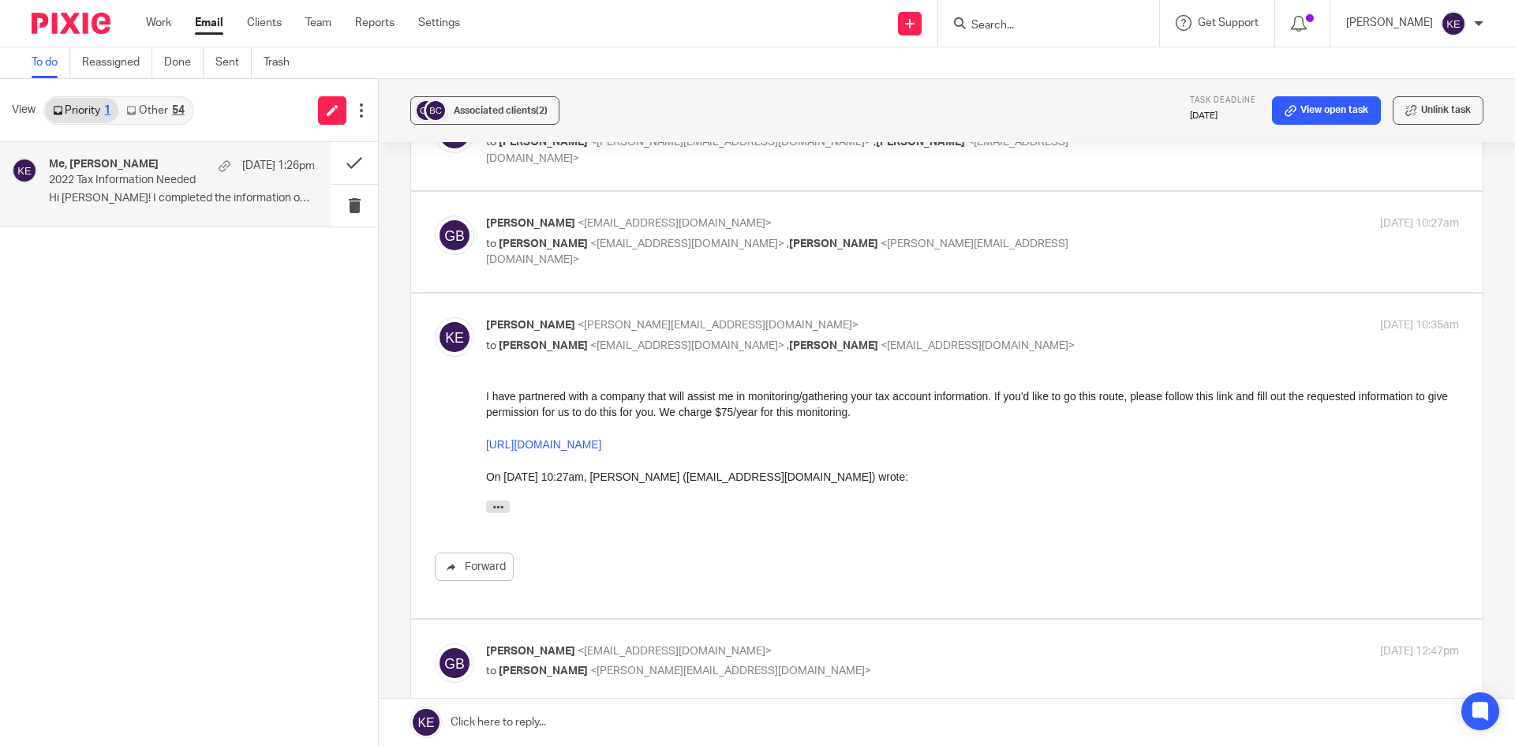
click at [1061, 220] on p "Gloria Bencosme <bencosmeconsulting@gmail.com>" at bounding box center [810, 223] width 649 height 17
checkbox input "true"
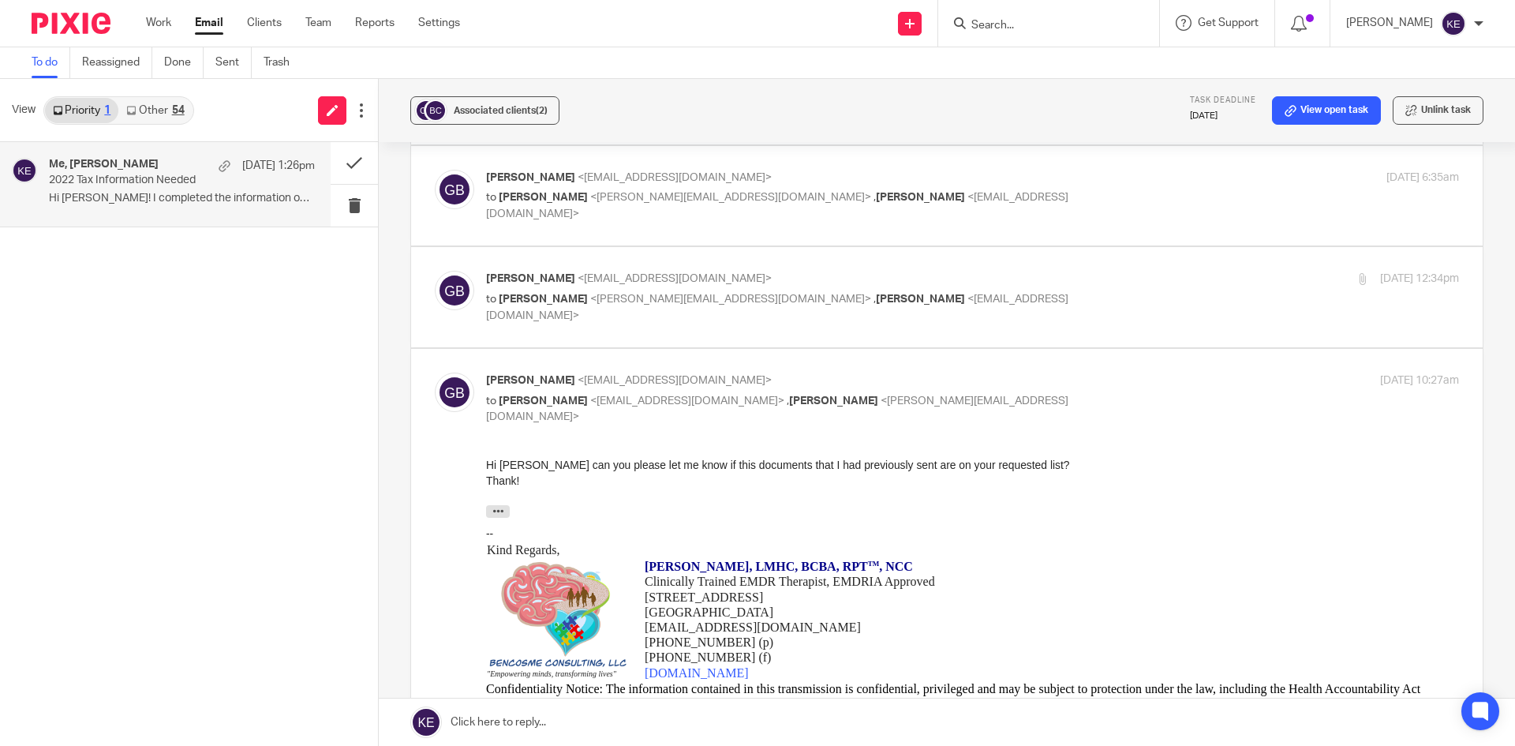
scroll to position [158, 0]
click at [1050, 293] on p "to Kim Erick <kim@hometimebusinessservices.com> , Carol Cepeda <hello@loracbook…" at bounding box center [810, 308] width 649 height 32
checkbox input "true"
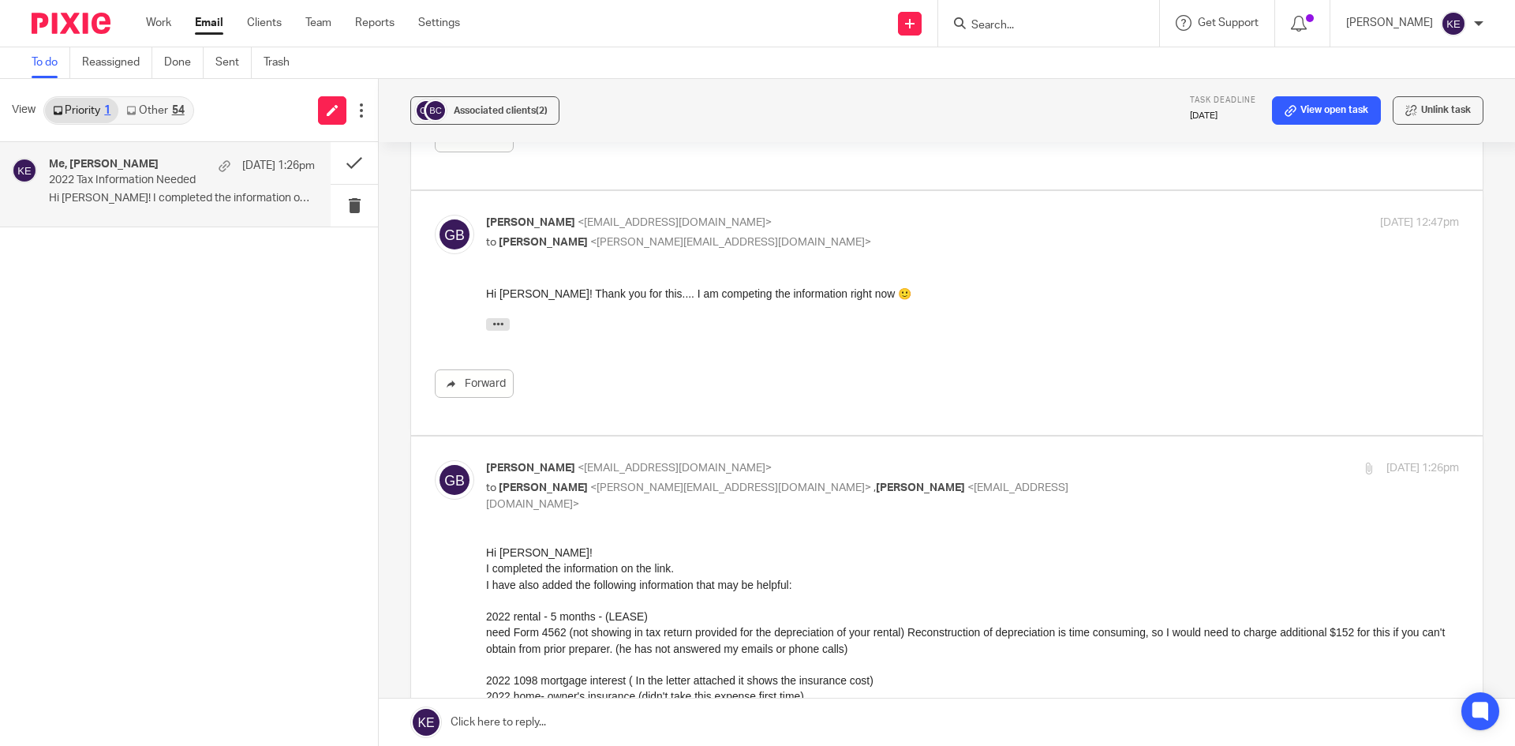
scroll to position [1263, 0]
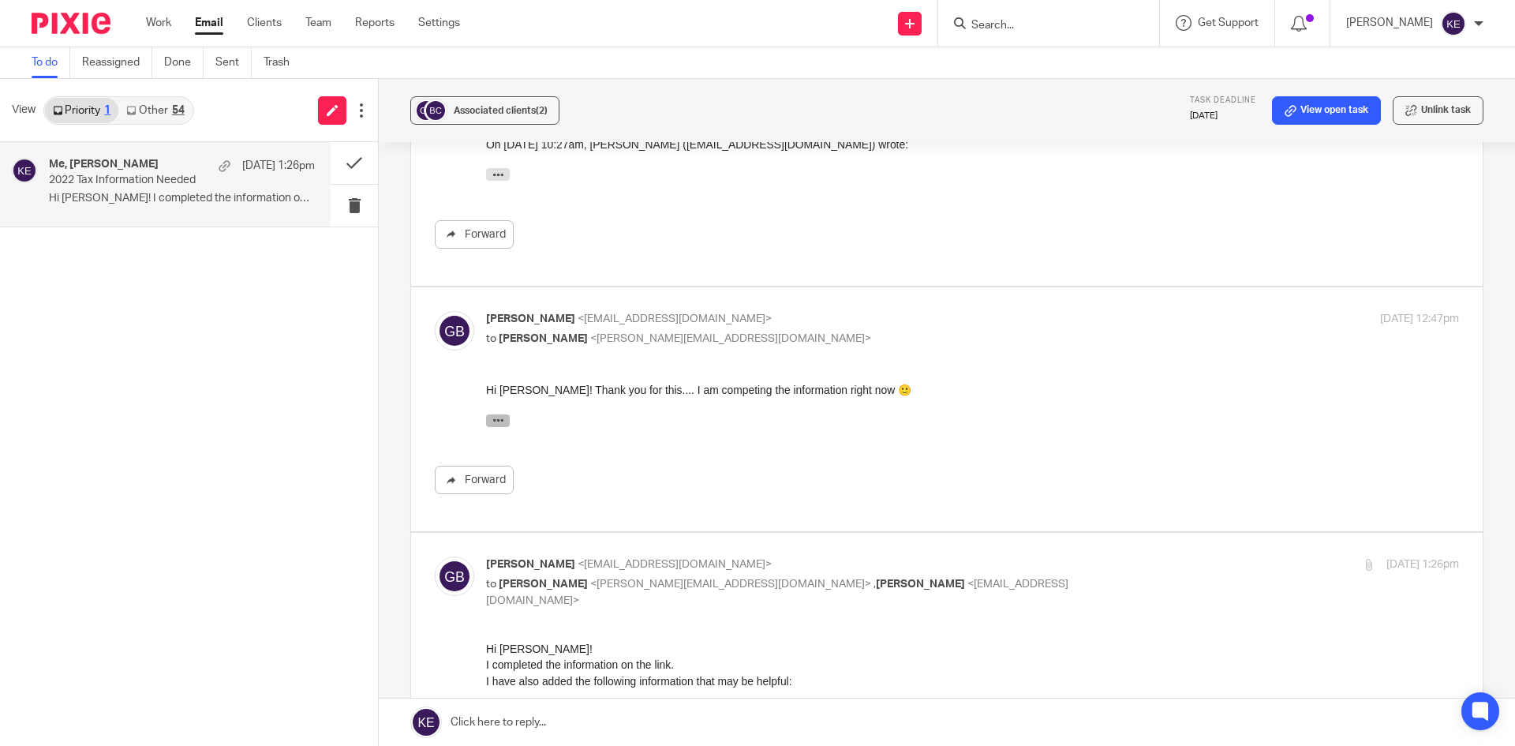
click at [499, 416] on icon "button" at bounding box center [498, 420] width 12 height 12
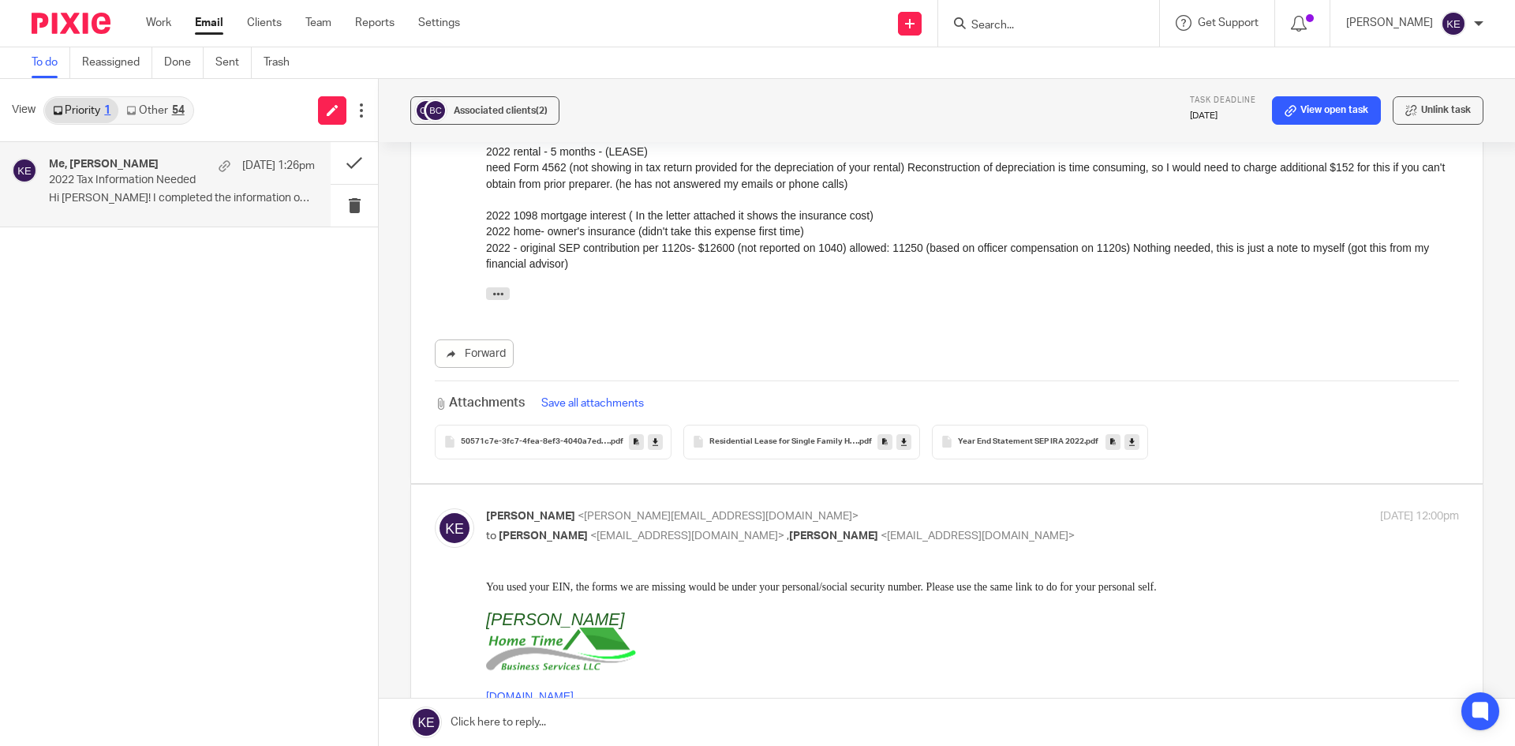
scroll to position [3104, 0]
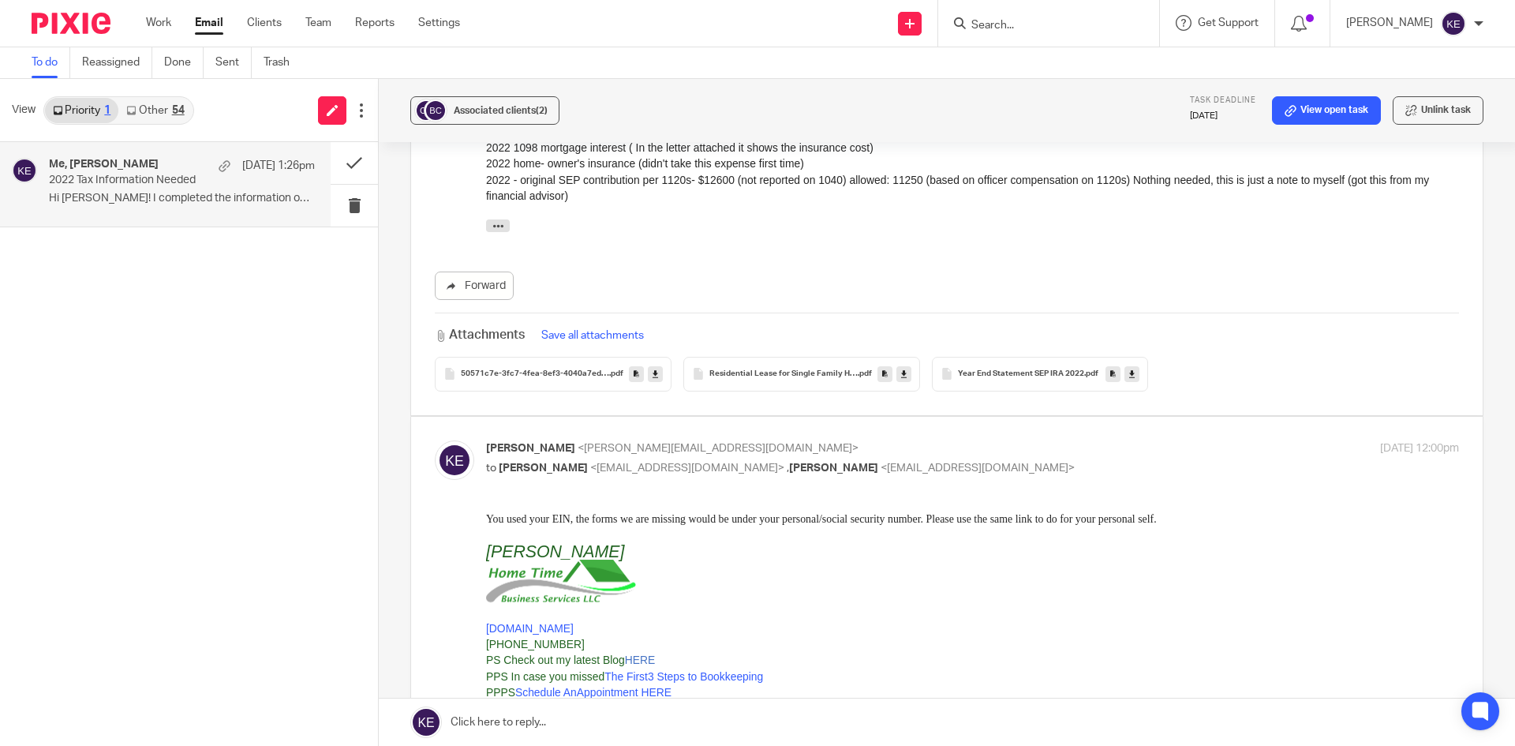
click at [571, 371] on div "50571c7e-3fc7-4fea-8ef3-4040a7edc90b .pdf" at bounding box center [553, 374] width 237 height 35
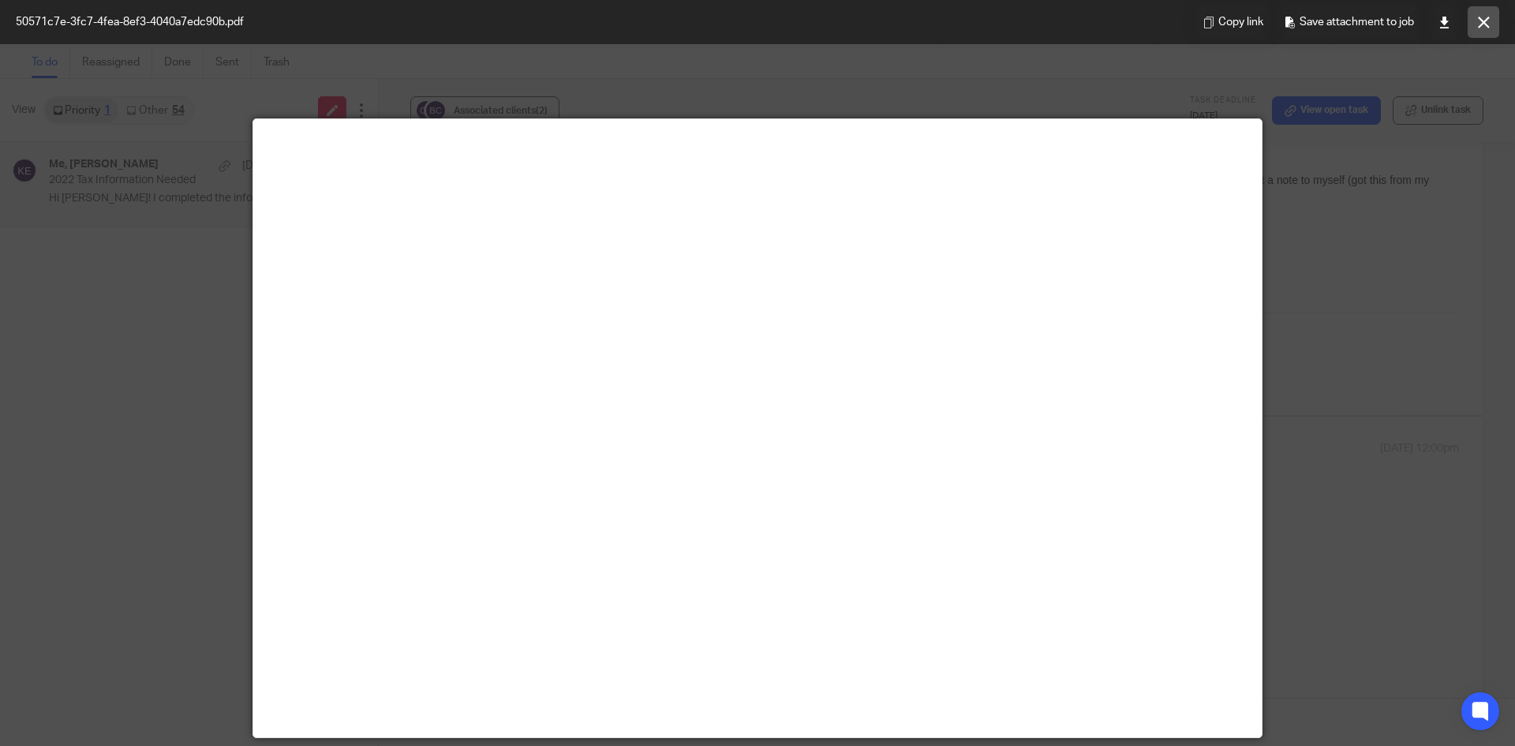
click at [1488, 28] on icon at bounding box center [1484, 23] width 12 height 12
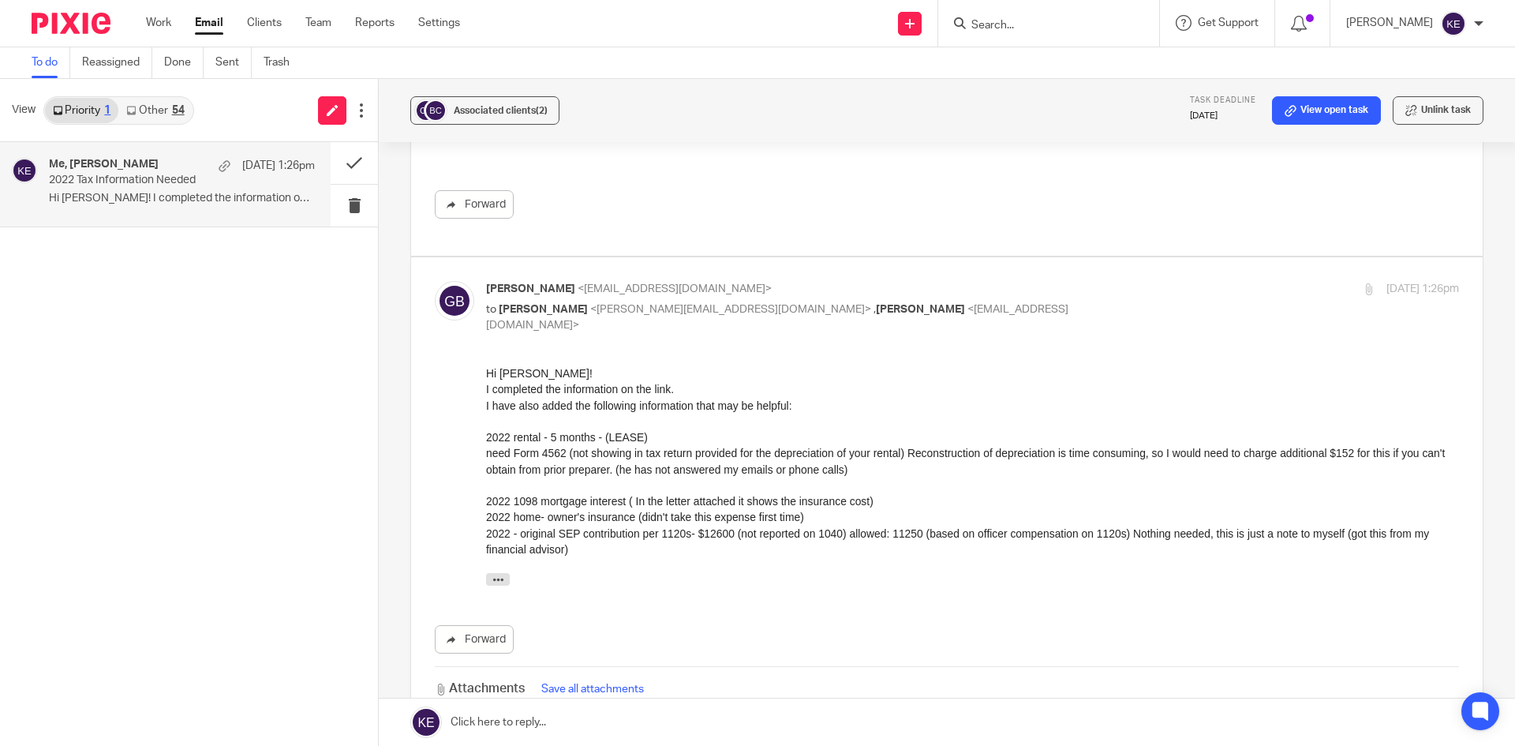
scroll to position [2788, 0]
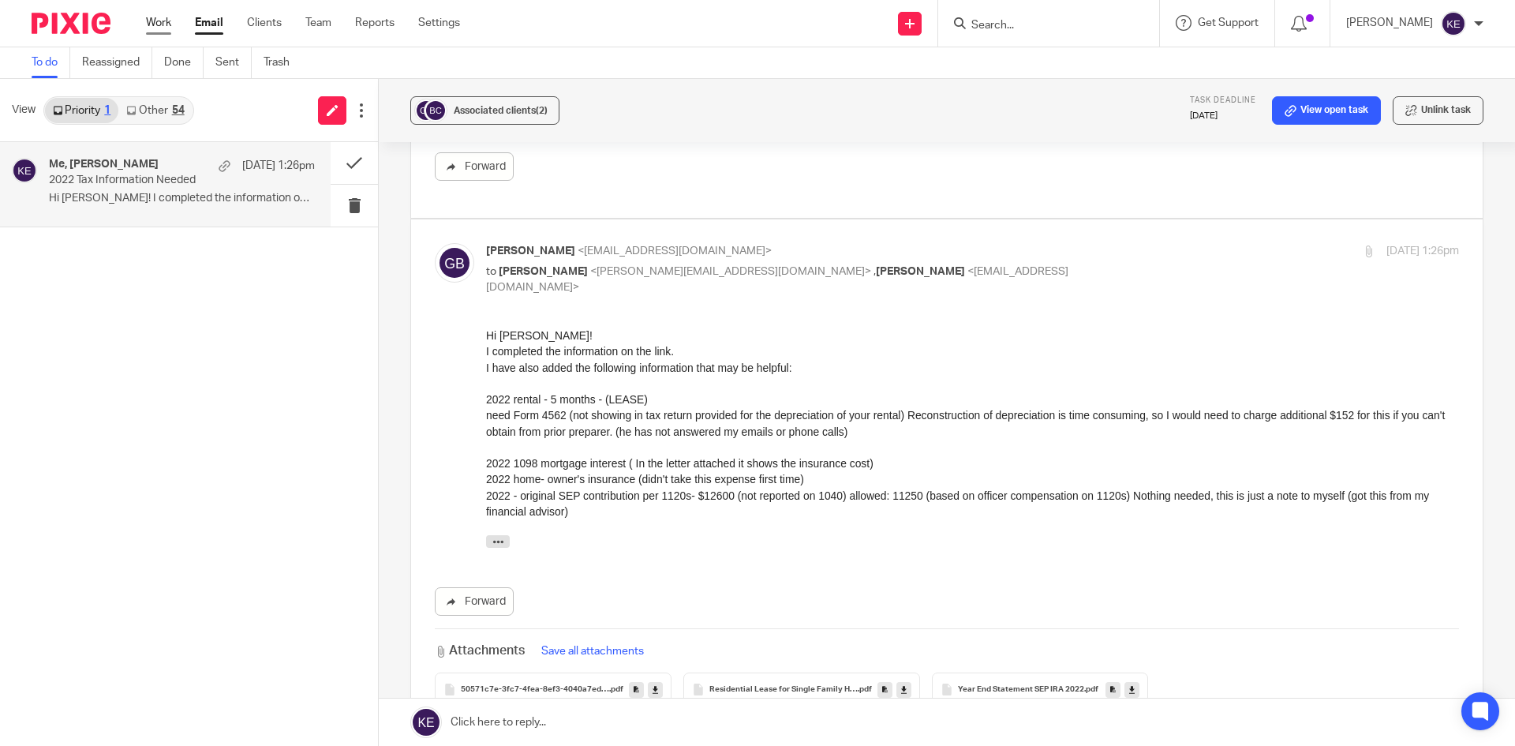
click at [153, 19] on link "Work" at bounding box center [158, 23] width 25 height 16
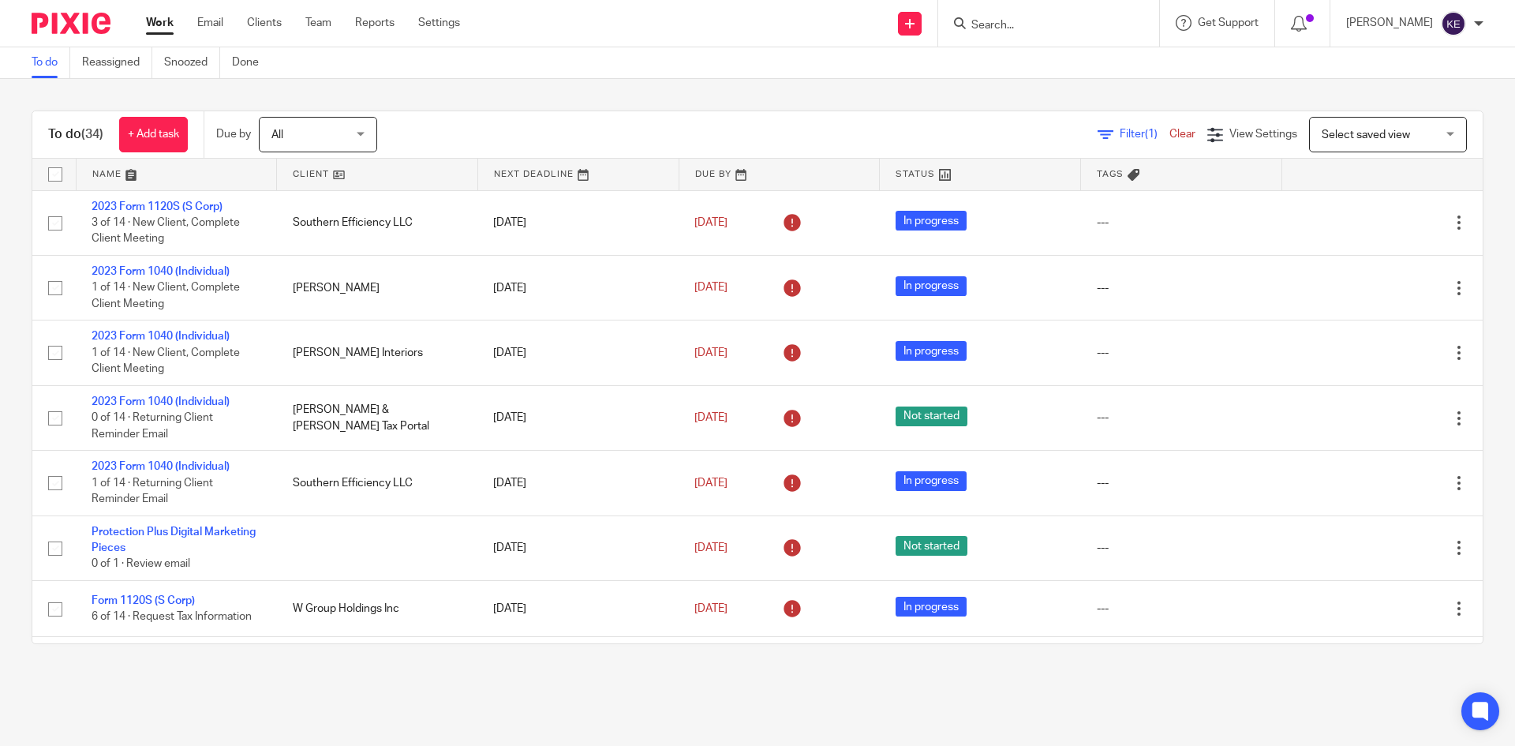
click at [610, 117] on div "Filter (1) Clear View Settings View Settings (1) Filters Clear Save Manage save…" at bounding box center [944, 135] width 1078 height 36
click at [198, 19] on link "Email" at bounding box center [210, 23] width 26 height 16
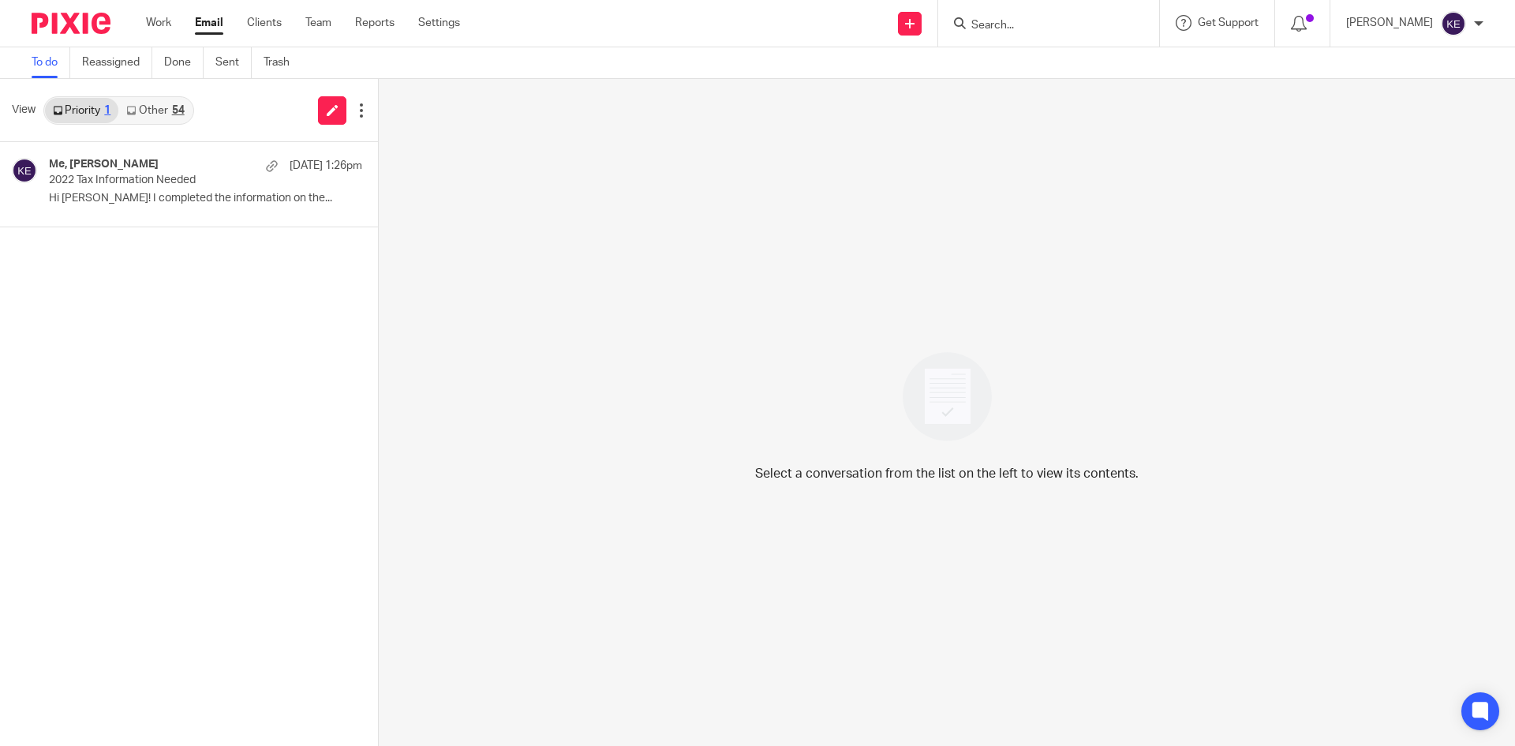
click at [167, 101] on link "Other 54" at bounding box center [154, 110] width 73 height 25
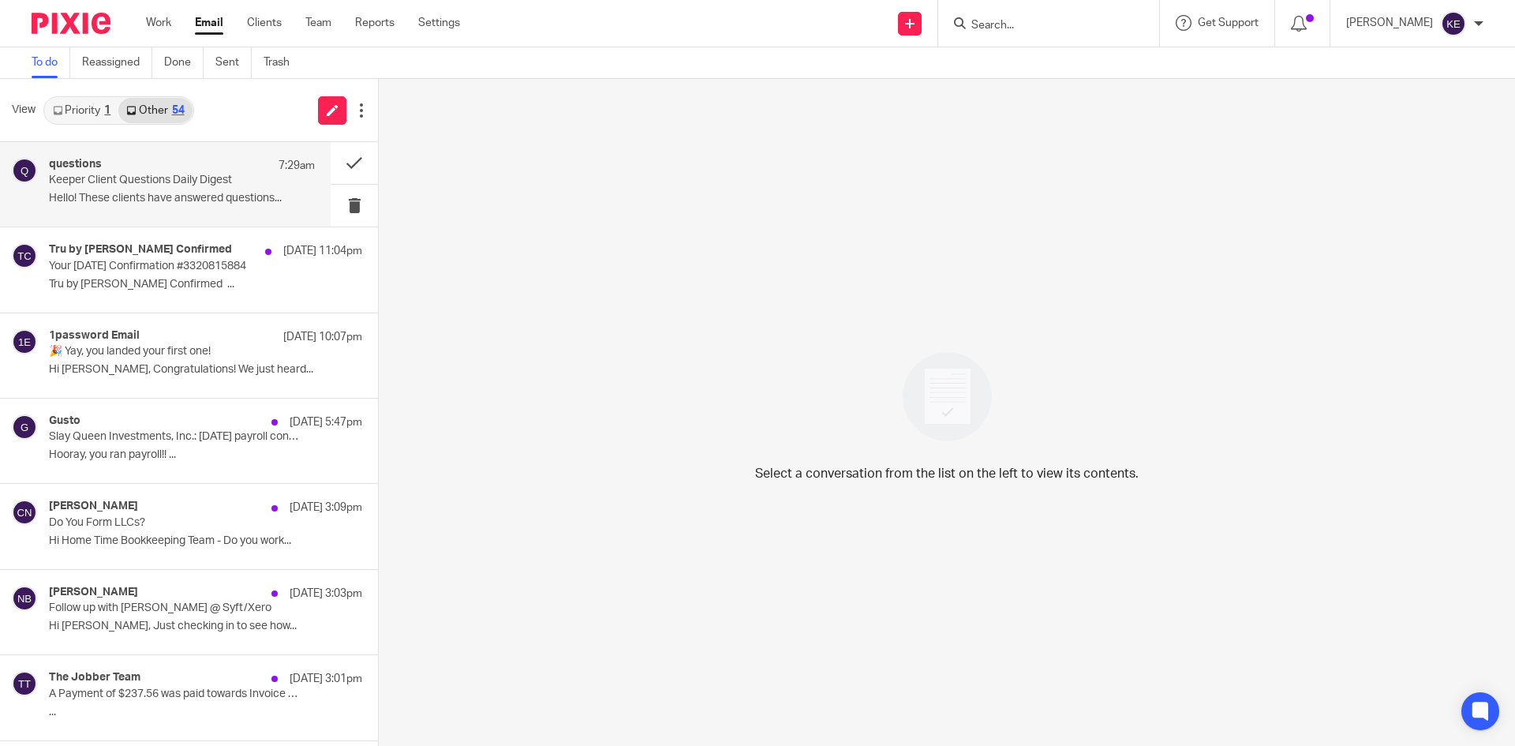
click at [148, 178] on p "Keeper Client Questions Daily Digest" at bounding box center [155, 180] width 213 height 13
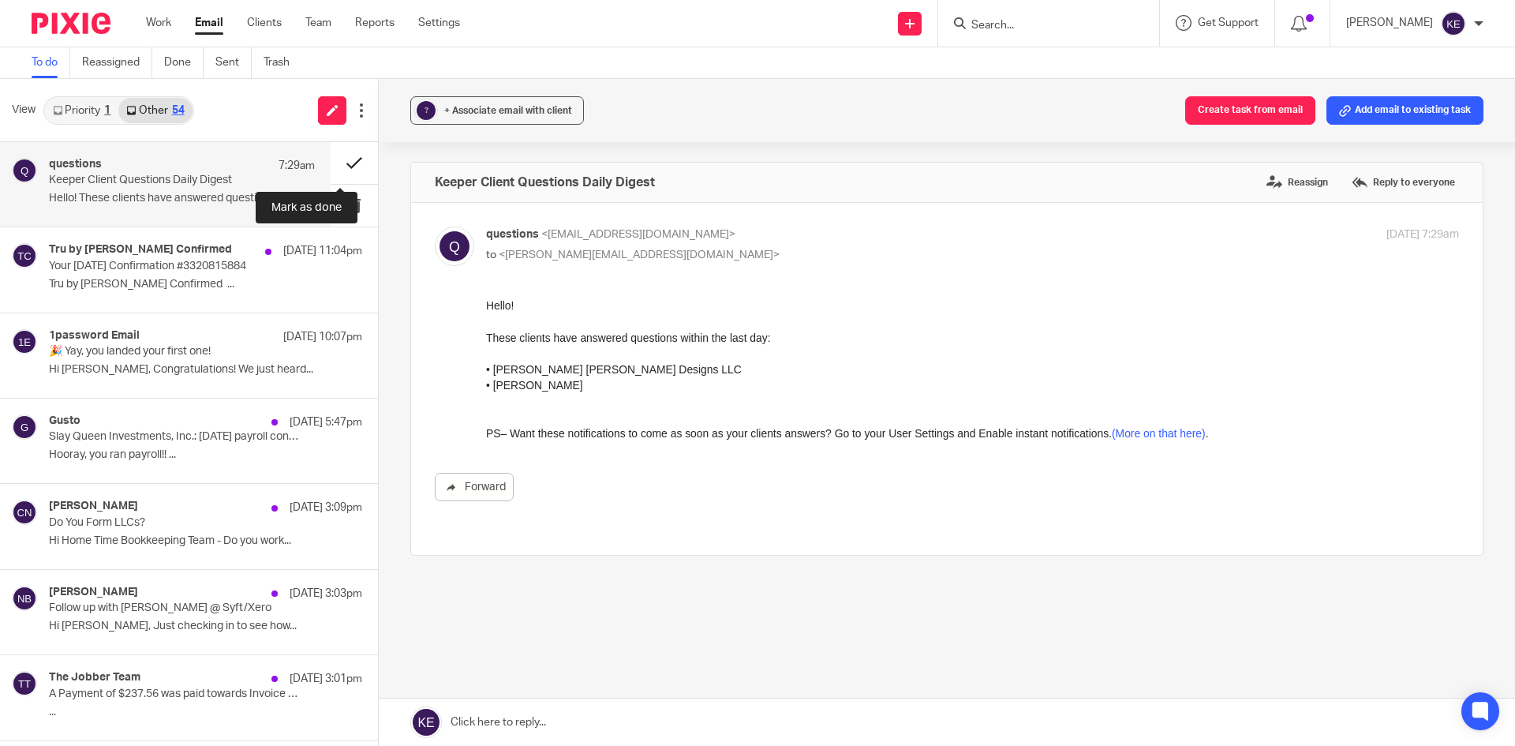
click at [331, 160] on button at bounding box center [354, 163] width 47 height 42
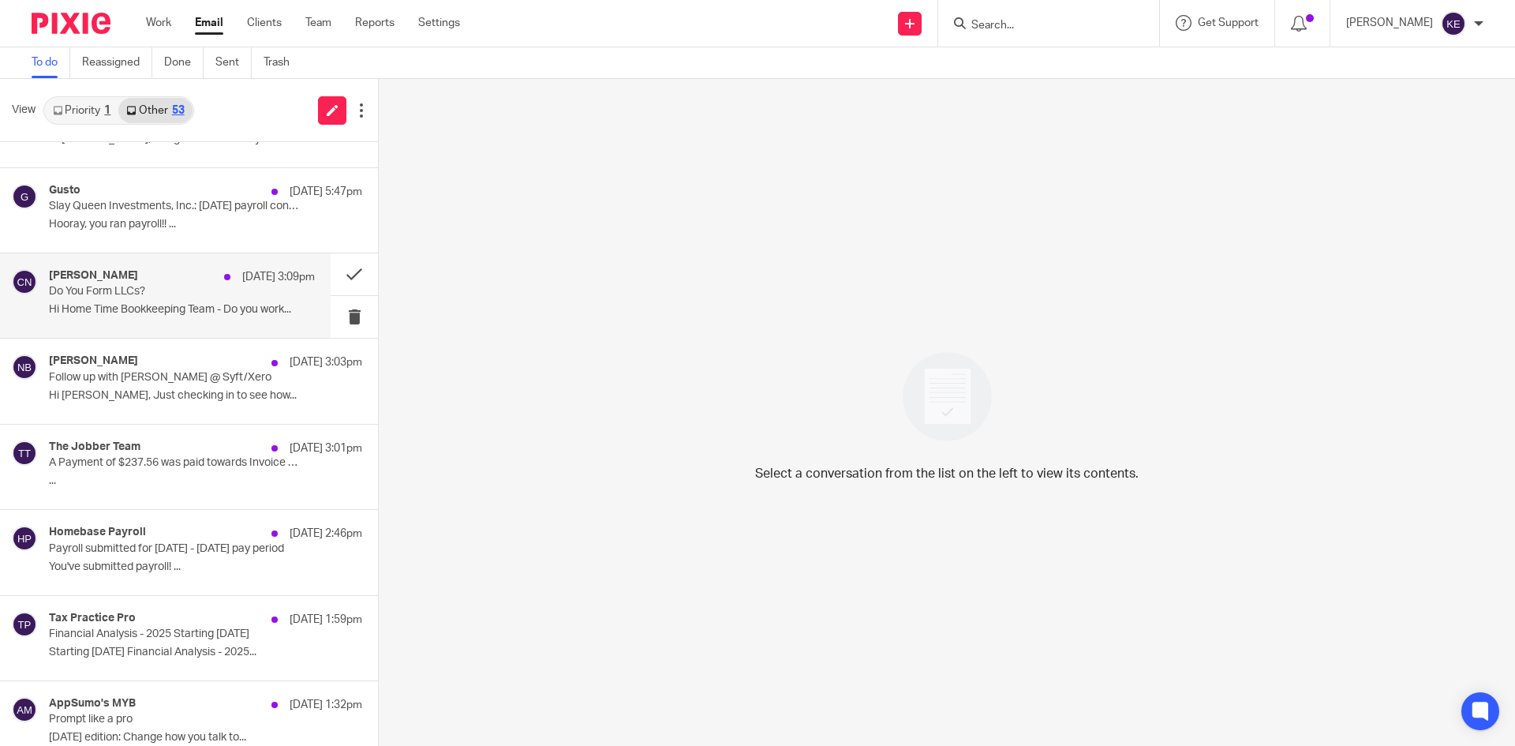
scroll to position [158, 0]
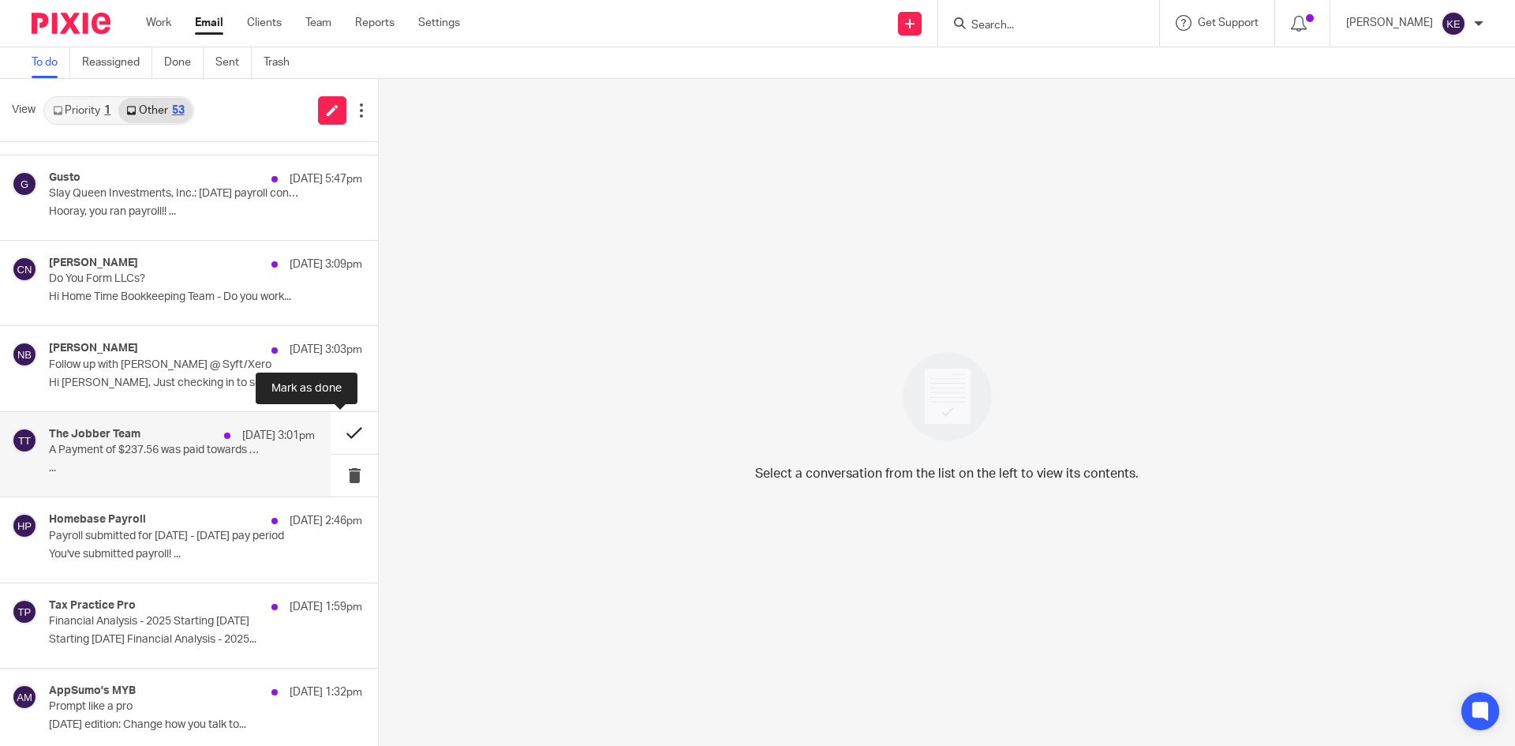
click at [336, 429] on button at bounding box center [354, 433] width 47 height 42
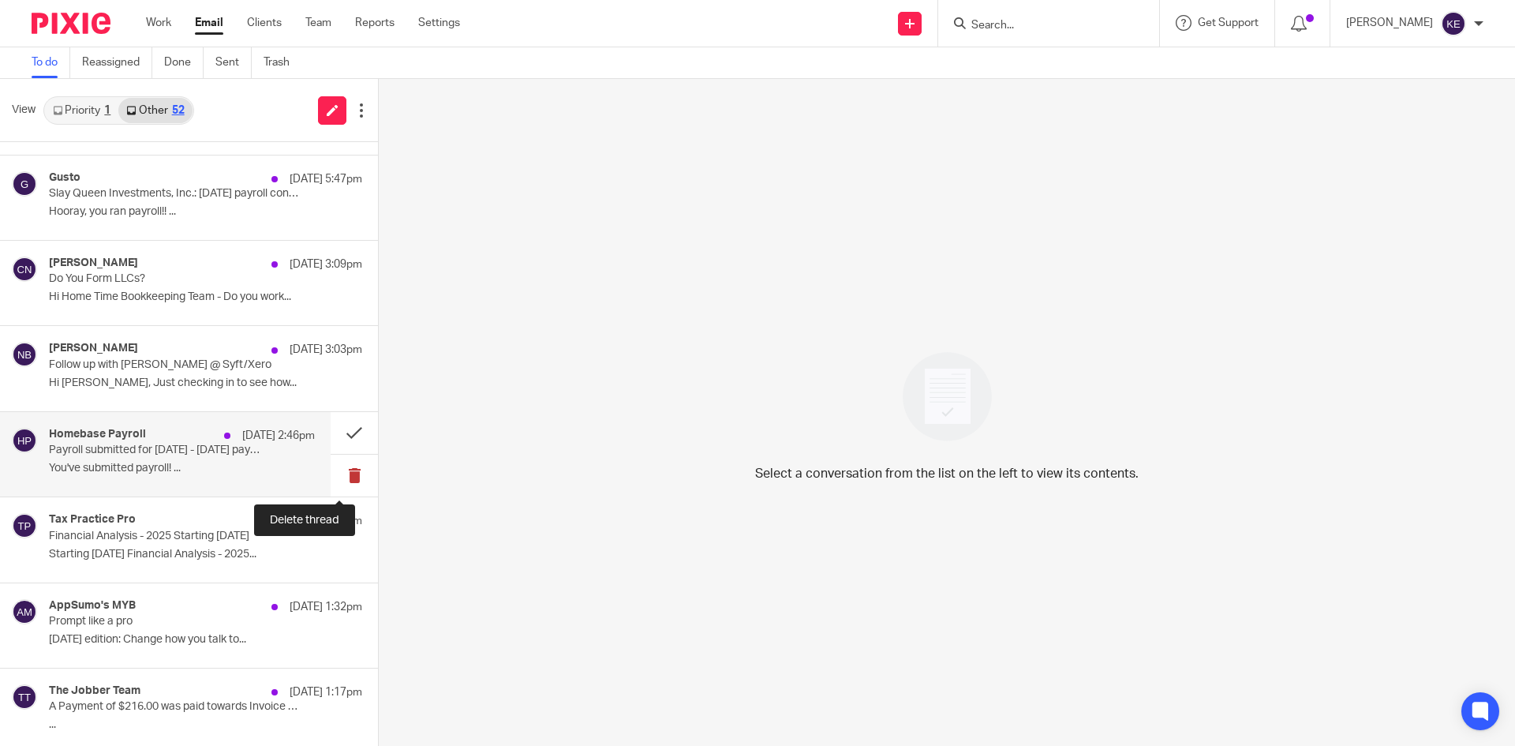
click at [340, 474] on button at bounding box center [354, 476] width 47 height 42
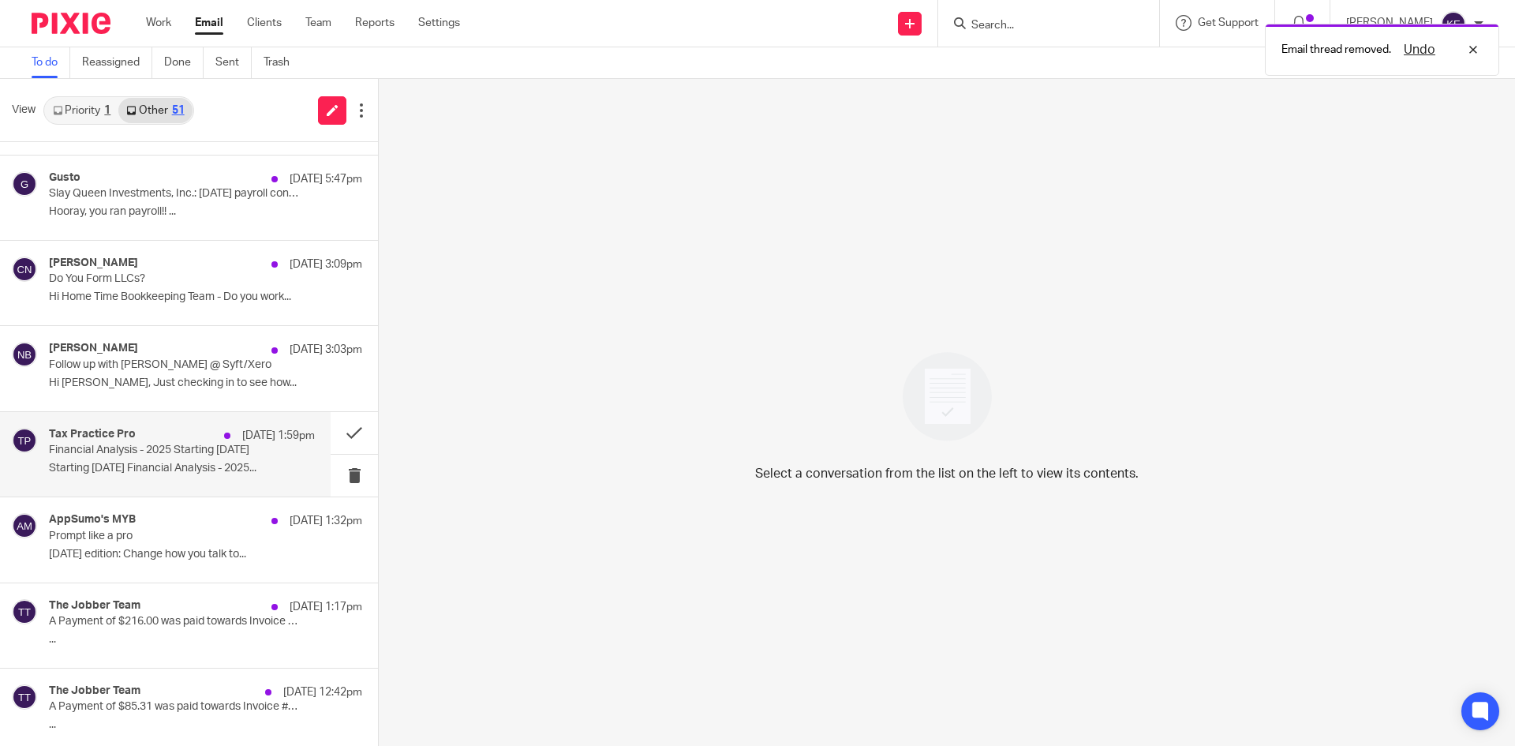
click at [204, 460] on div "Tax Practice Pro Aug 13 1:59pm Financial Analysis - 2025 Starting Tomorrow Star…" at bounding box center [182, 454] width 266 height 53
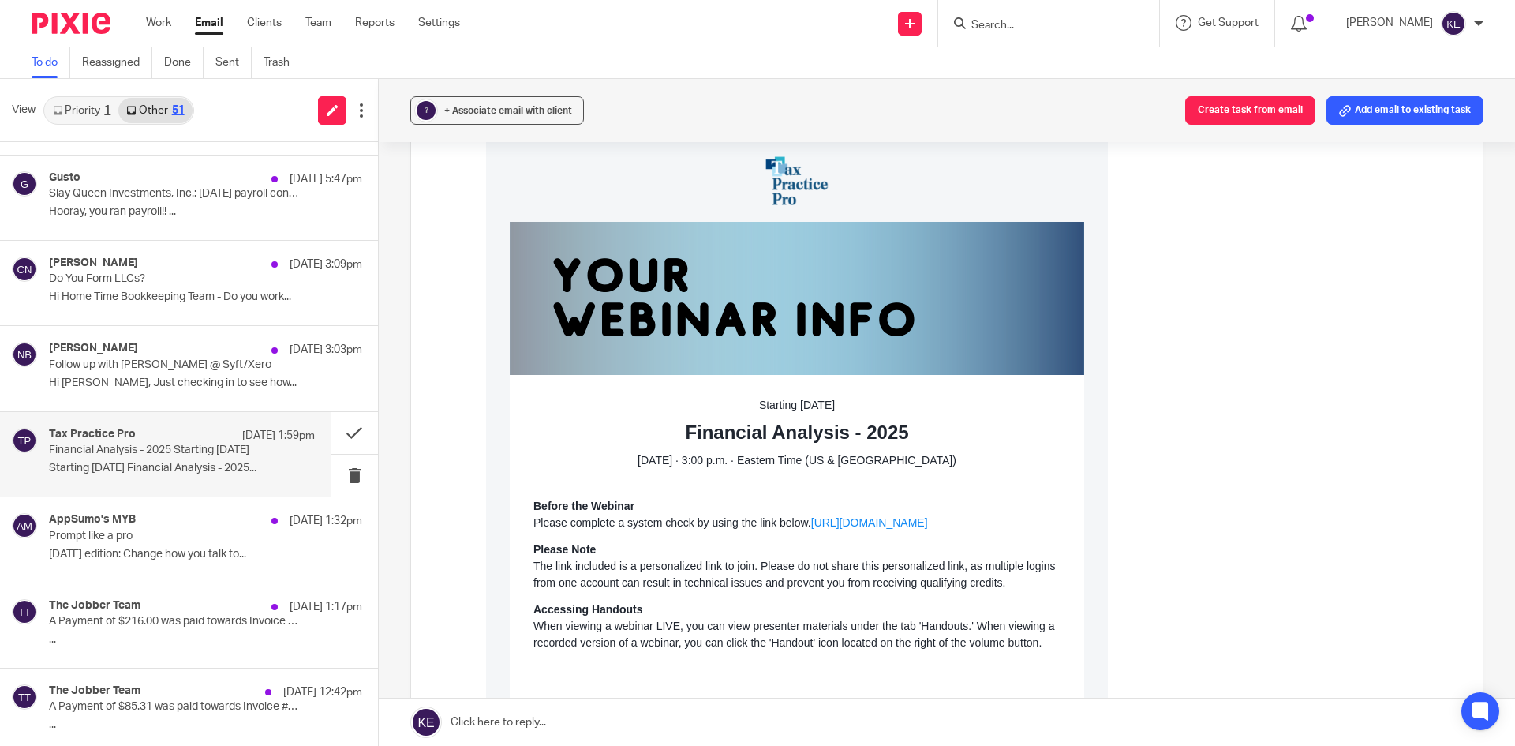
scroll to position [0, 0]
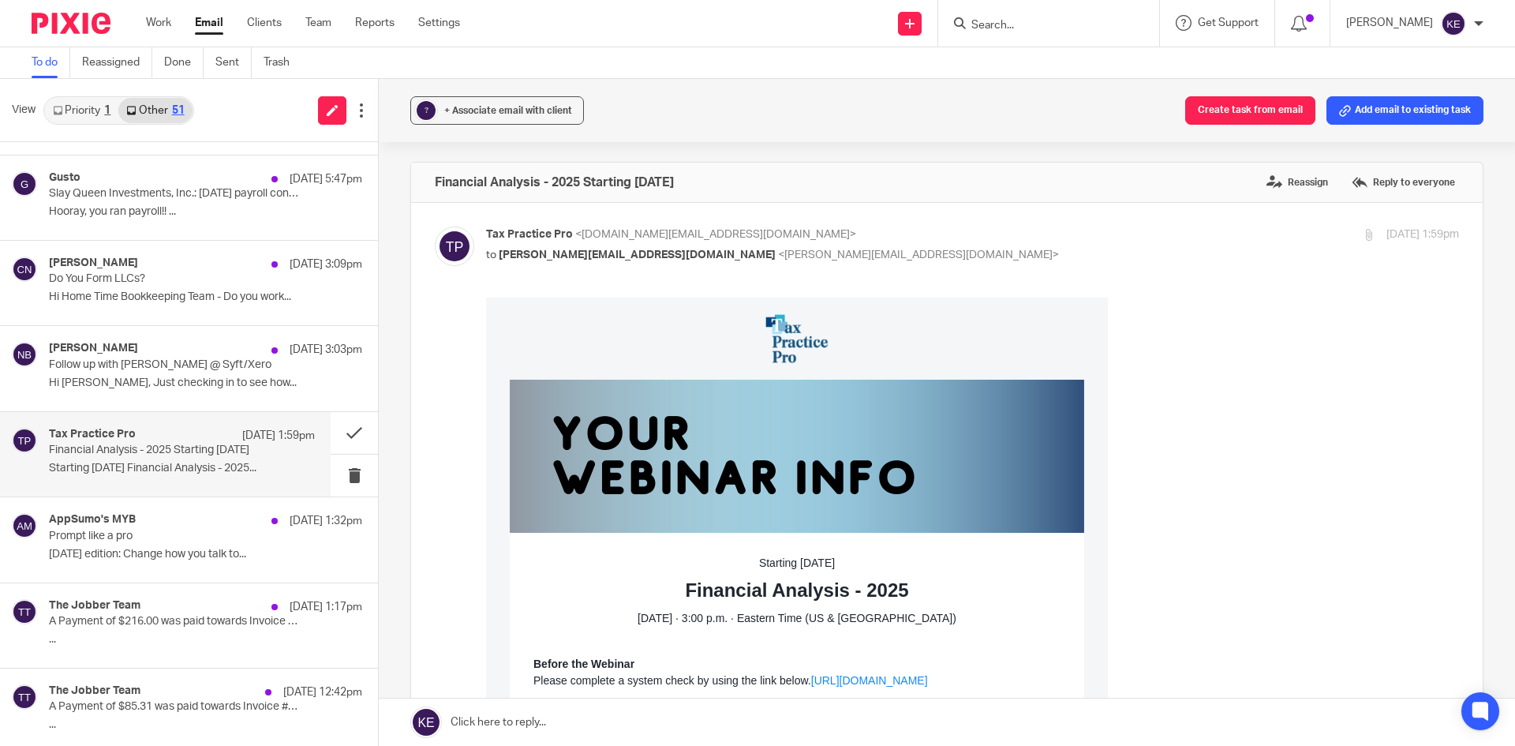
click at [198, 436] on div "Tax Practice Pro Aug 13 1:59pm" at bounding box center [182, 436] width 266 height 16
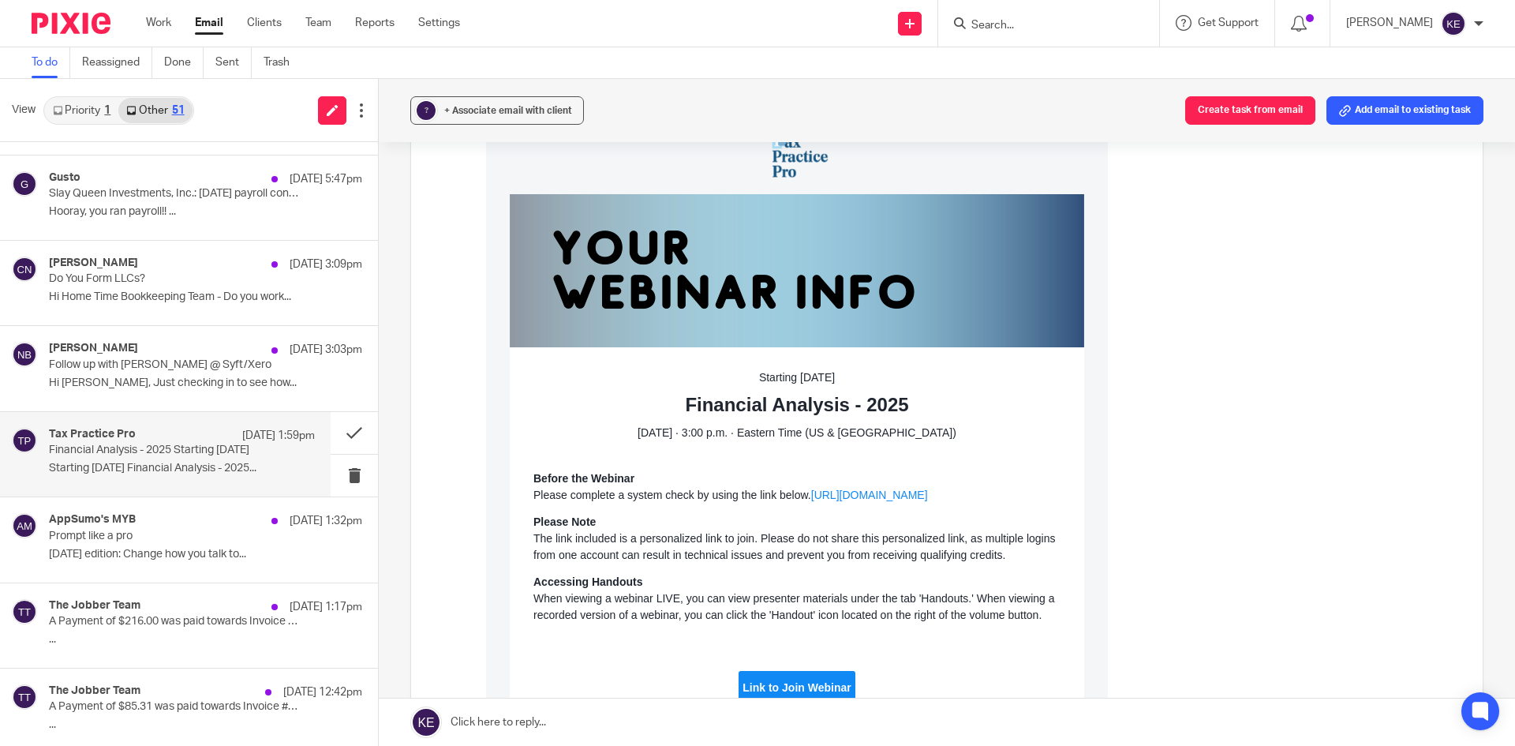
scroll to position [158, 0]
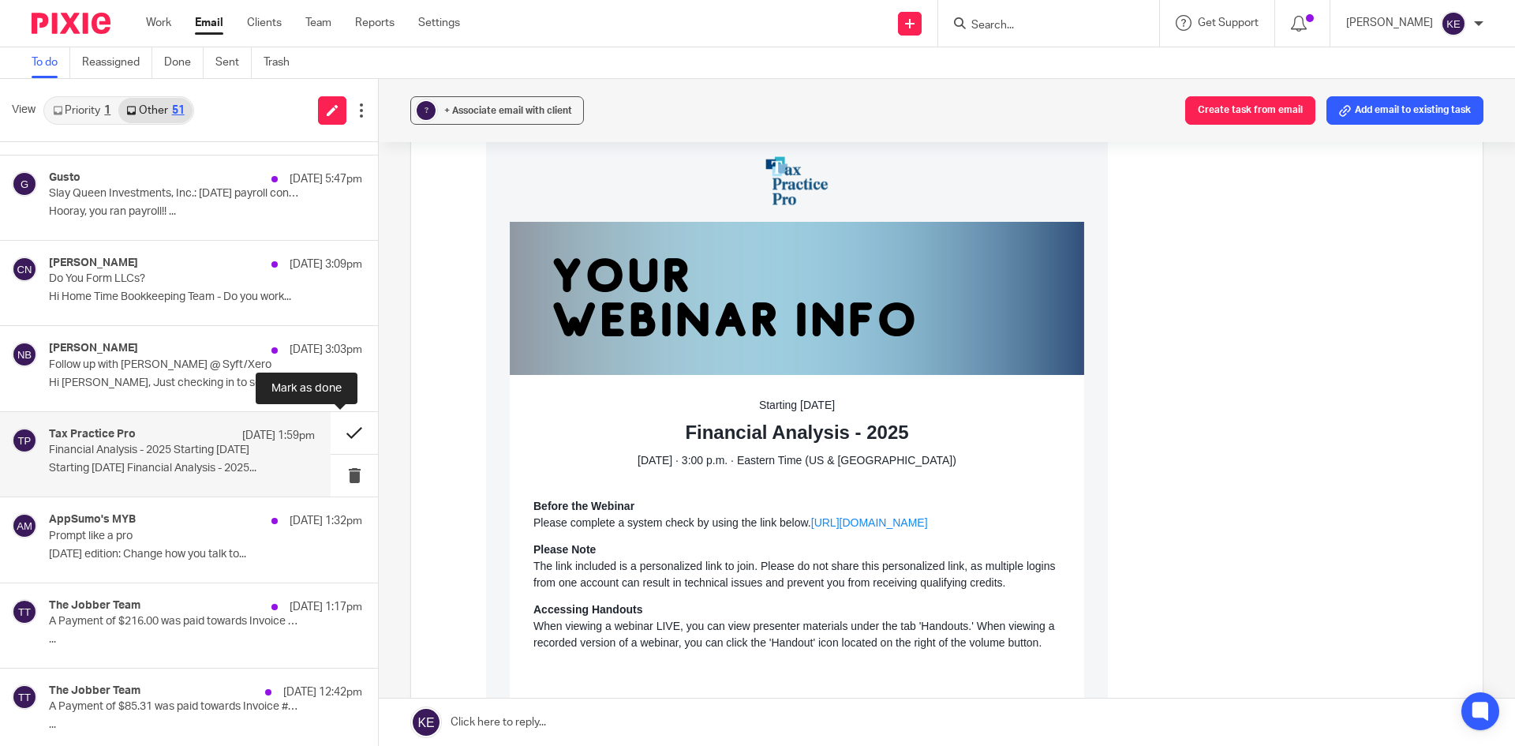
click at [350, 429] on button at bounding box center [354, 433] width 47 height 42
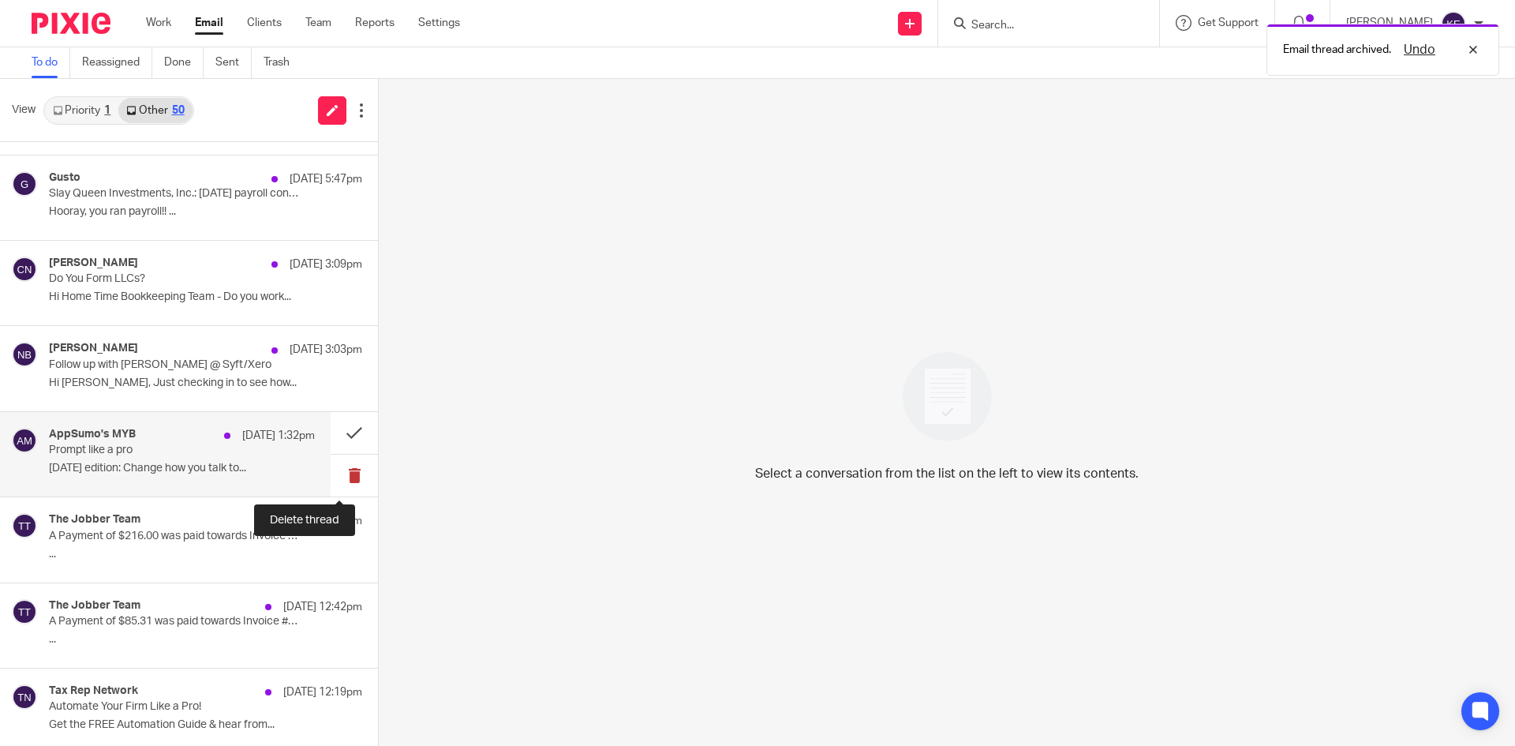
click at [334, 472] on button at bounding box center [354, 476] width 47 height 42
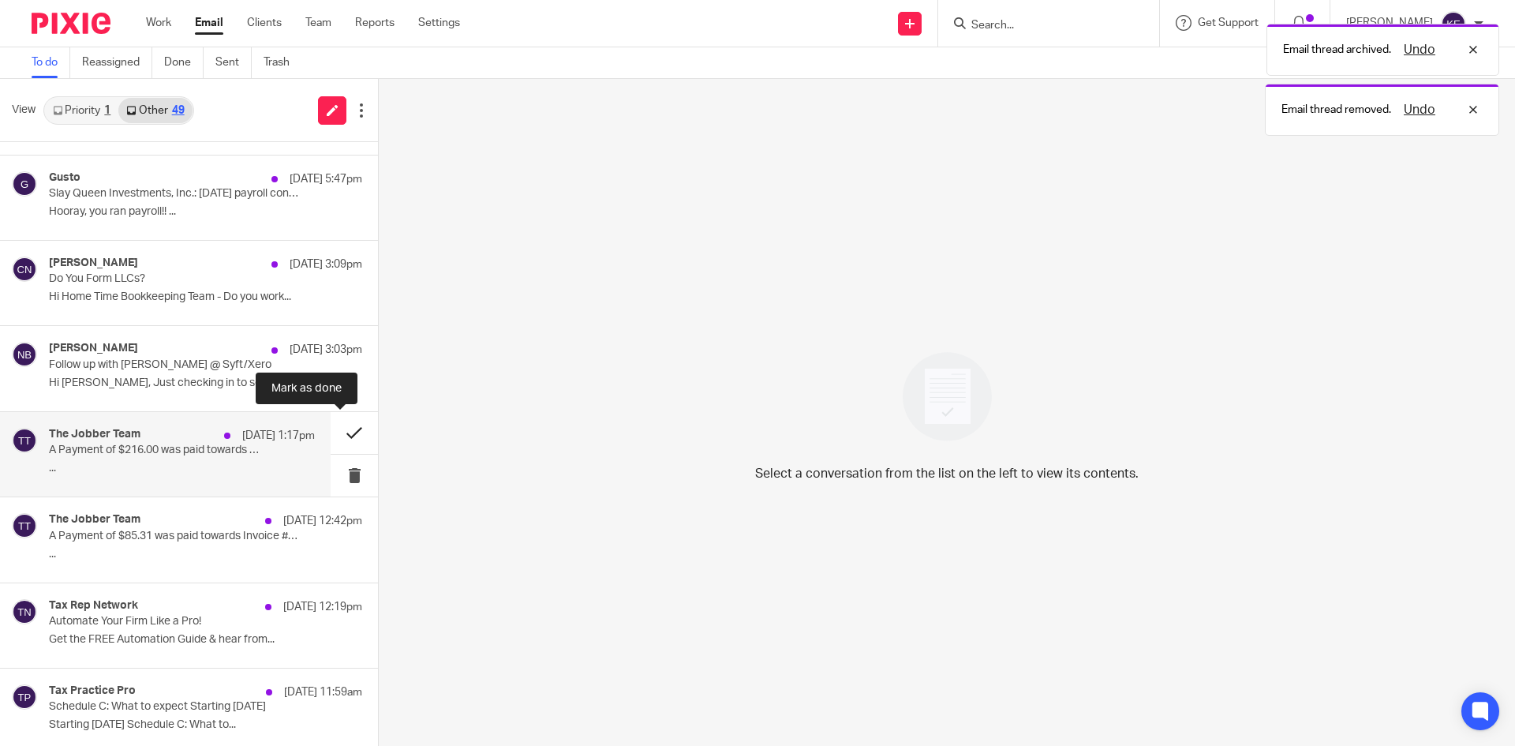
click at [344, 427] on button at bounding box center [354, 433] width 47 height 42
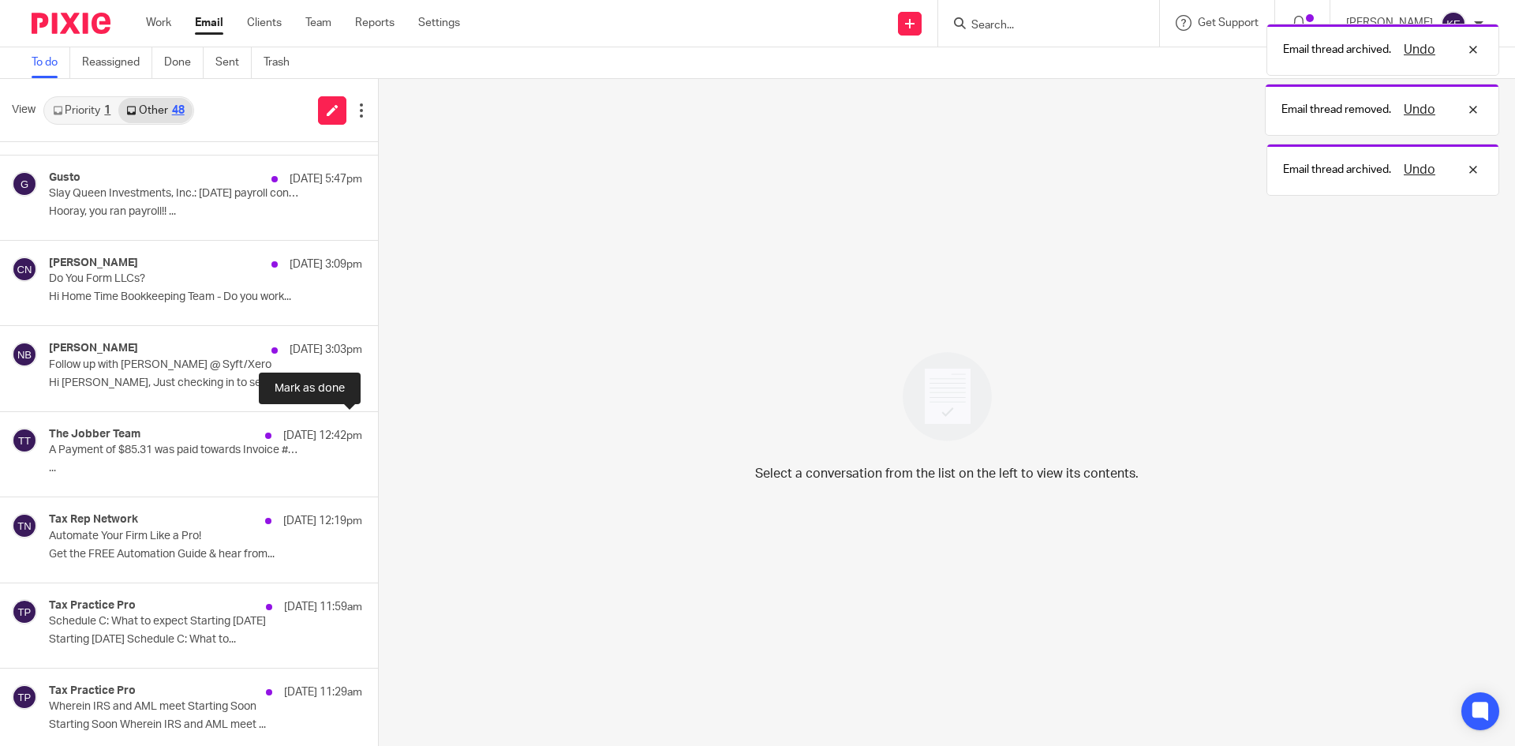
click at [378, 427] on button at bounding box center [384, 433] width 13 height 42
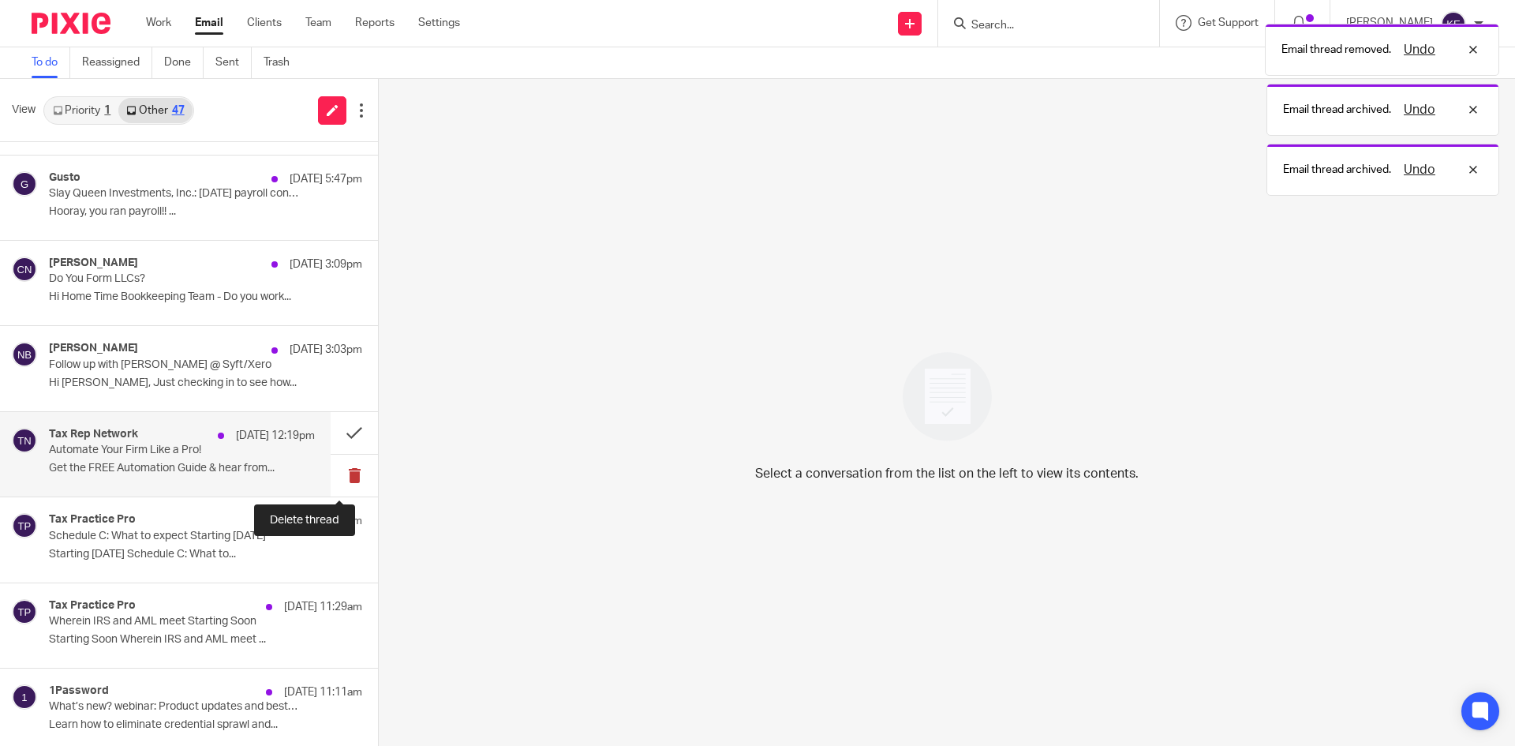
click at [339, 466] on button at bounding box center [354, 476] width 47 height 42
click at [340, 464] on button at bounding box center [354, 476] width 47 height 42
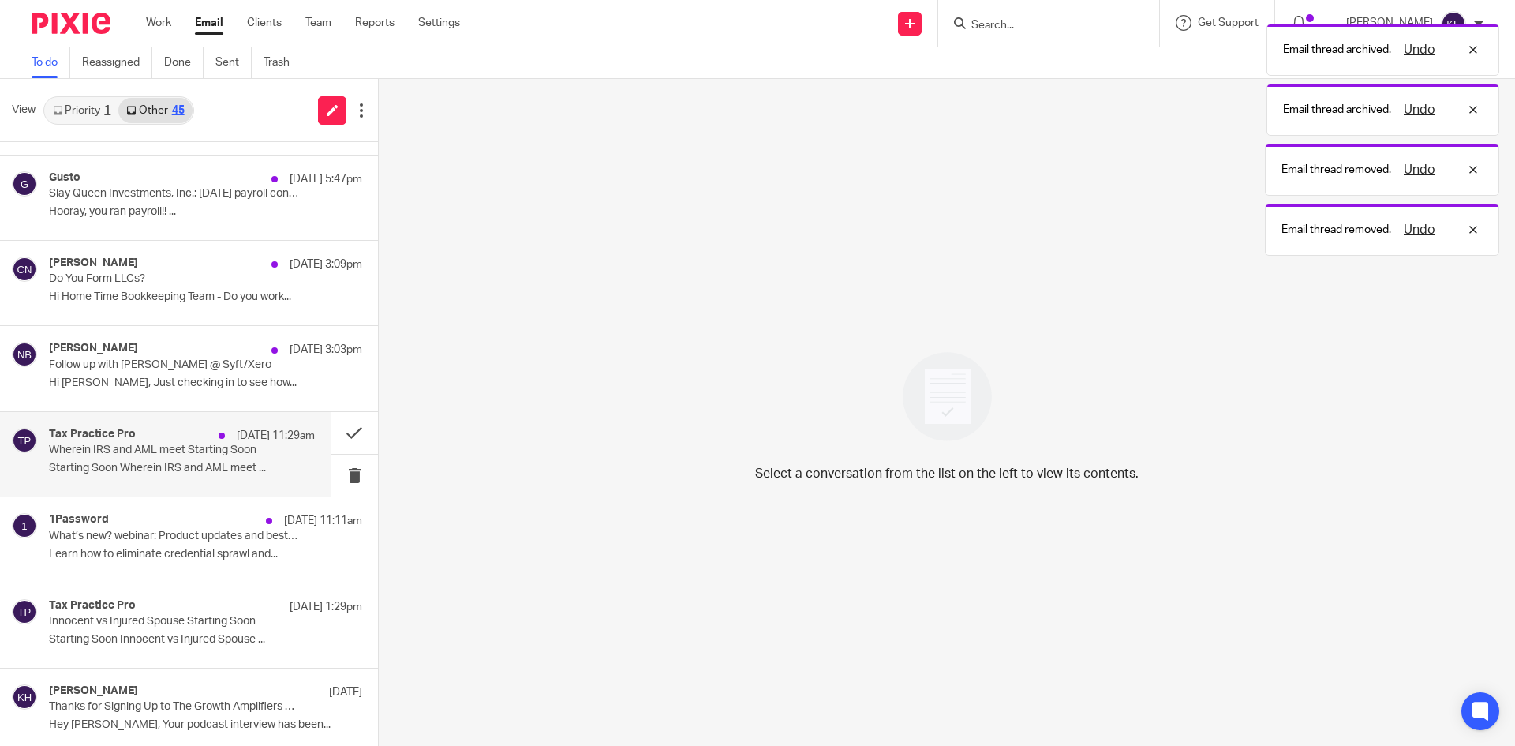
click at [231, 466] on p "Starting Soon Wherein IRS and AML meet ..." at bounding box center [182, 468] width 266 height 13
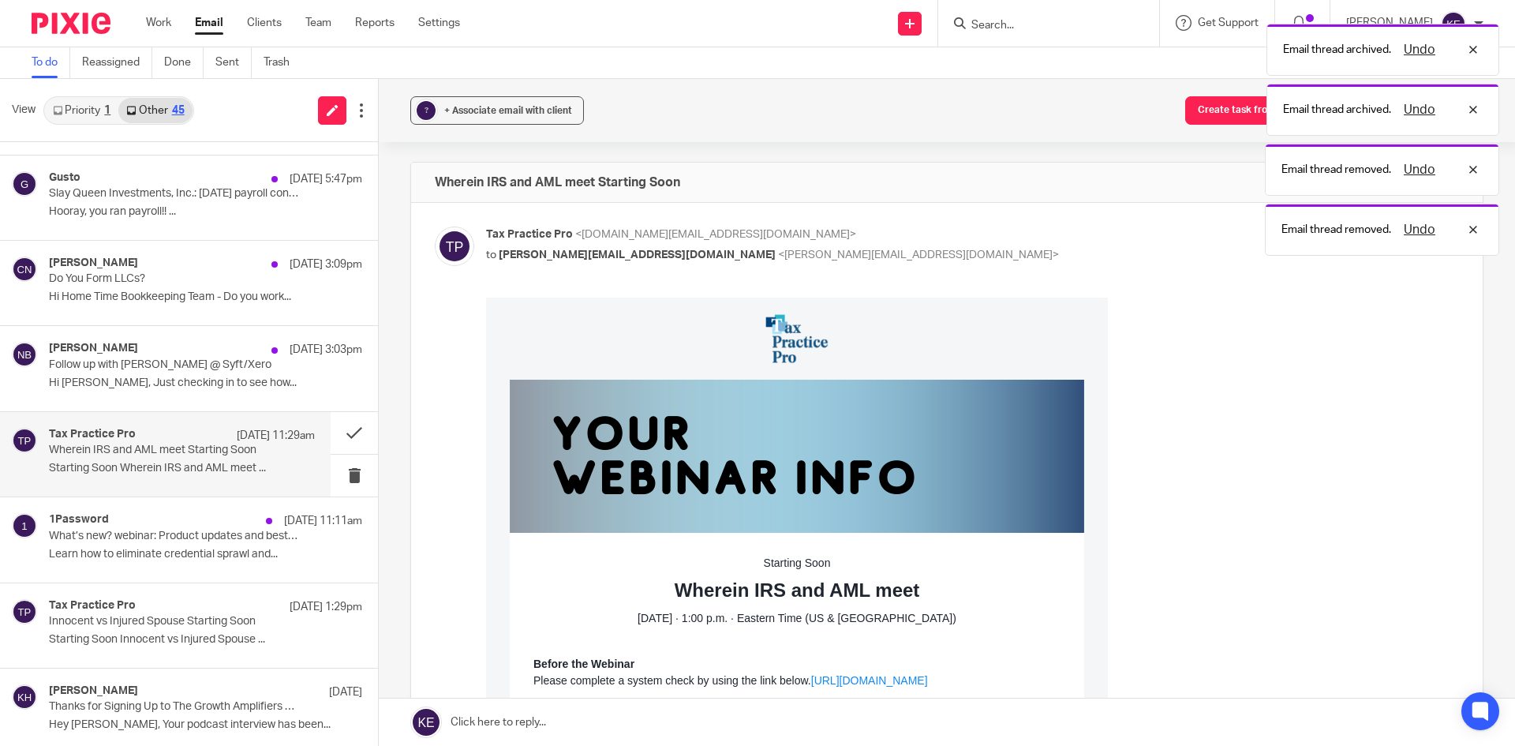
scroll to position [0, 0]
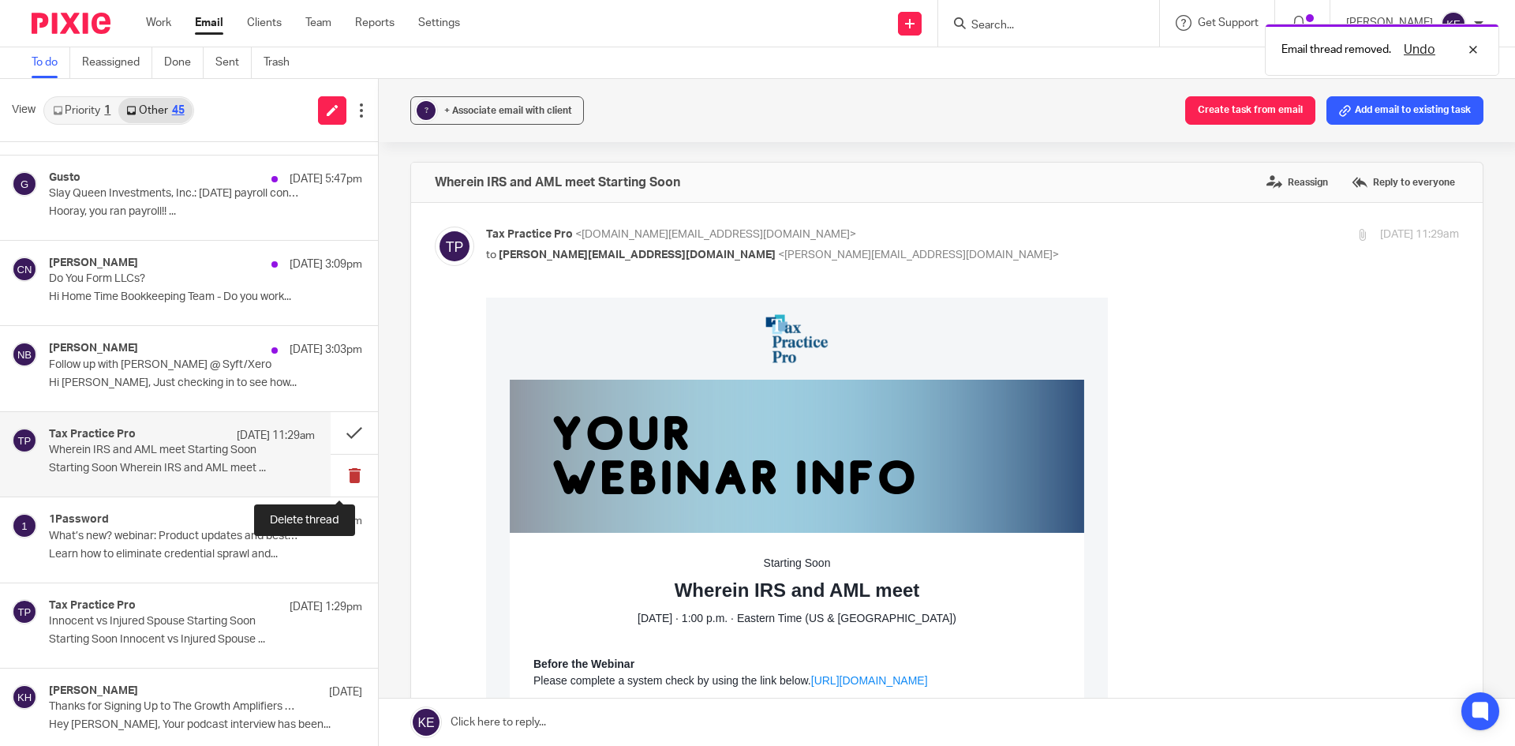
click at [334, 472] on button at bounding box center [354, 476] width 47 height 42
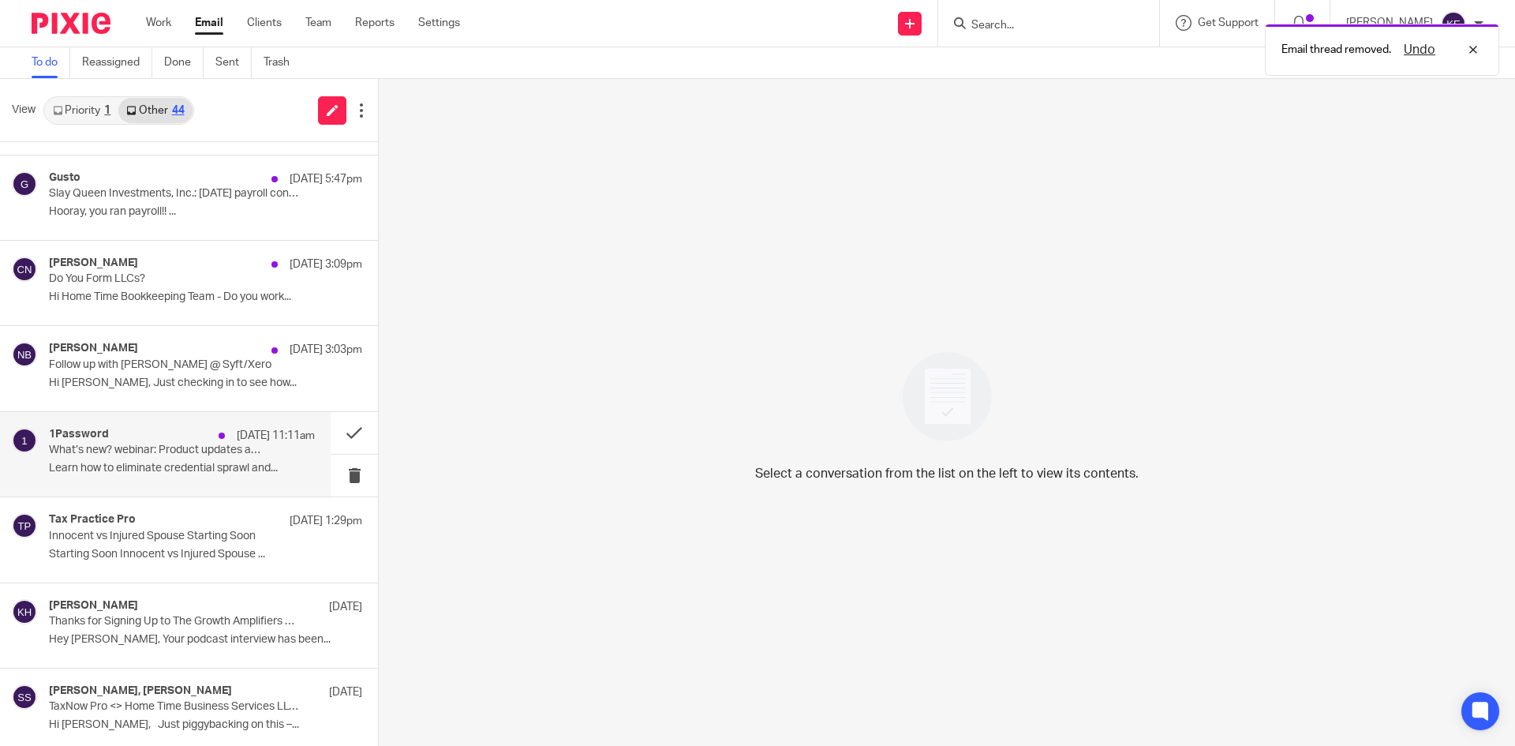
click at [253, 451] on div "1Password Aug 13 11:11am What’s new? webinar: Product updates and best practice…" at bounding box center [182, 454] width 266 height 53
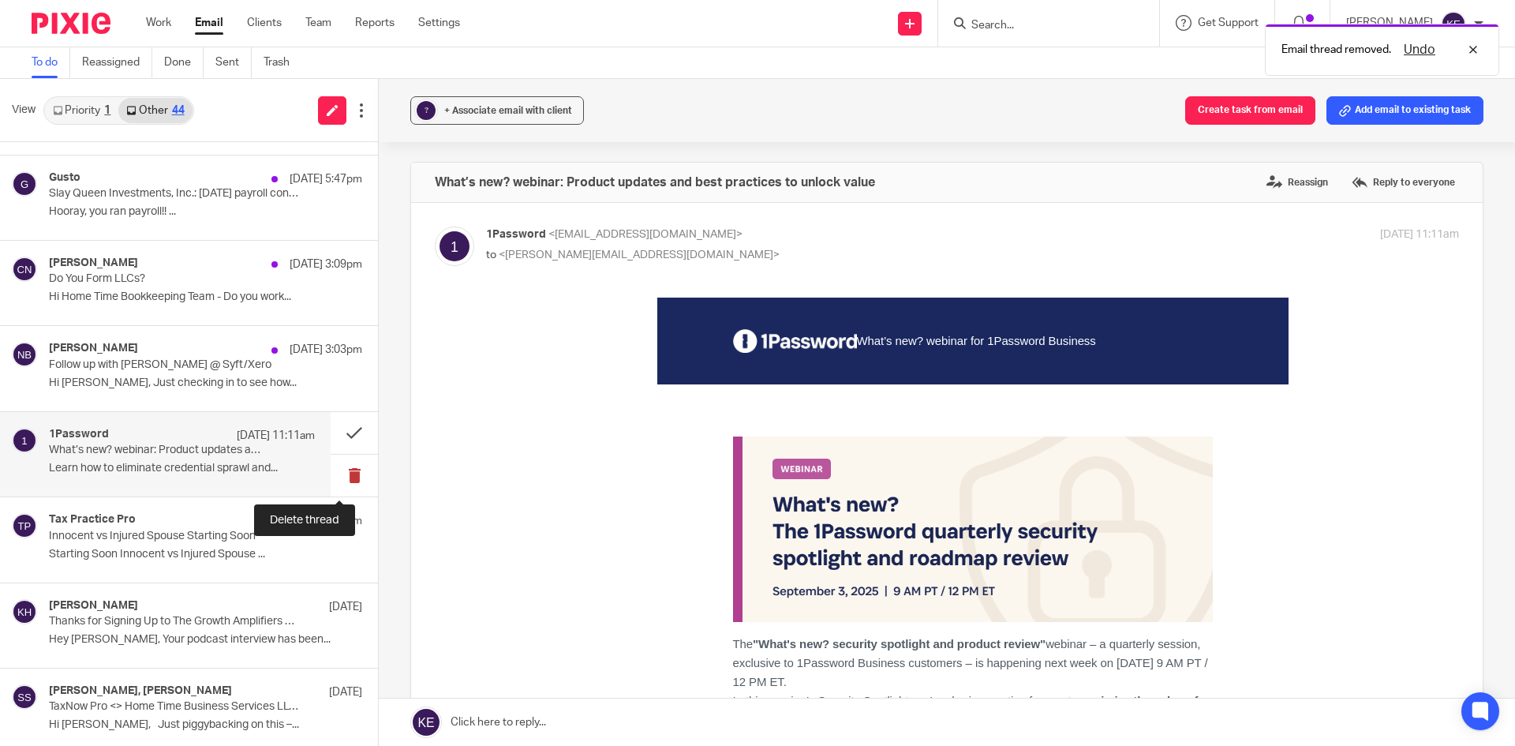
click at [331, 472] on button at bounding box center [354, 476] width 47 height 42
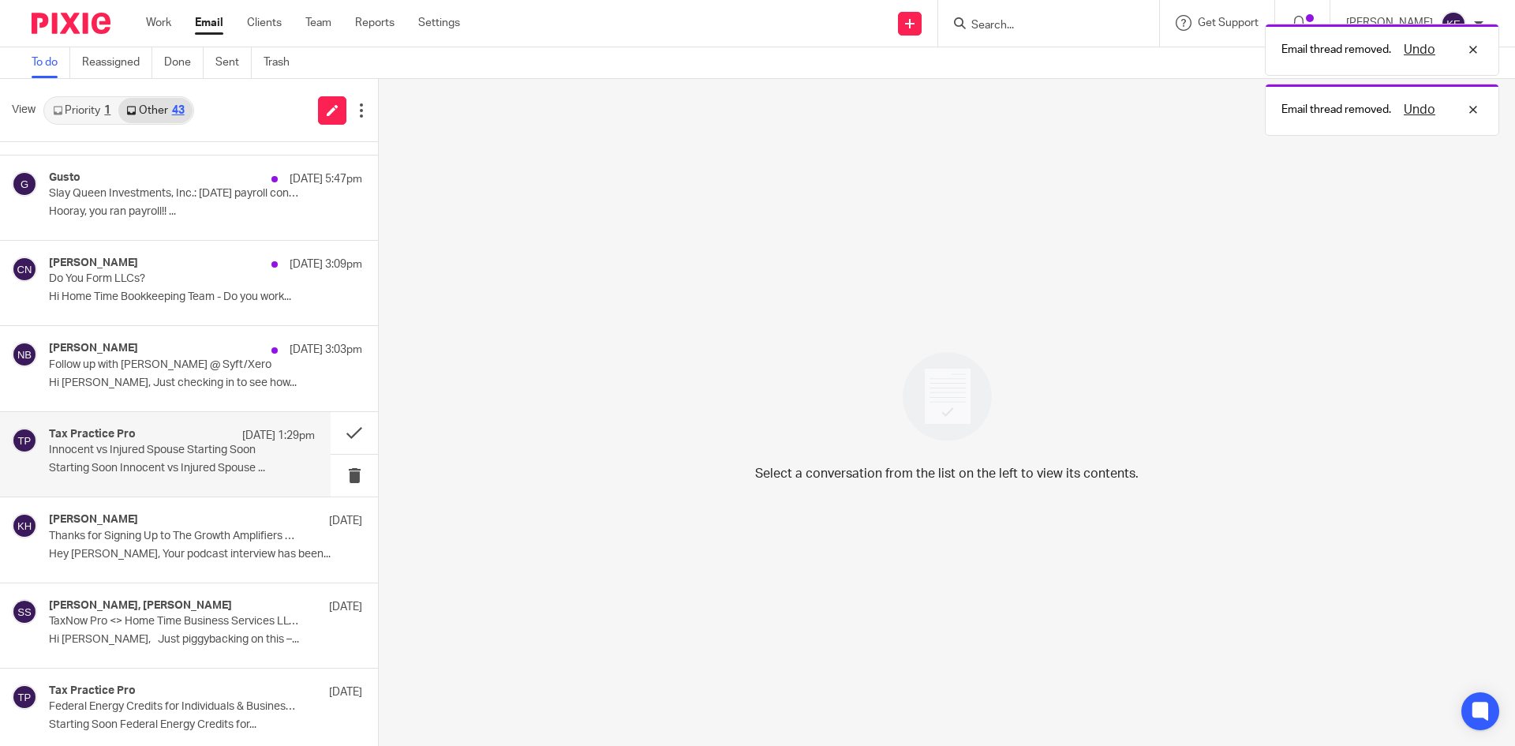
click at [194, 459] on div "Tax Practice Pro Aug 12 1:29pm Innocent vs Injured Spouse Starting Soon Startin…" at bounding box center [182, 454] width 266 height 53
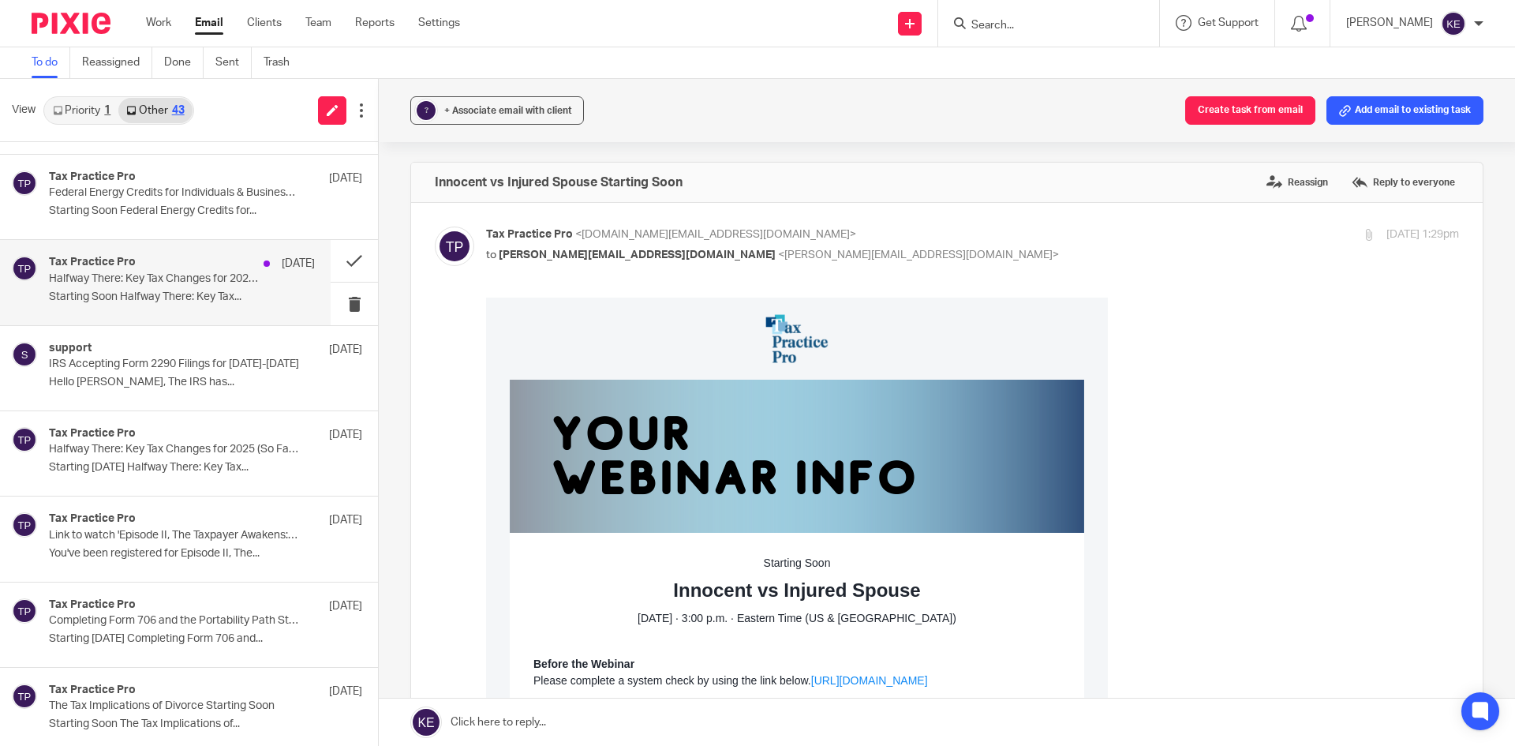
scroll to position [691, 0]
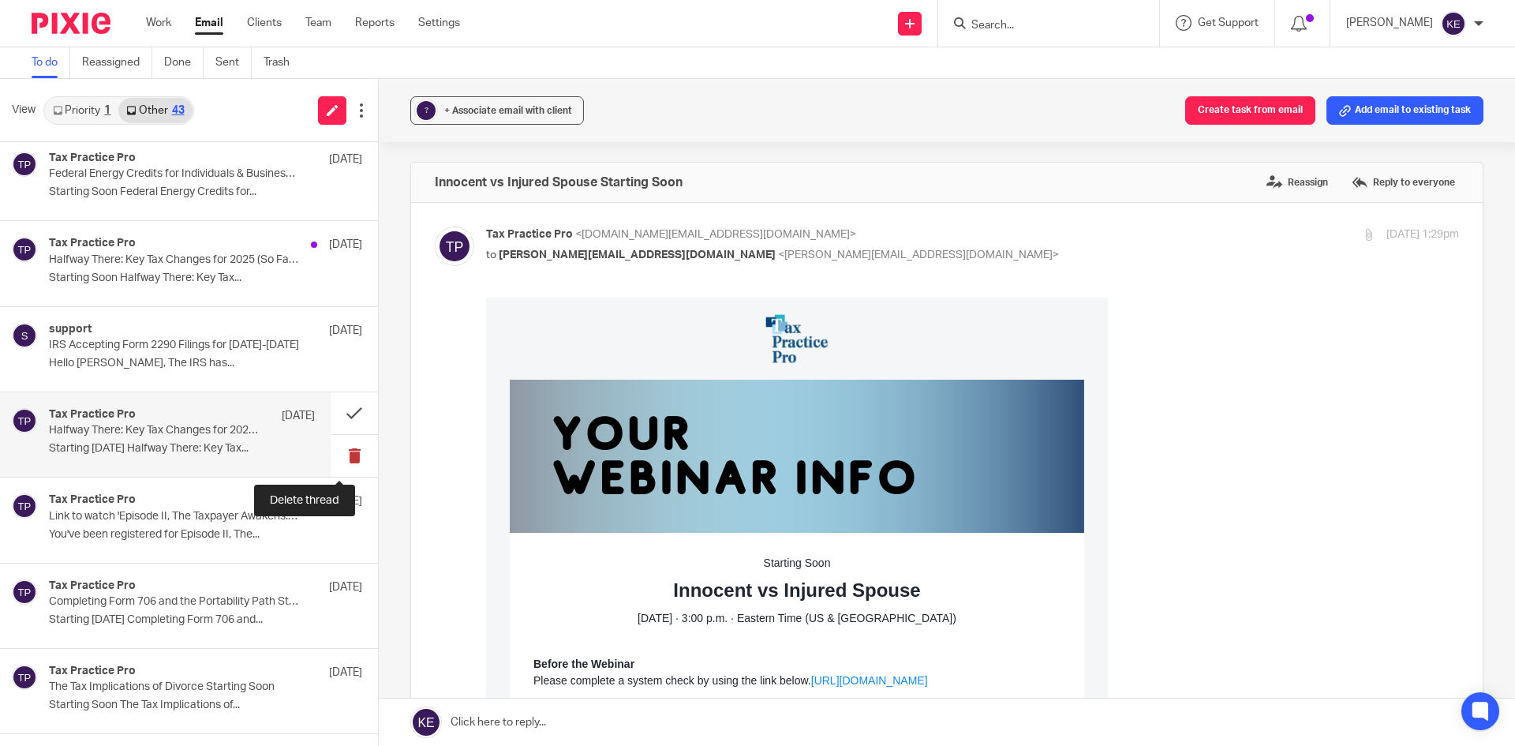
click at [331, 452] on button at bounding box center [354, 456] width 47 height 42
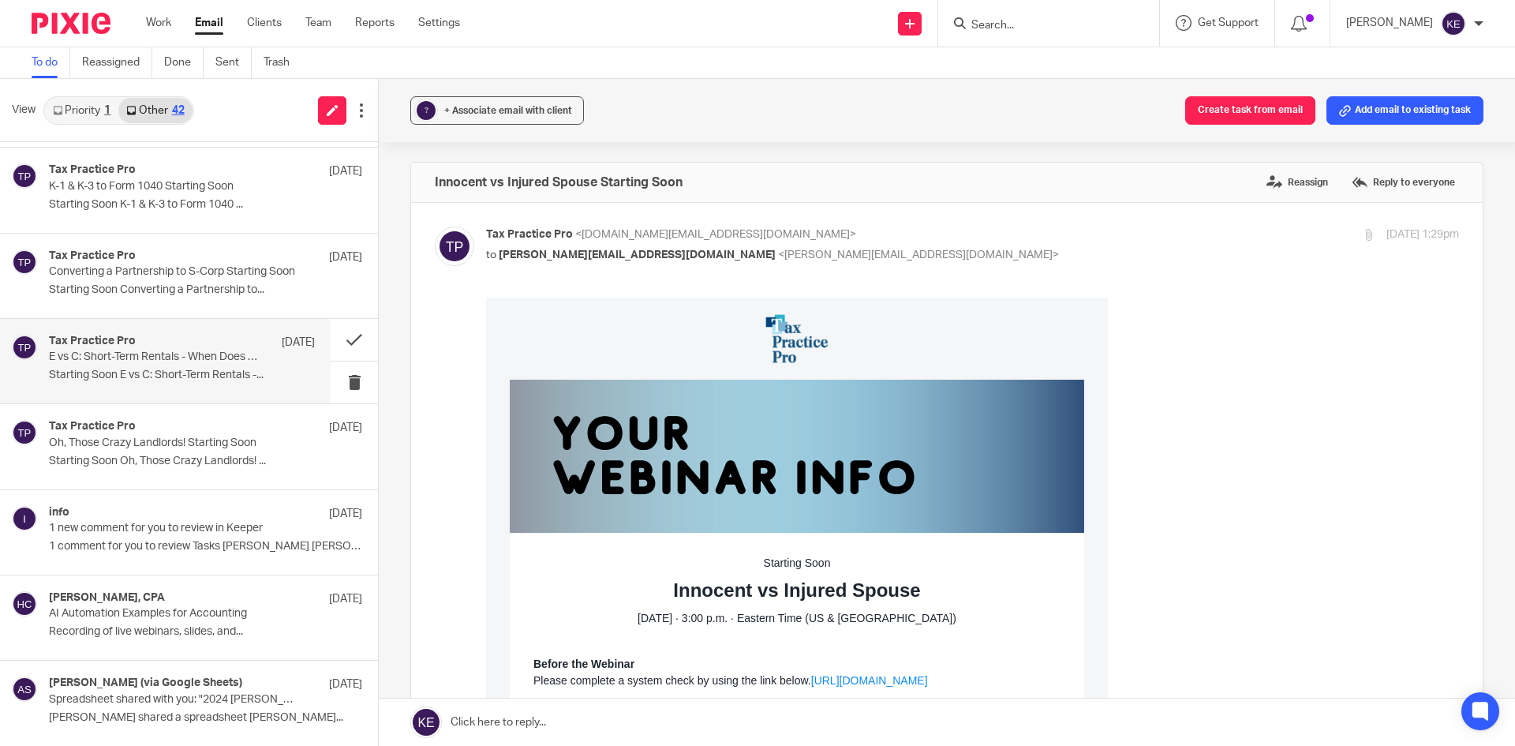
scroll to position [1962, 0]
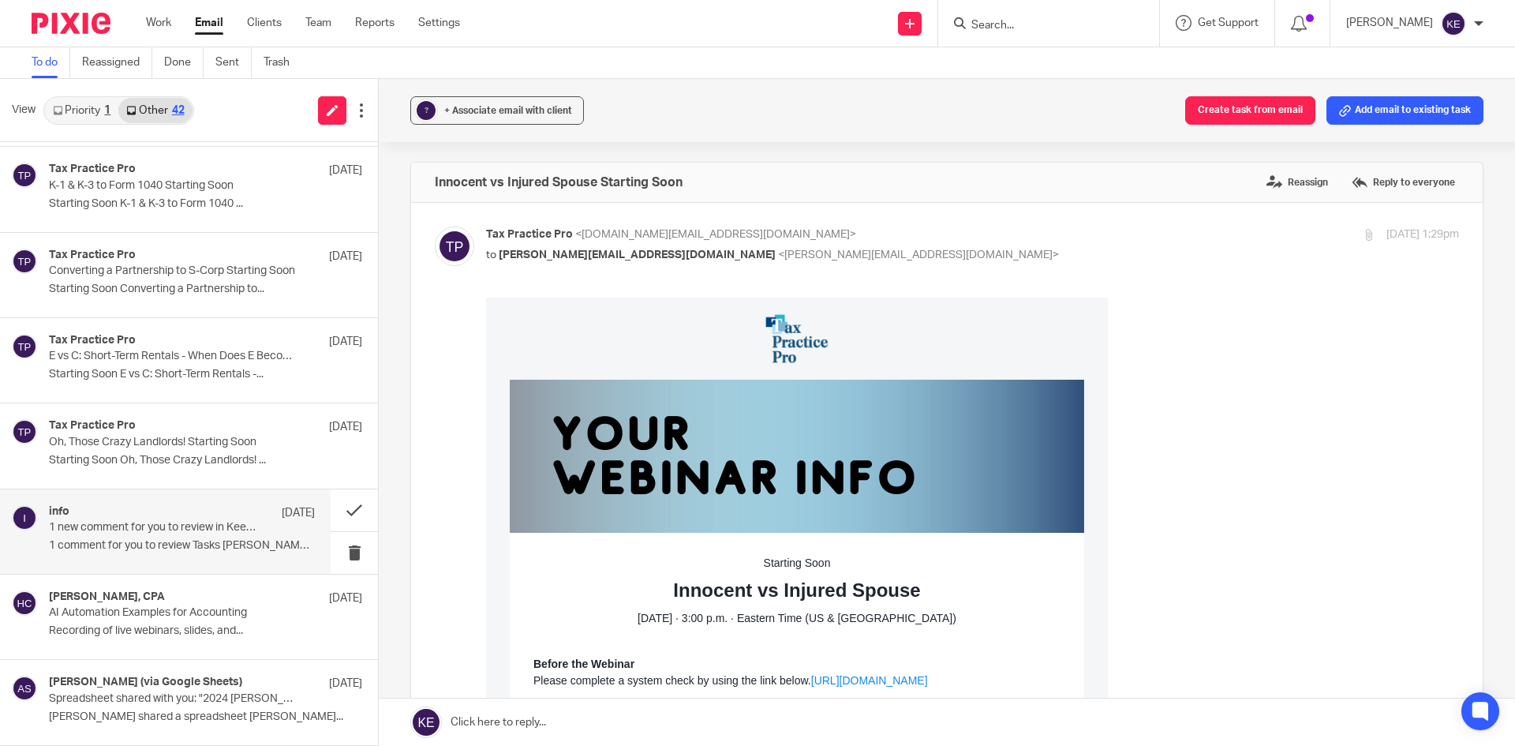
click at [196, 534] on p "1 new comment for you to review in Keeper" at bounding box center [155, 527] width 213 height 13
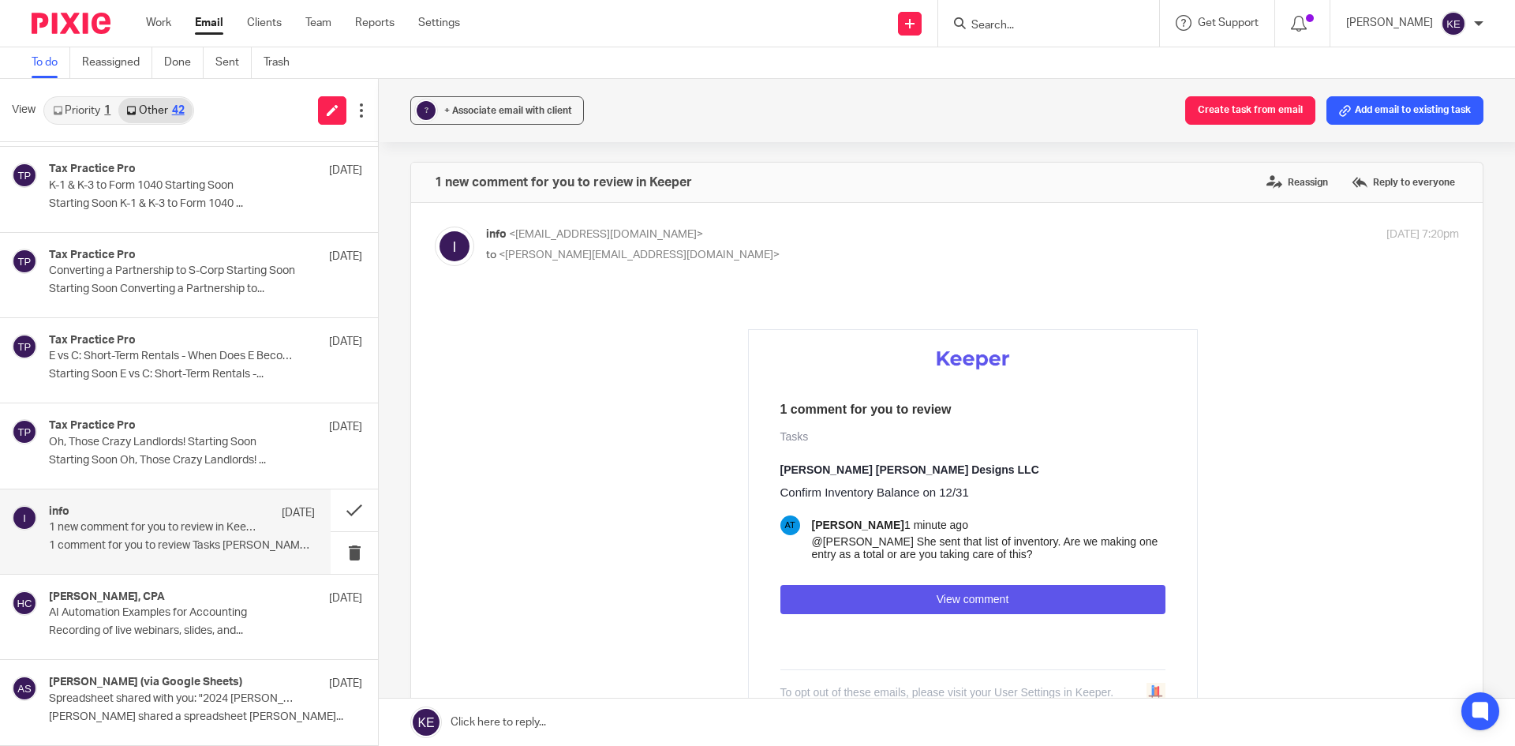
scroll to position [0, 0]
click at [334, 545] on button at bounding box center [354, 553] width 47 height 42
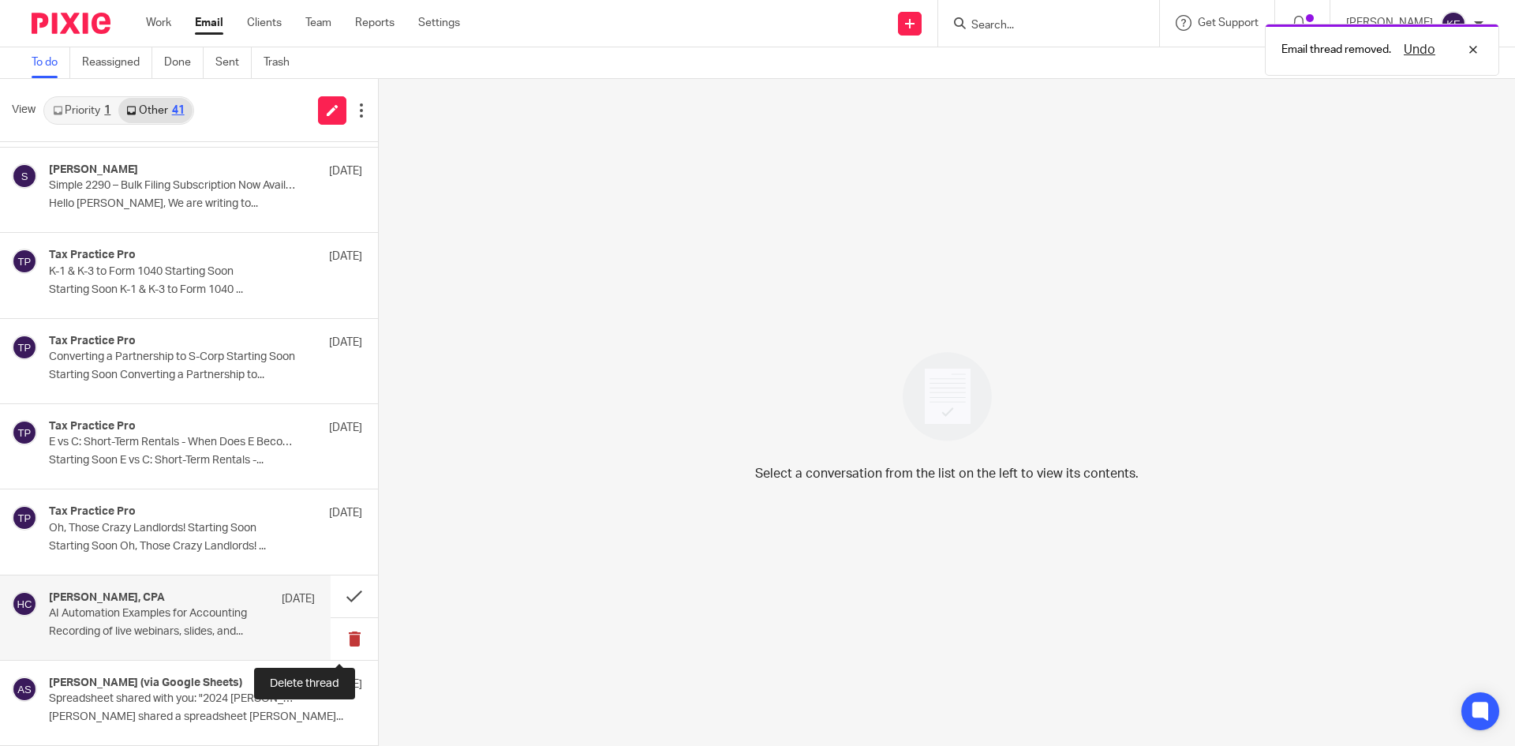
click at [338, 629] on button at bounding box center [354, 639] width 47 height 42
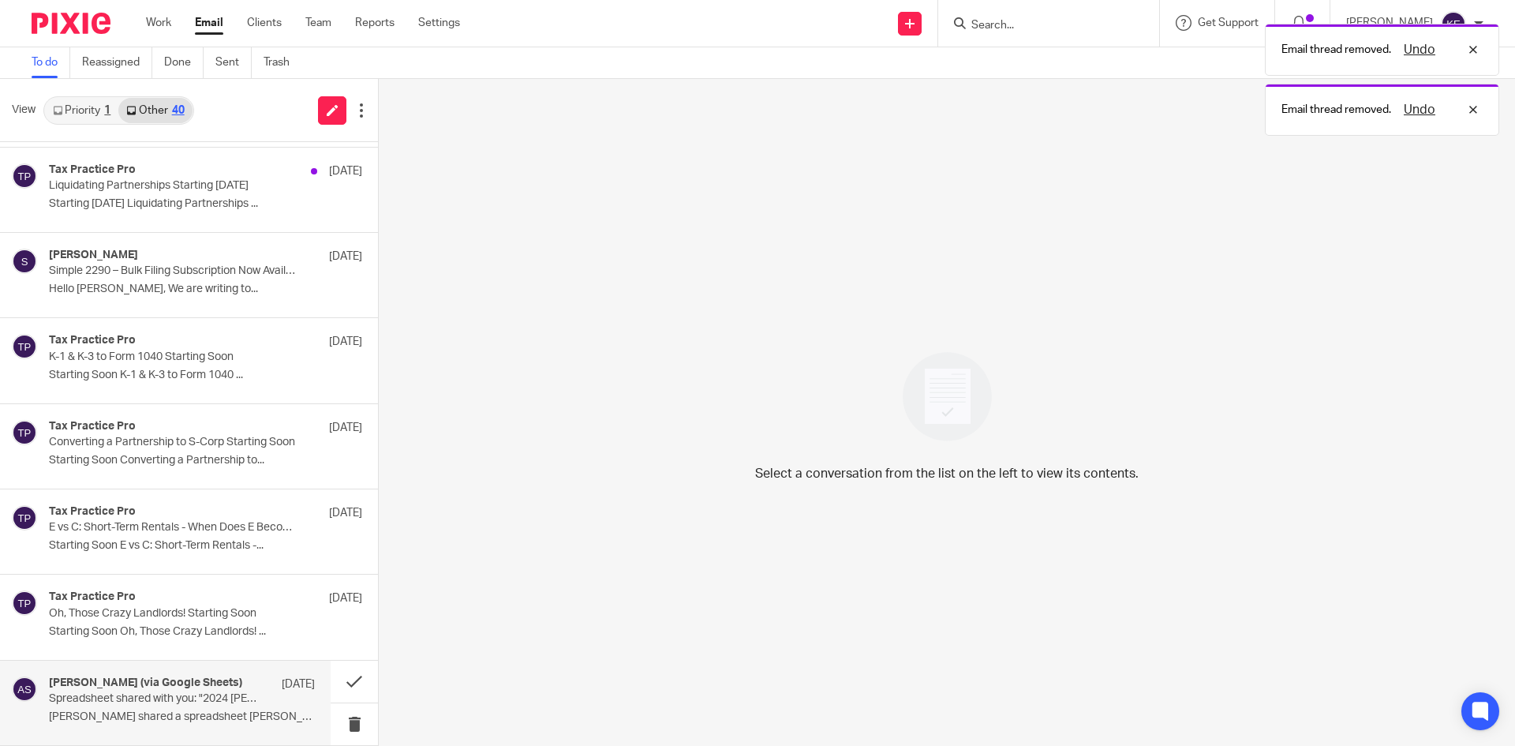
click at [236, 690] on div "Amanda Timcoe (via Google Sheets) Sep 18" at bounding box center [182, 684] width 266 height 16
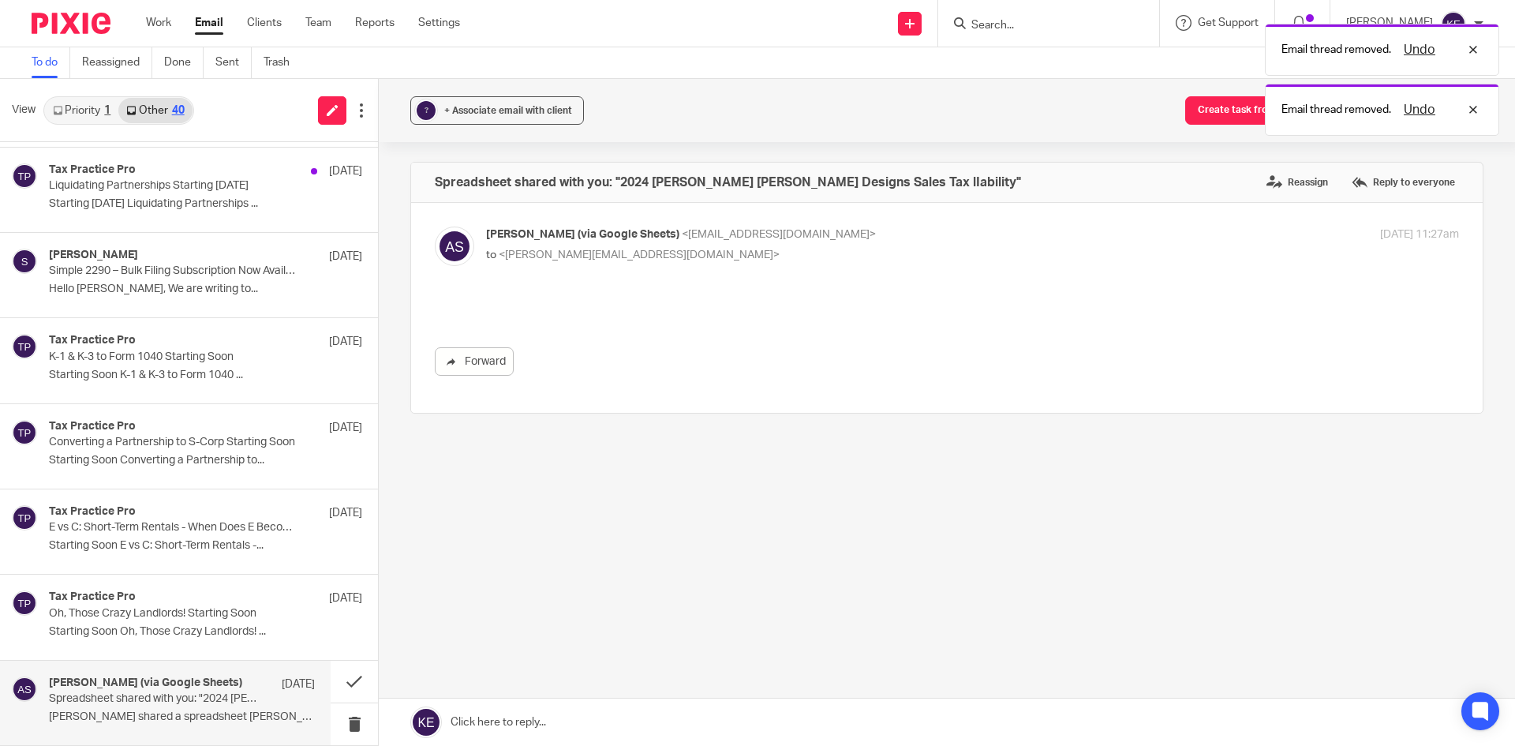
scroll to position [0, 0]
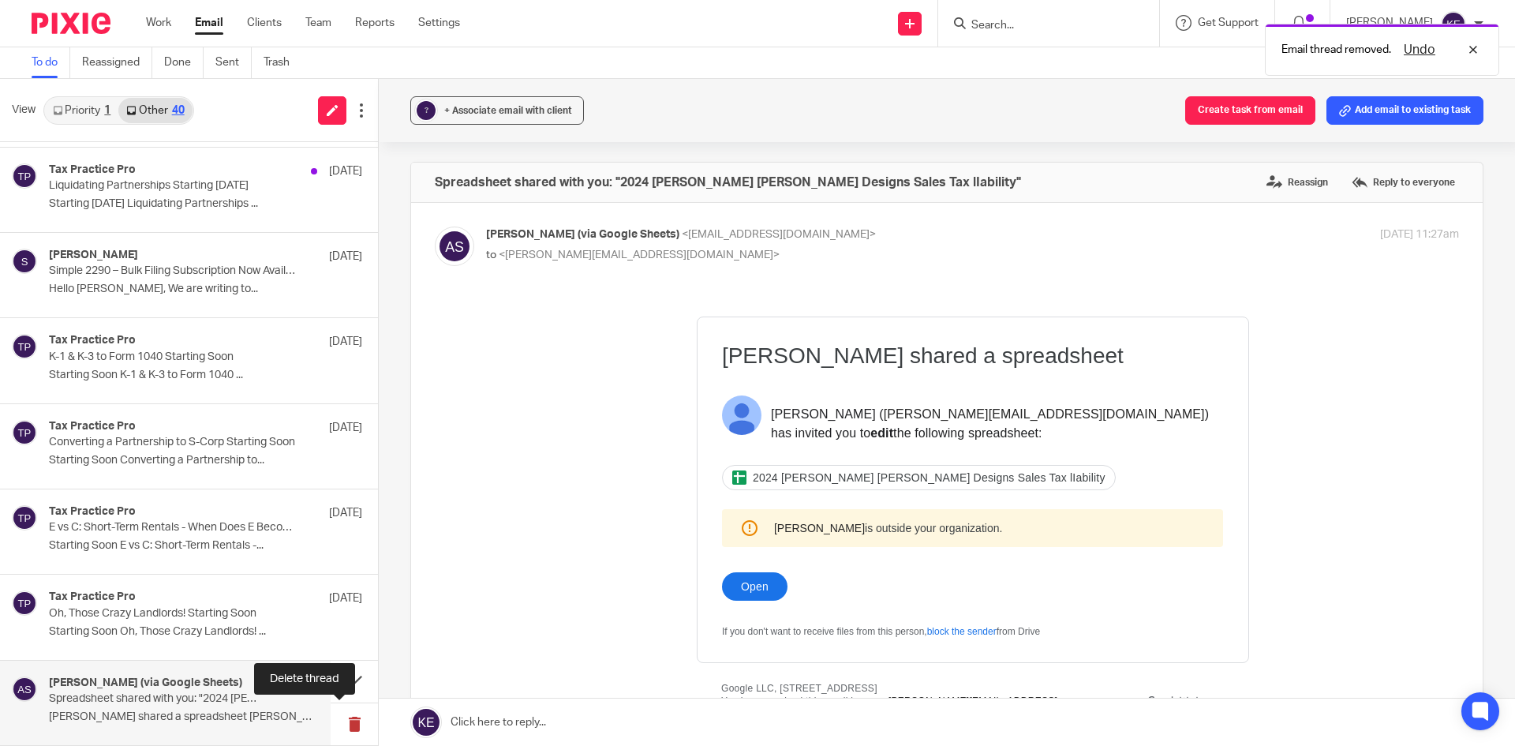
click at [337, 718] on button at bounding box center [354, 724] width 47 height 42
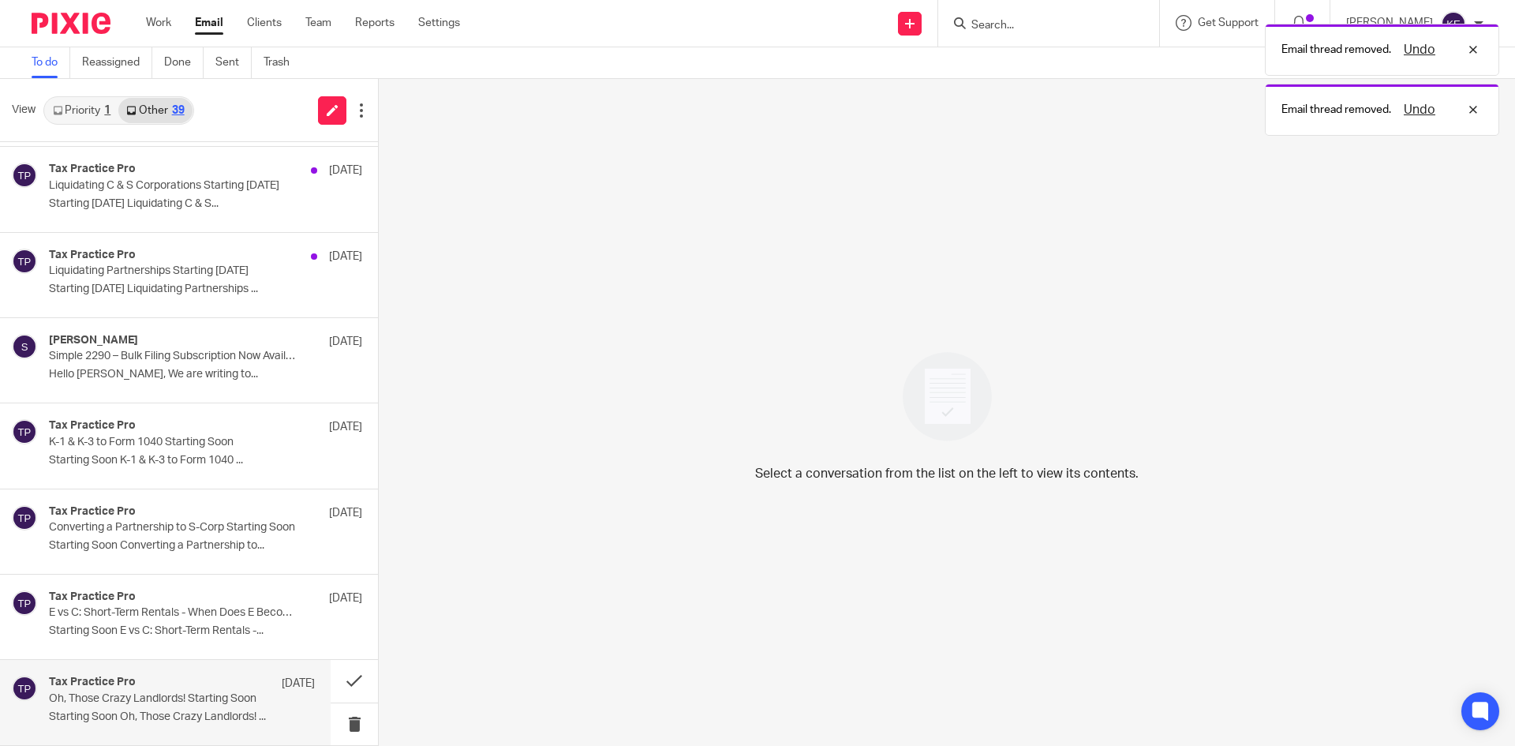
scroll to position [1705, 0]
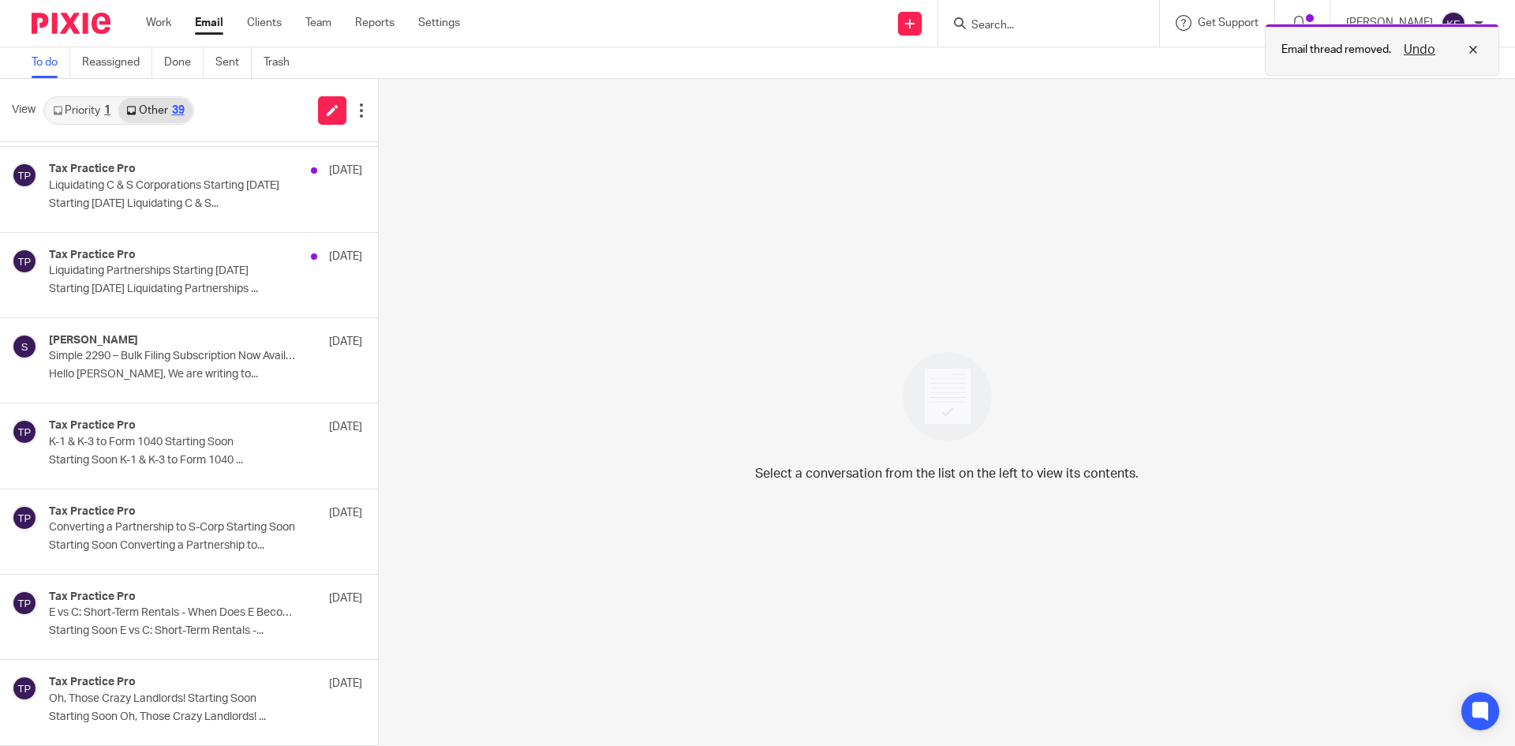
click at [1424, 47] on button "Undo" at bounding box center [1419, 49] width 41 height 19
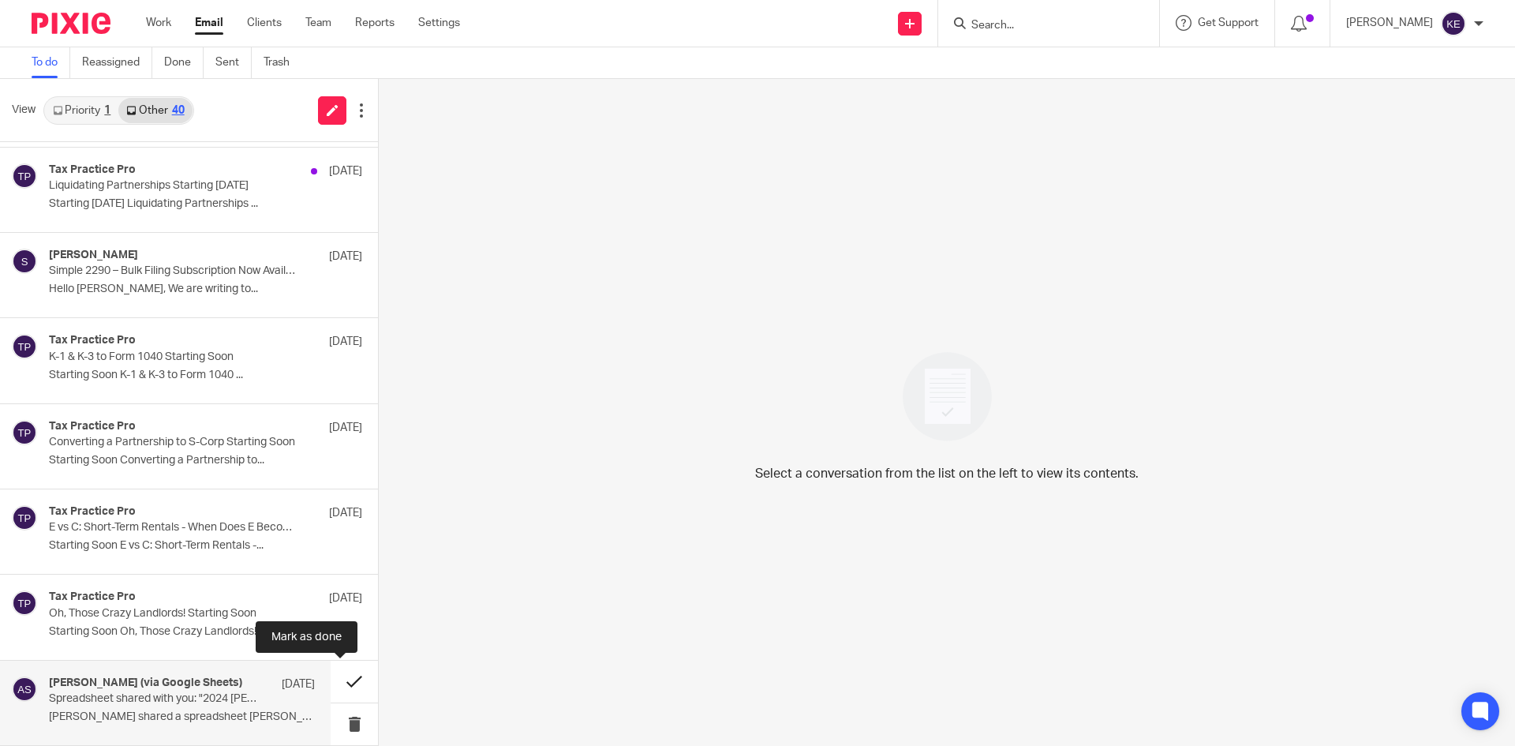
click at [338, 679] on button at bounding box center [354, 682] width 47 height 42
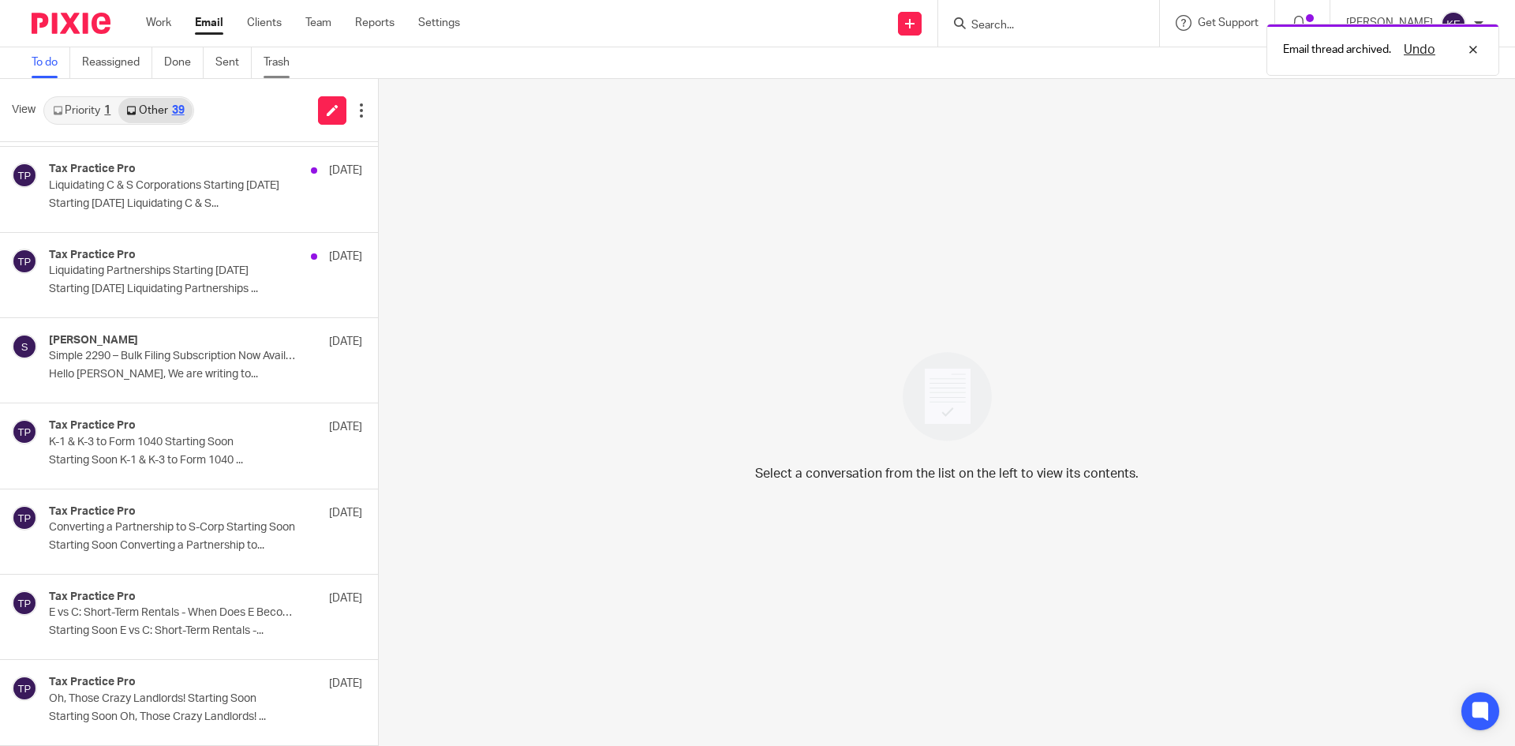
click at [275, 64] on link "Trash" at bounding box center [283, 62] width 38 height 31
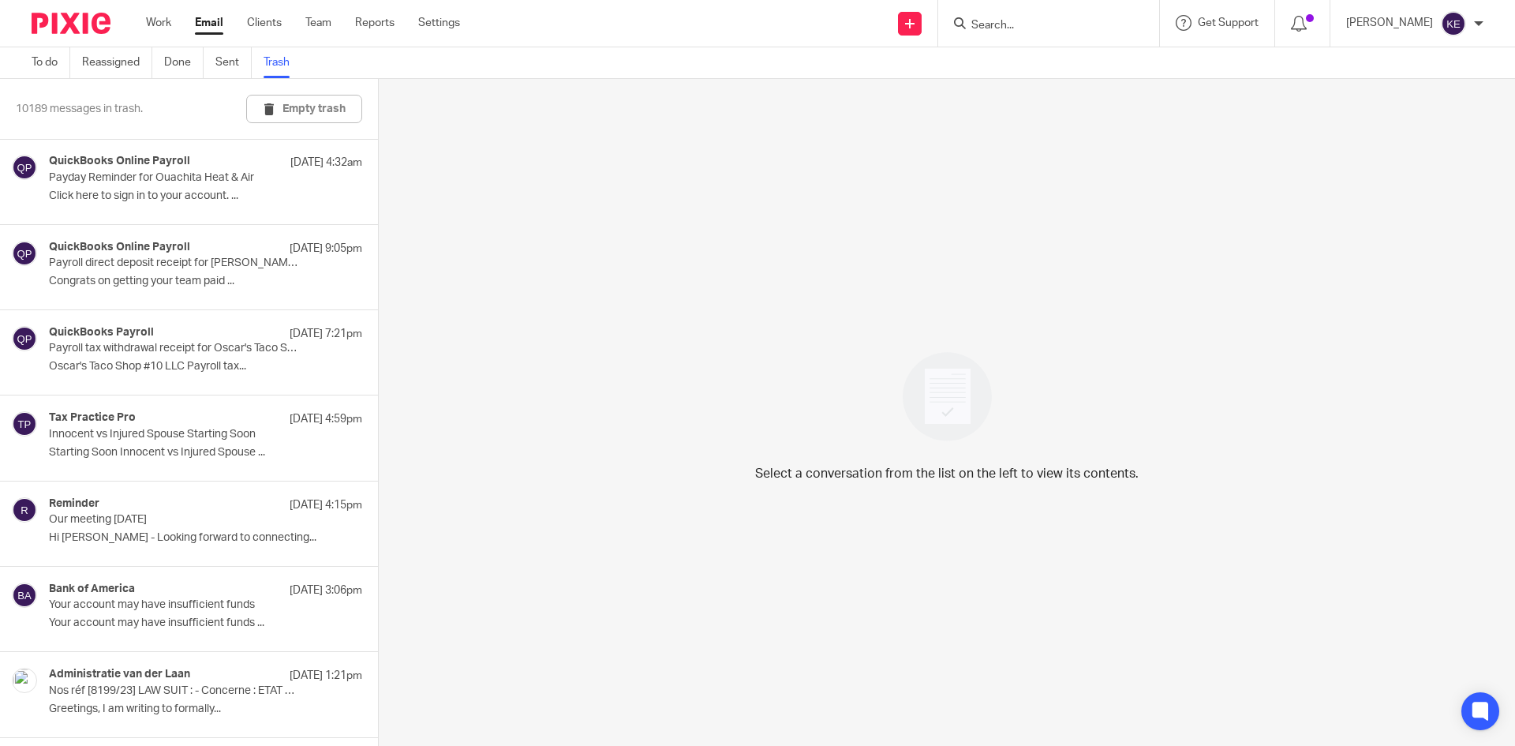
scroll to position [7626, 0]
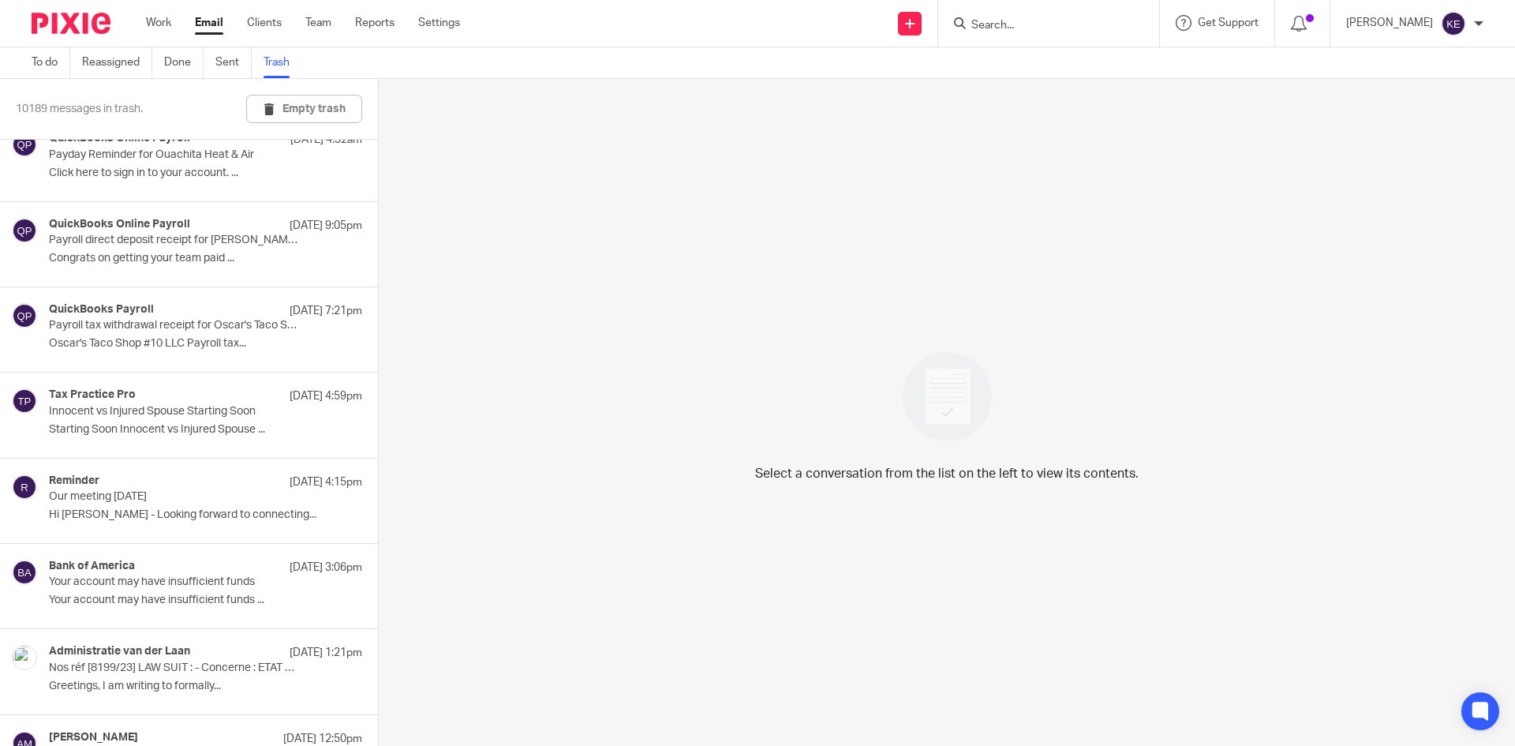
click at [294, 103] on button "Empty trash" at bounding box center [304, 109] width 116 height 28
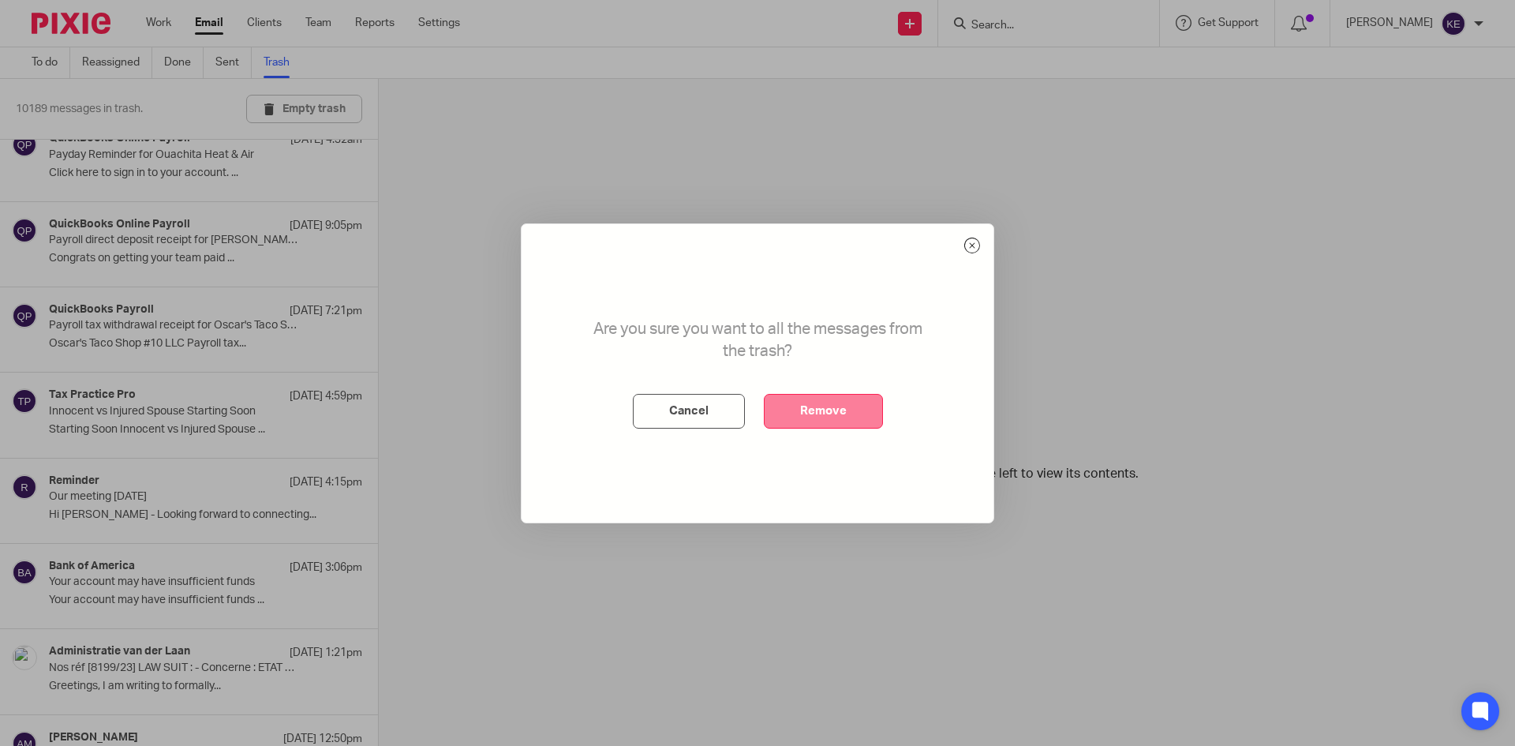
click at [839, 397] on button "Remove" at bounding box center [823, 411] width 119 height 35
click at [840, 407] on button "Remove" at bounding box center [823, 411] width 119 height 35
click at [812, 410] on button "Remove" at bounding box center [823, 411] width 119 height 35
